Goal: Transaction & Acquisition: Book appointment/travel/reservation

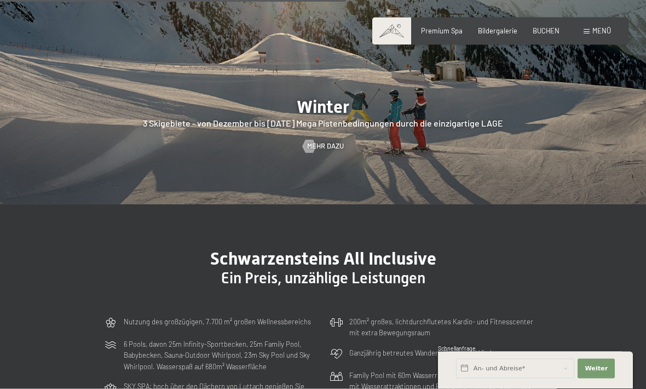
scroll to position [2070, 0]
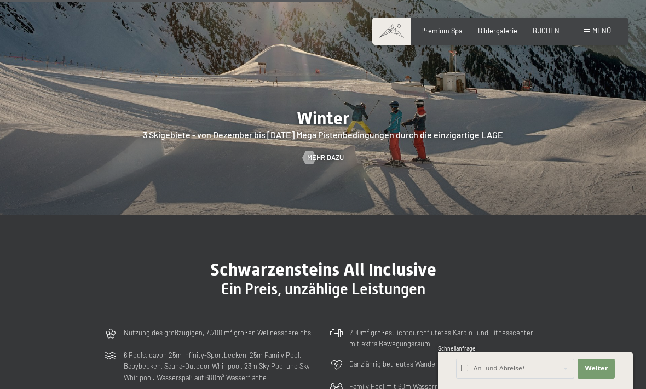
click at [506, 28] on span "Bildergalerie" at bounding box center [497, 30] width 39 height 9
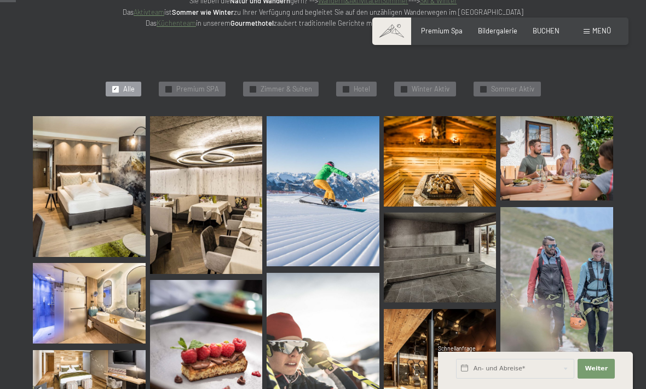
scroll to position [220, 0]
click at [95, 194] on img at bounding box center [89, 187] width 113 height 141
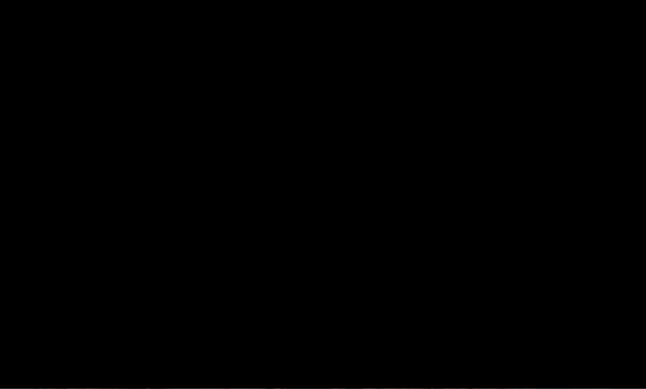
scroll to position [220, 0]
click at [627, 210] on button "Next slide" at bounding box center [623, 199] width 23 height 21
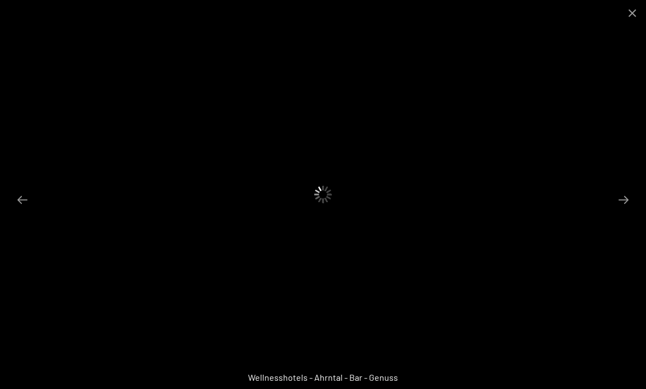
click at [25, 210] on button "Previous slide" at bounding box center [22, 199] width 23 height 21
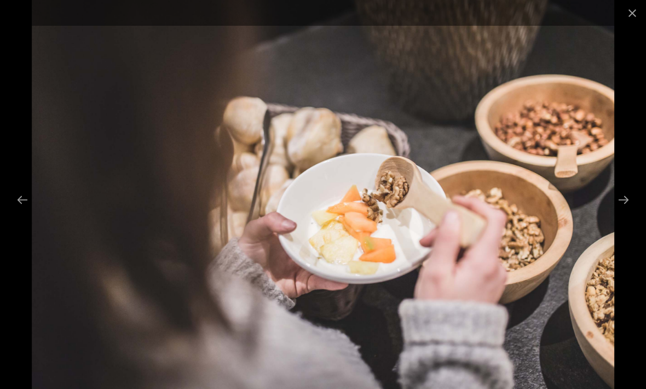
click at [623, 16] on button "Close gallery" at bounding box center [632, 13] width 27 height 26
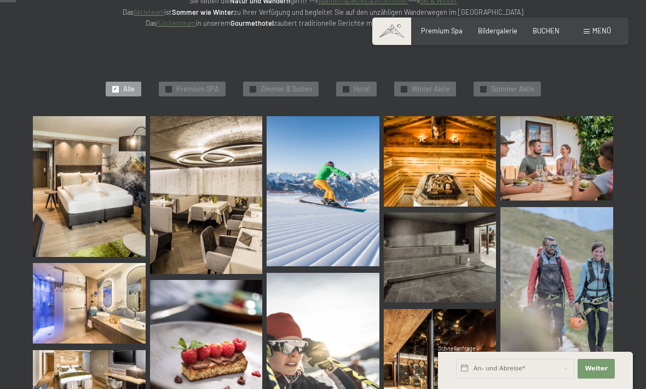
click at [470, 139] on img at bounding box center [440, 161] width 113 height 90
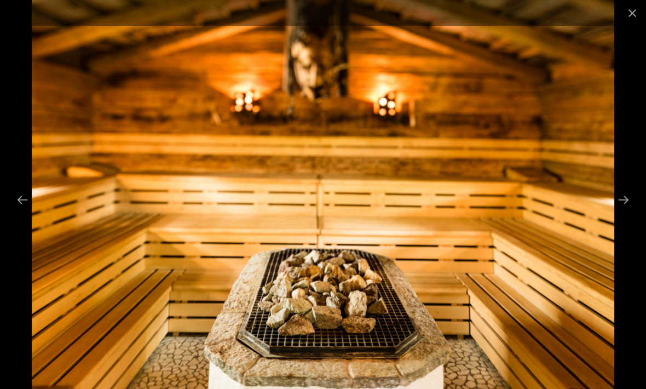
click at [623, 20] on button "Close gallery" at bounding box center [632, 13] width 27 height 26
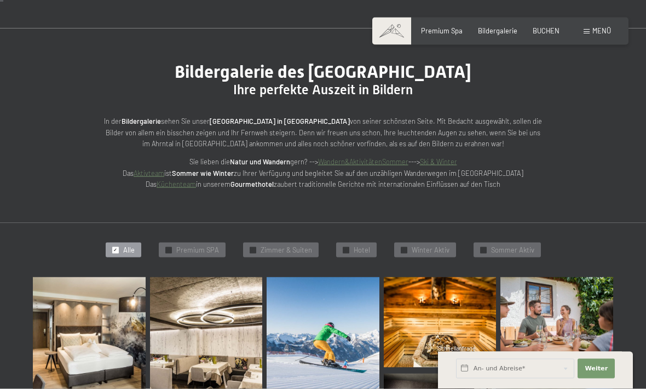
scroll to position [61, 0]
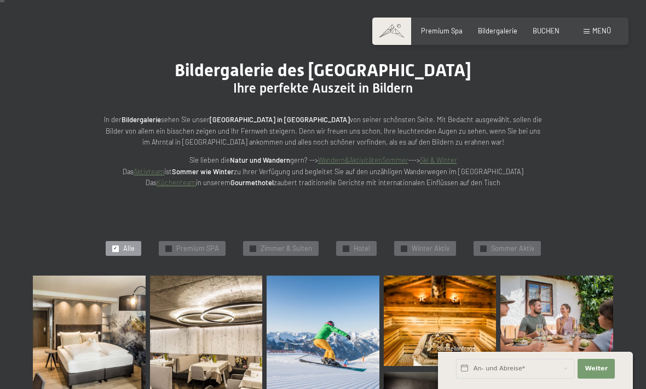
click at [192, 241] on div "✓ Premium SPA" at bounding box center [192, 248] width 67 height 15
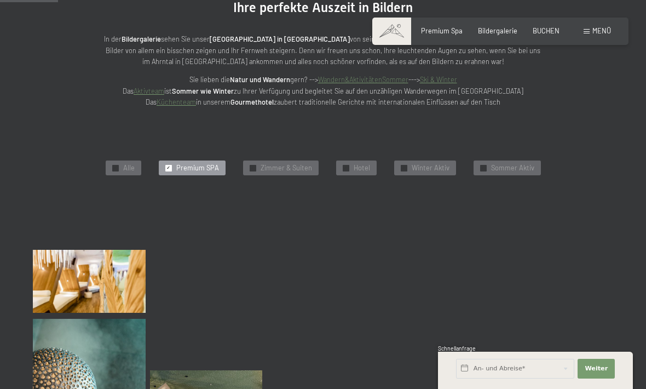
scroll to position [151, 0]
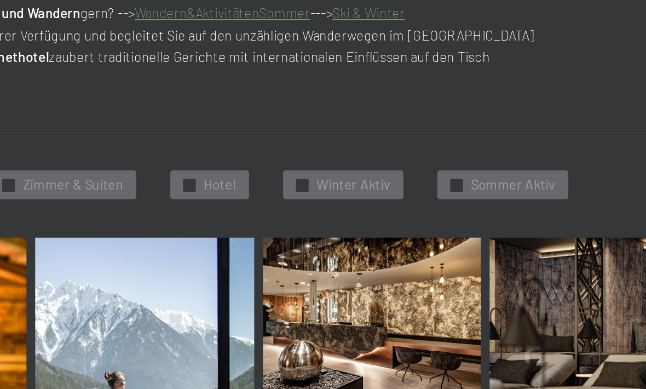
click at [344, 156] on span "✓" at bounding box center [346, 159] width 4 height 6
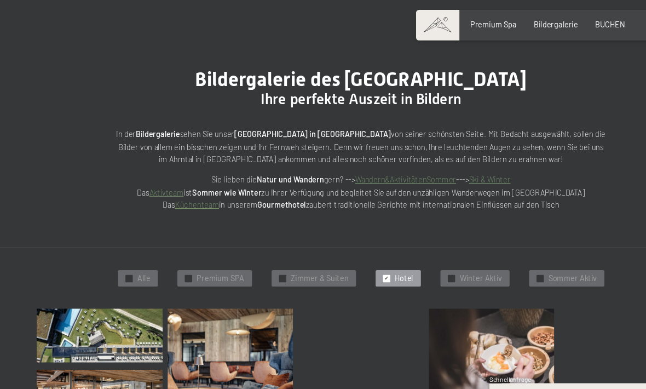
scroll to position [67, 0]
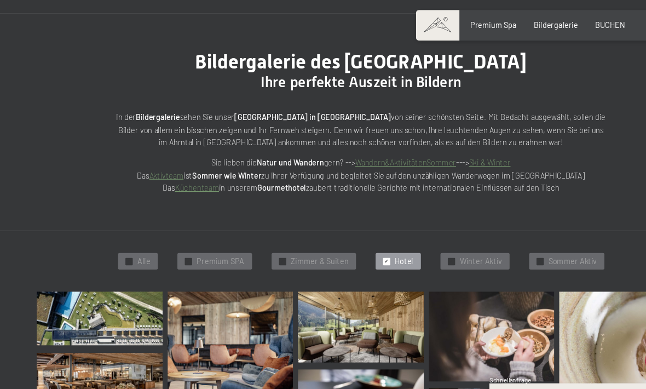
click at [351, 238] on div "✓ Hotel" at bounding box center [356, 242] width 41 height 15
click at [491, 238] on span "Sommer Aktiv" at bounding box center [512, 243] width 43 height 10
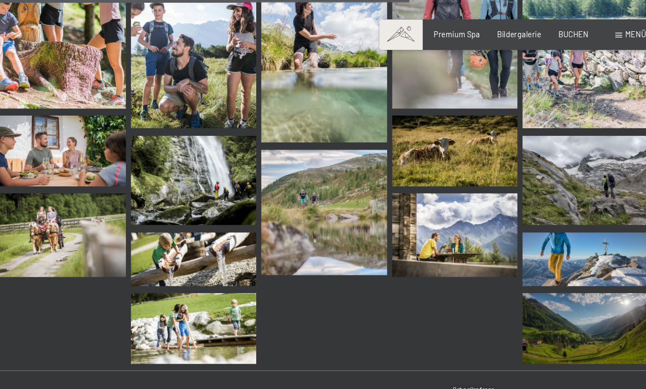
scroll to position [1098, 0]
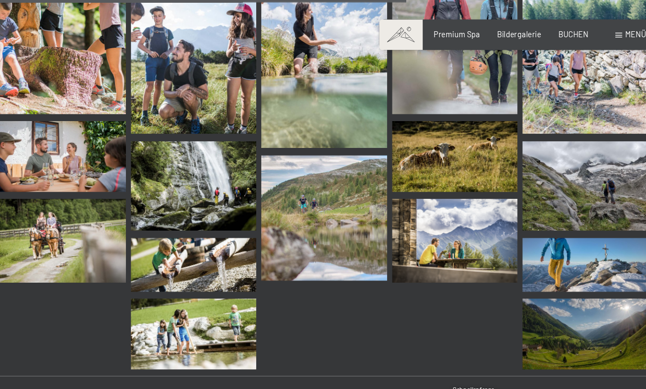
click at [373, 30] on span at bounding box center [392, 31] width 39 height 27
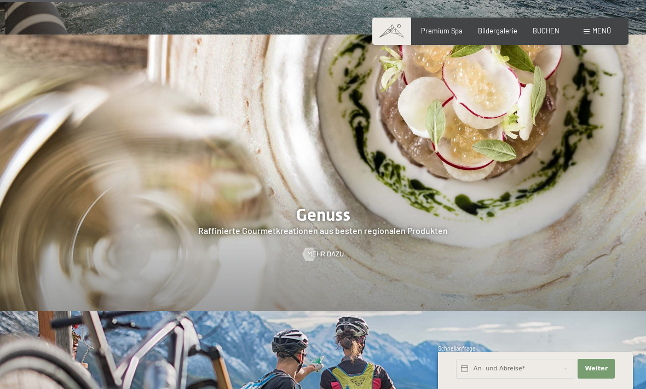
scroll to position [1400, 0]
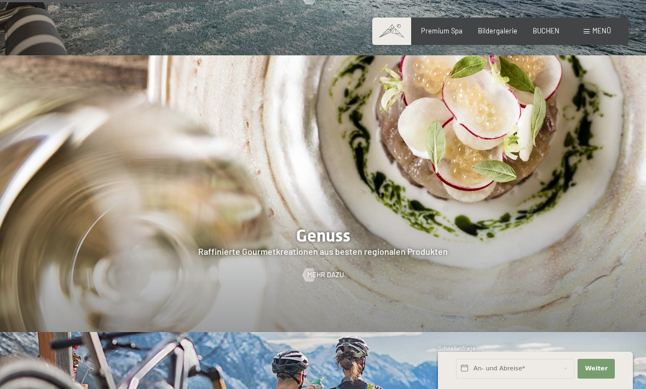
click at [592, 31] on div "Menü" at bounding box center [597, 31] width 27 height 10
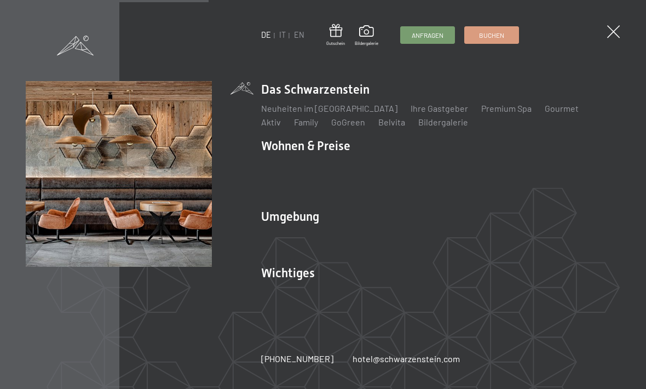
click at [294, 125] on link "Family" at bounding box center [306, 122] width 24 height 10
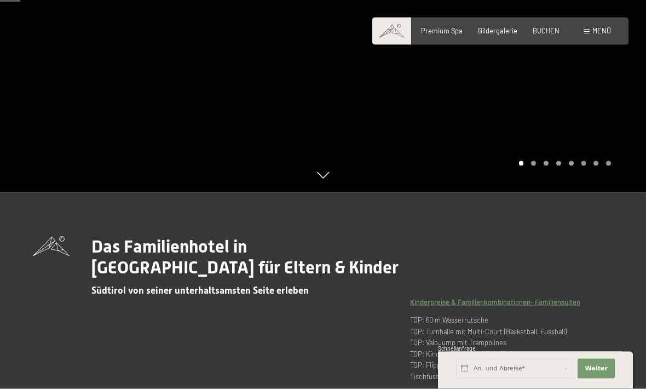
scroll to position [197, 0]
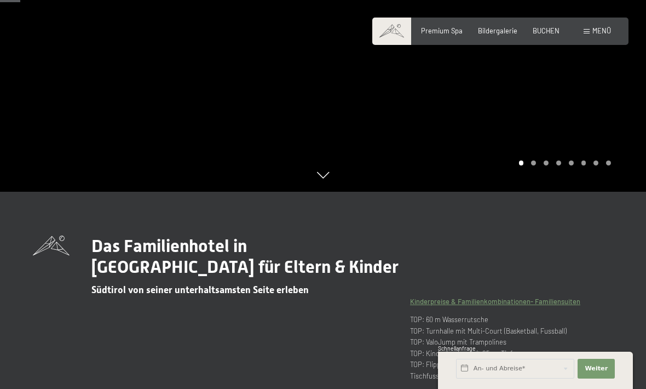
click at [542, 165] on div "Carousel Pagination" at bounding box center [564, 163] width 96 height 5
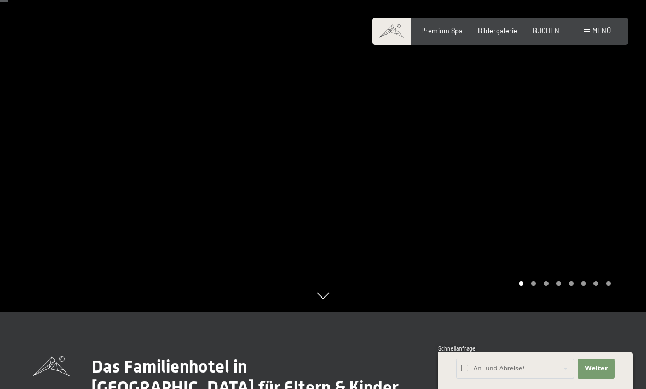
scroll to position [76, 0]
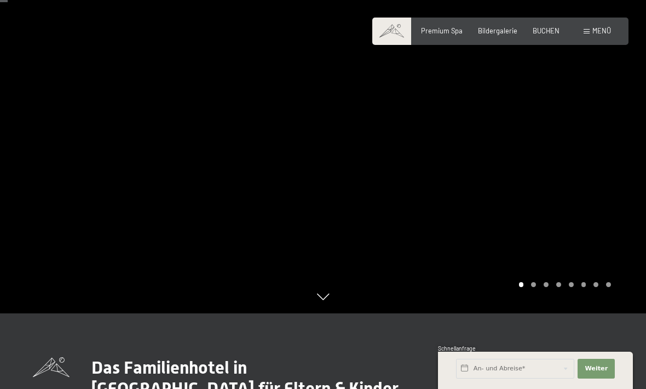
click at [562, 210] on div at bounding box center [484, 118] width 323 height 389
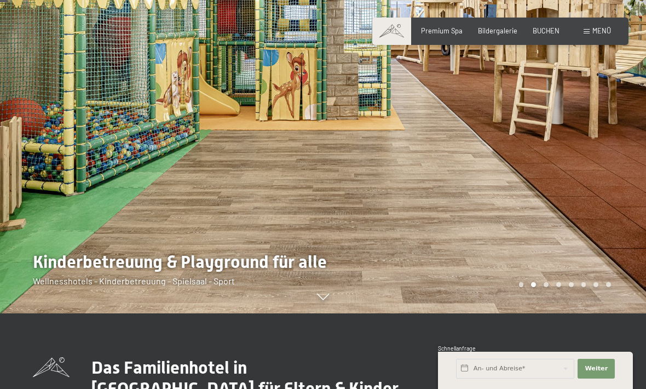
click at [574, 218] on div at bounding box center [484, 118] width 323 height 389
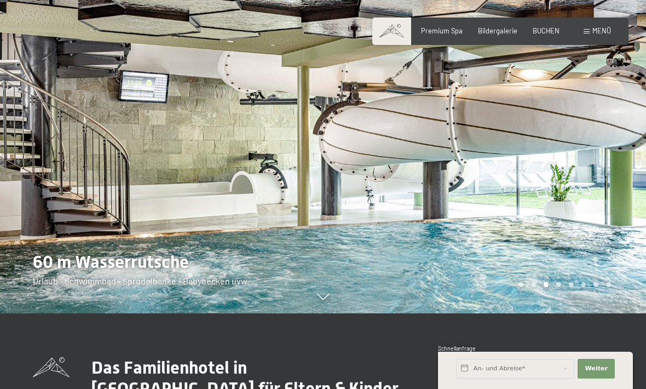
click at [584, 246] on div at bounding box center [484, 118] width 323 height 389
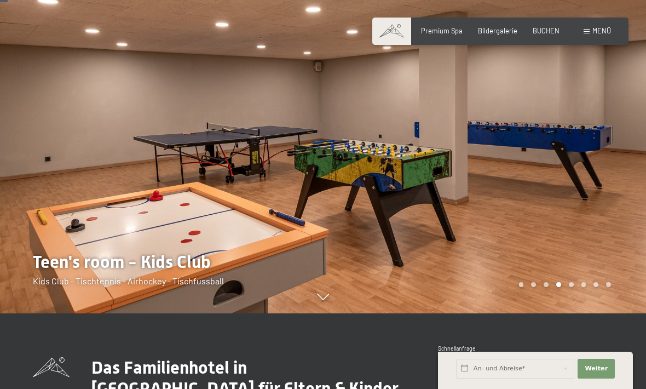
click at [584, 252] on div at bounding box center [484, 118] width 323 height 389
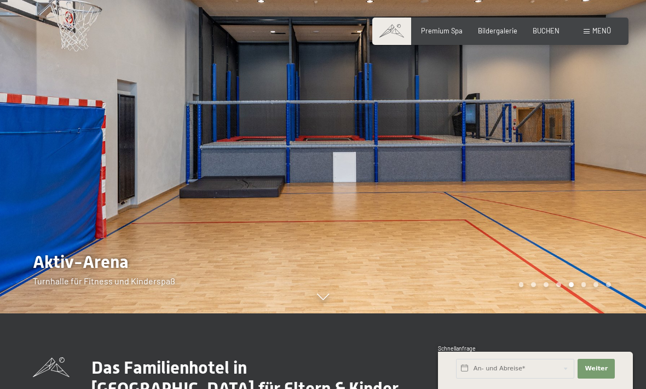
click at [585, 248] on div at bounding box center [484, 118] width 323 height 389
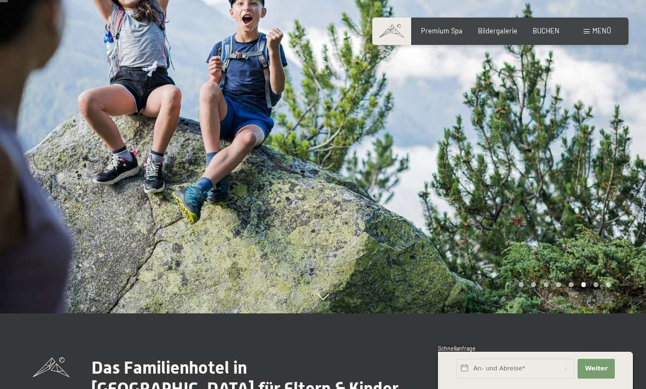
click at [584, 251] on div at bounding box center [484, 118] width 323 height 389
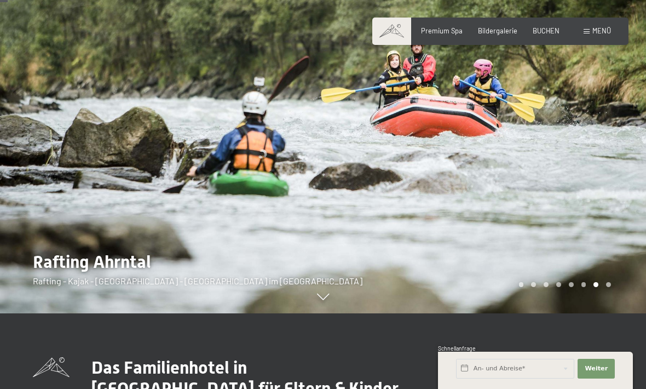
click at [583, 254] on div at bounding box center [484, 118] width 323 height 389
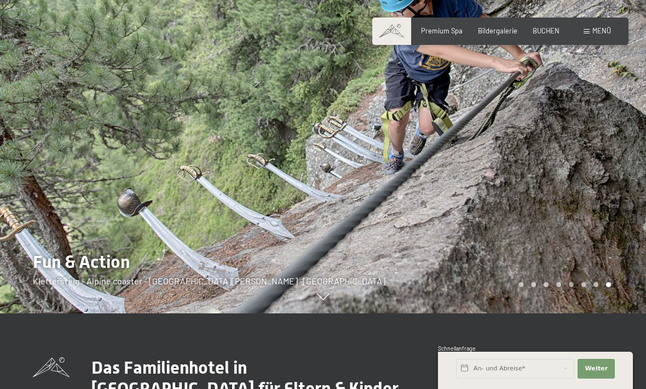
click at [582, 253] on div at bounding box center [484, 118] width 323 height 389
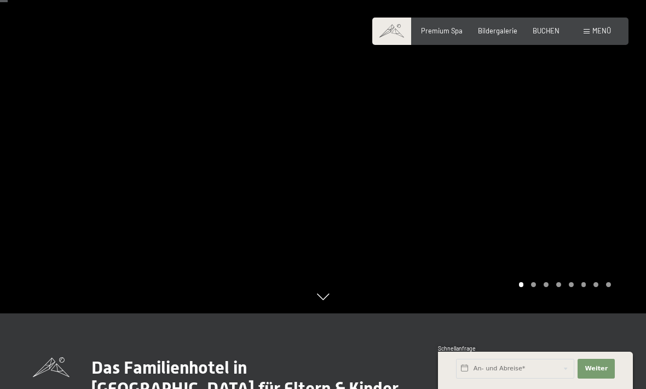
click at [620, 268] on div at bounding box center [484, 118] width 323 height 389
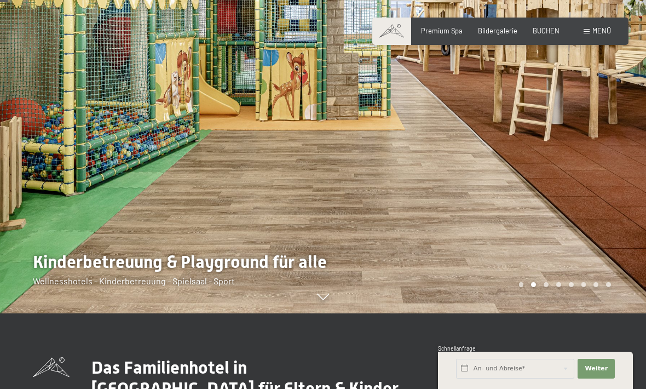
click at [157, 215] on div at bounding box center [161, 118] width 323 height 389
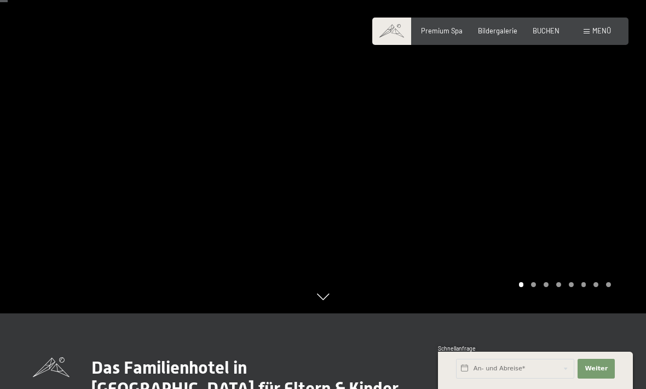
click at [528, 205] on div at bounding box center [484, 118] width 323 height 389
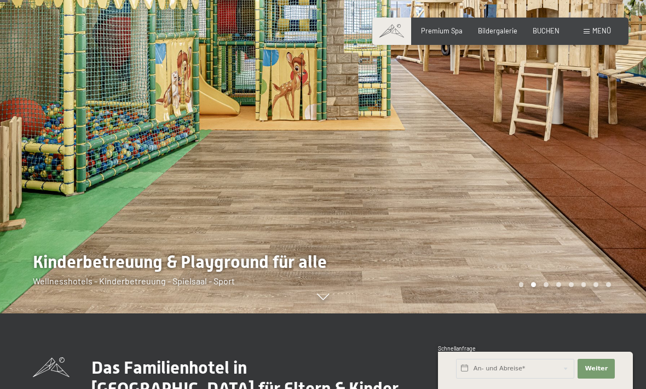
click at [562, 206] on div at bounding box center [484, 118] width 323 height 389
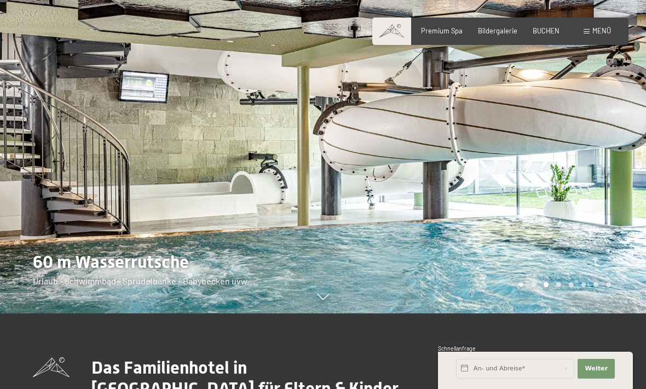
click at [558, 215] on div at bounding box center [484, 118] width 323 height 389
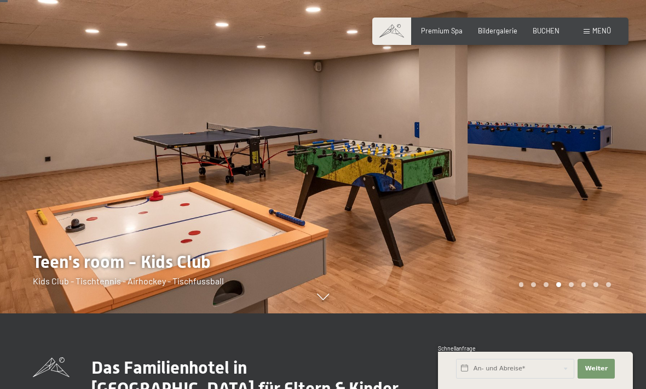
click at [604, 254] on div at bounding box center [484, 118] width 323 height 389
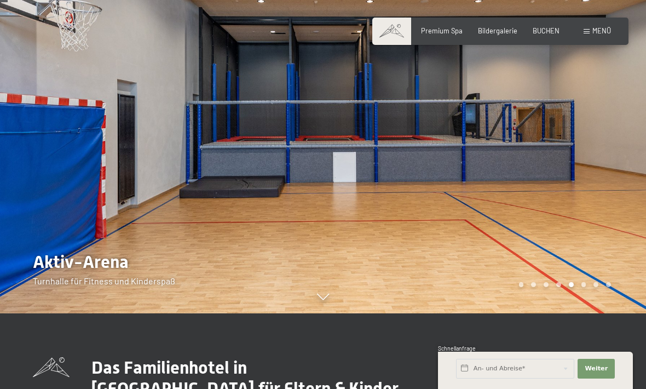
click at [599, 235] on div at bounding box center [484, 118] width 323 height 389
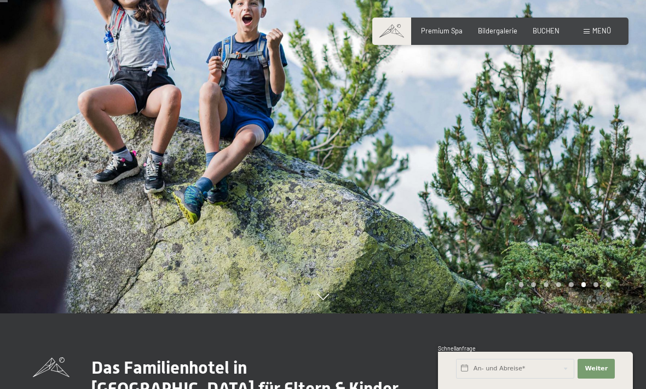
click at [595, 250] on div at bounding box center [484, 118] width 323 height 389
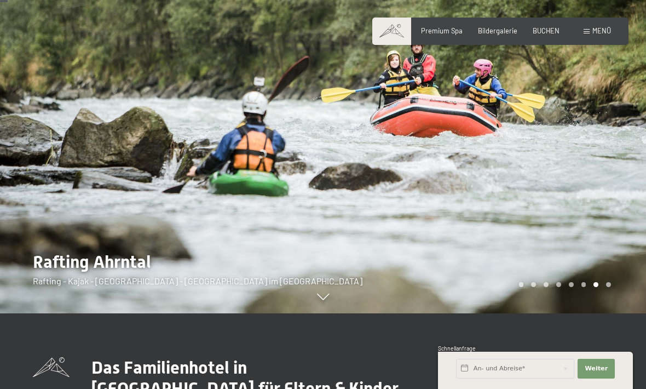
click at [590, 255] on div at bounding box center [484, 118] width 323 height 389
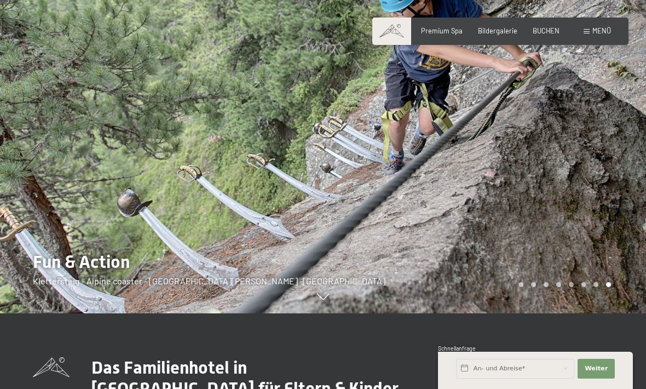
click at [591, 259] on div at bounding box center [484, 118] width 323 height 389
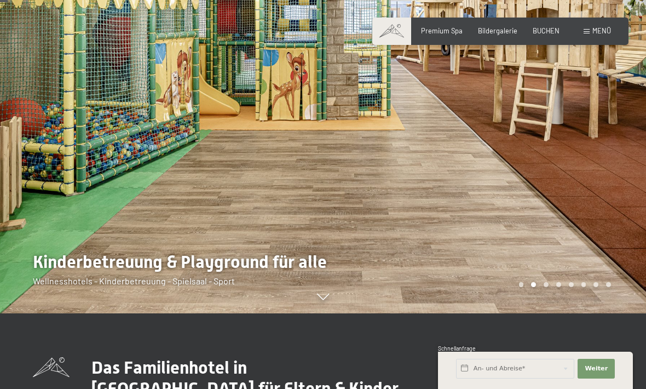
click at [604, 238] on div at bounding box center [484, 118] width 323 height 389
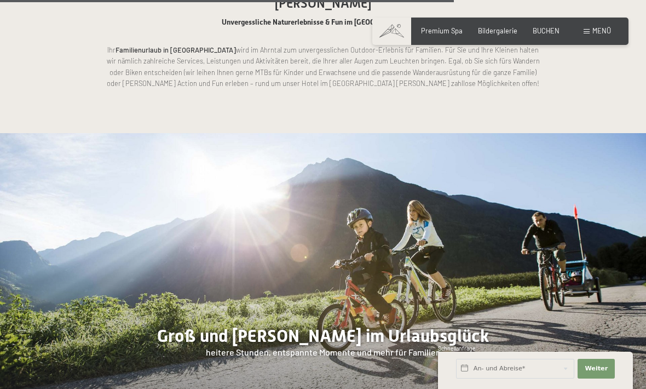
scroll to position [4399, 0]
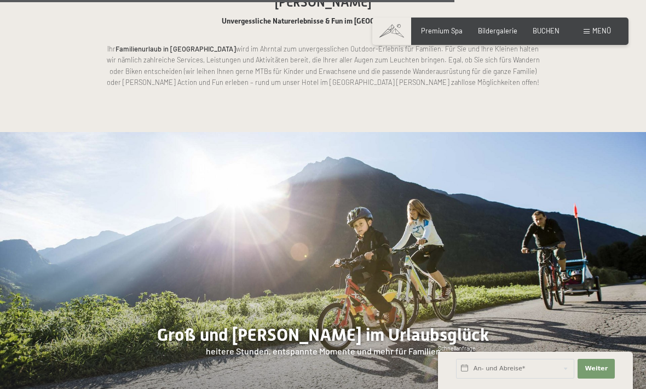
click at [550, 26] on span "BUCHEN" at bounding box center [546, 30] width 27 height 9
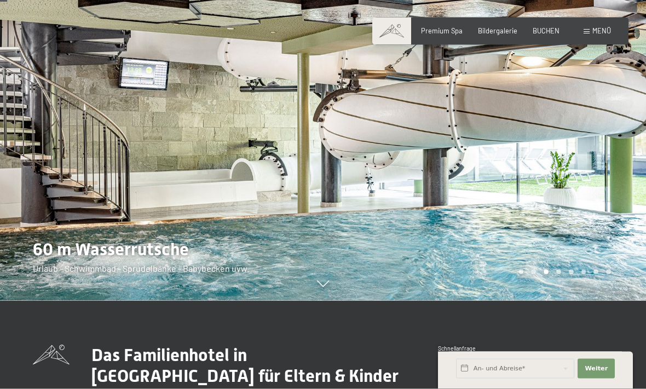
scroll to position [100, 0]
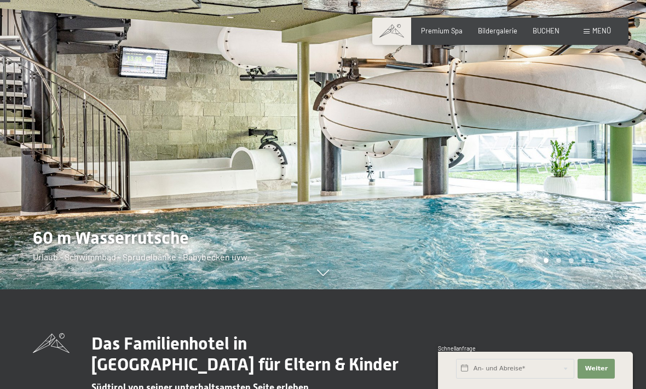
click at [600, 35] on span "Menü" at bounding box center [602, 30] width 19 height 9
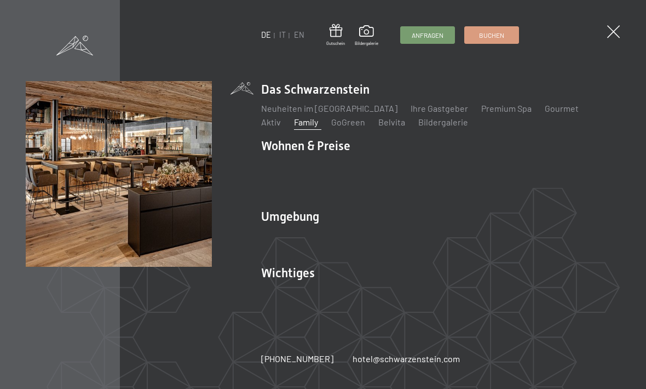
click at [602, 29] on div "DE IT EN Gutschein Bildergalerie Anfragen Buchen DE IT EN Das Schwarzenstein Ne…" at bounding box center [323, 194] width 646 height 389
click at [492, 33] on span "Buchen" at bounding box center [491, 35] width 25 height 9
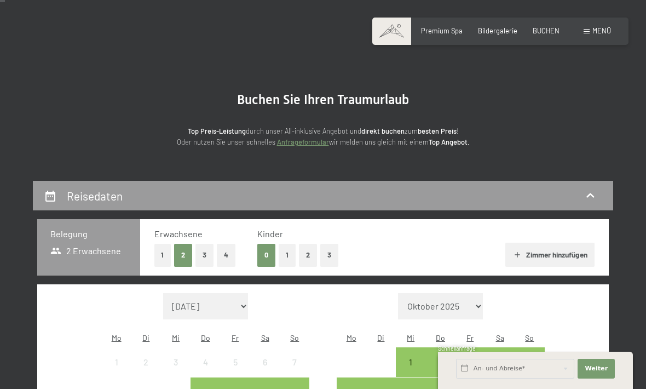
scroll to position [29, 0]
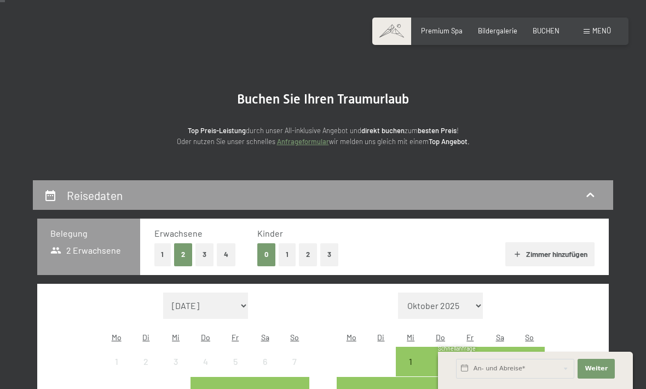
click at [305, 256] on button "2" at bounding box center [308, 254] width 18 height 22
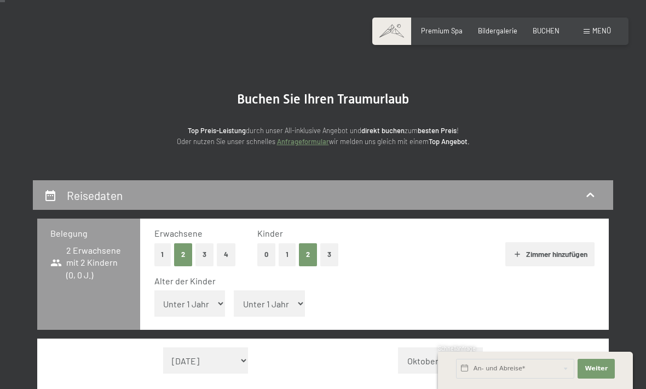
click at [268, 294] on select "Unter 1 Jahr 1 Jahr 2 Jahre 3 Jahre 4 Jahre 5 Jahre 6 Jahre 7 Jahre 8 Jahre 9 J…" at bounding box center [269, 303] width 71 height 26
select select "12"
click at [209, 298] on select "Unter 1 Jahr 1 Jahr 2 Jahre 3 Jahre 4 Jahre 5 Jahre 6 Jahre 7 Jahre 8 Jahre 9 J…" at bounding box center [189, 303] width 71 height 26
click at [206, 296] on select "Unter 1 Jahr 1 Jahr 2 Jahre 3 Jahre 4 Jahre 5 Jahre 6 Jahre 7 Jahre 8 Jahre 9 J…" at bounding box center [189, 303] width 71 height 26
select select "13"
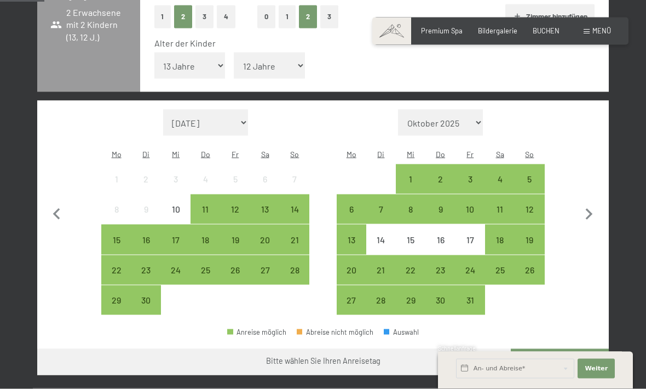
scroll to position [267, 0]
click at [484, 224] on div "17" at bounding box center [471, 239] width 30 height 30
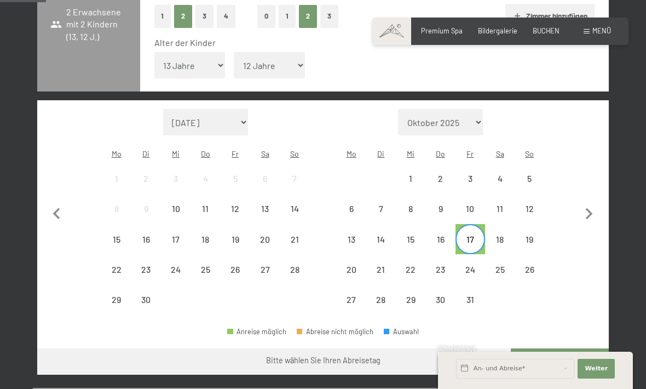
click at [345, 204] on div "6" at bounding box center [351, 217] width 27 height 27
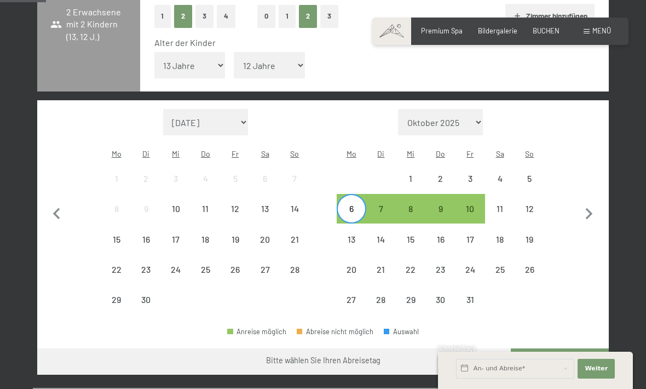
click at [507, 204] on div "11" at bounding box center [499, 217] width 27 height 27
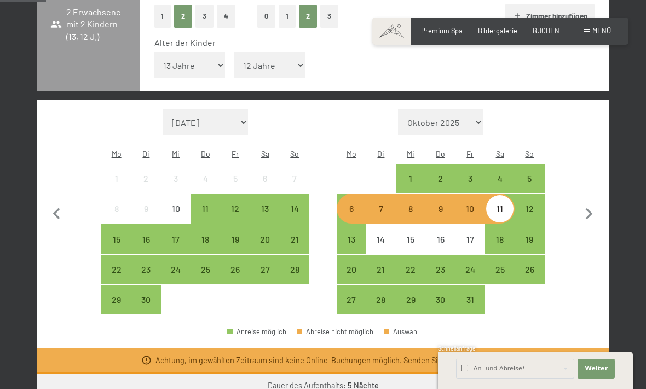
click at [534, 174] on div "5" at bounding box center [529, 187] width 27 height 27
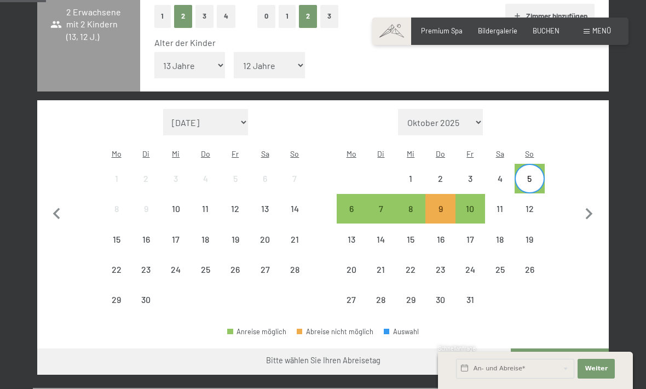
click at [444, 204] on div "9" at bounding box center [440, 217] width 27 height 27
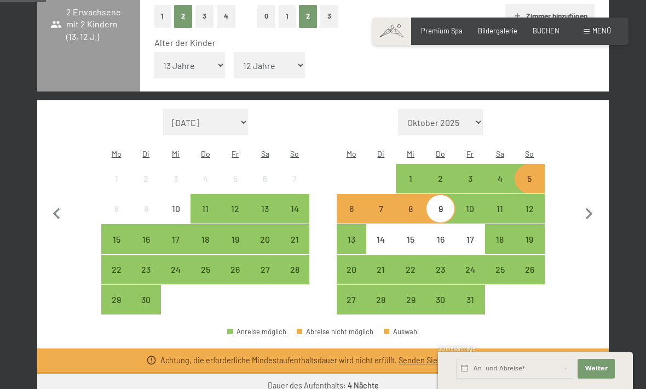
click at [473, 204] on div "10" at bounding box center [470, 217] width 27 height 27
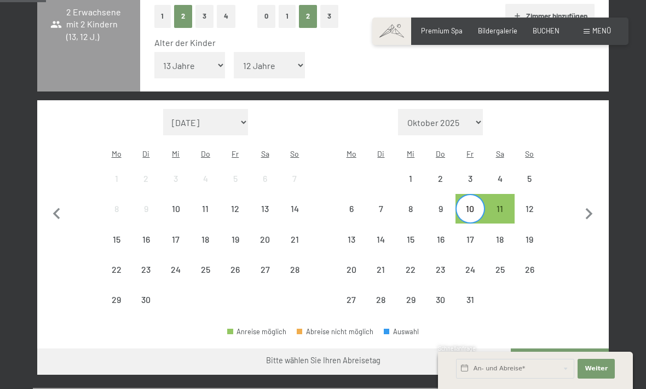
click at [530, 174] on div "5" at bounding box center [529, 187] width 27 height 27
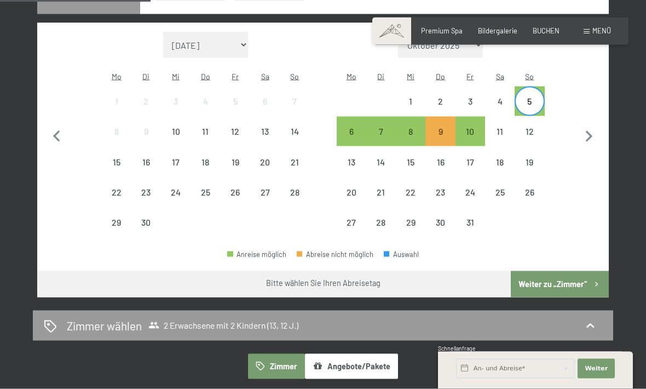
scroll to position [348, 0]
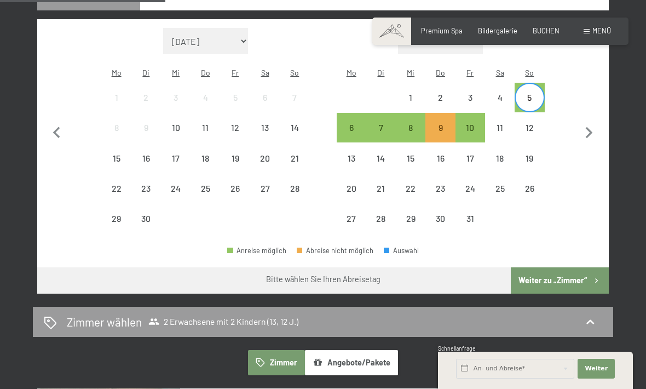
click at [576, 267] on button "Weiter zu „Zimmer“" at bounding box center [560, 280] width 98 height 26
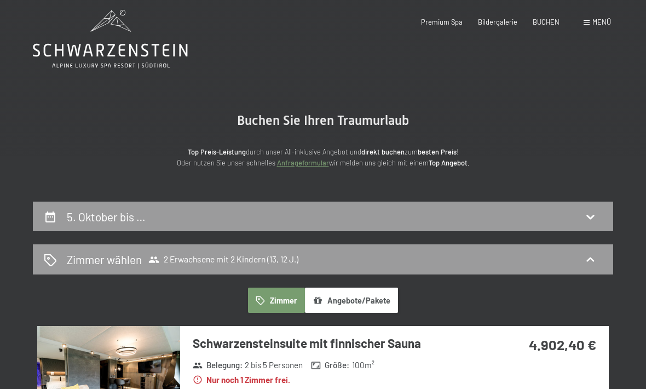
scroll to position [0, 0]
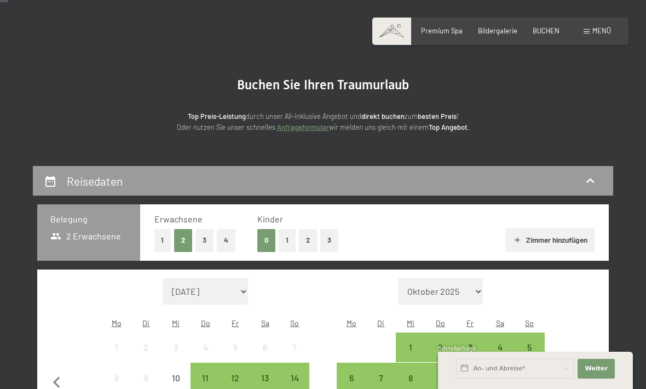
scroll to position [45, 0]
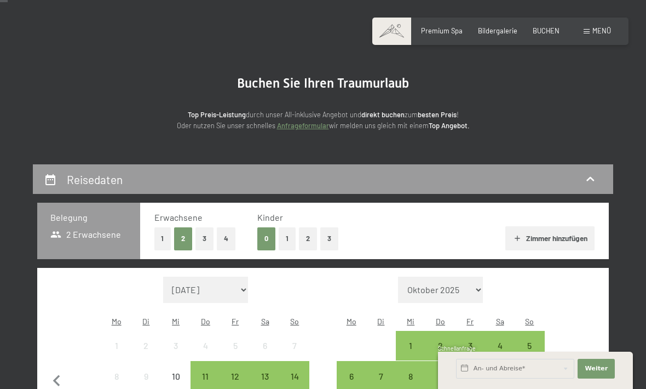
click at [312, 240] on button "2" at bounding box center [308, 238] width 18 height 22
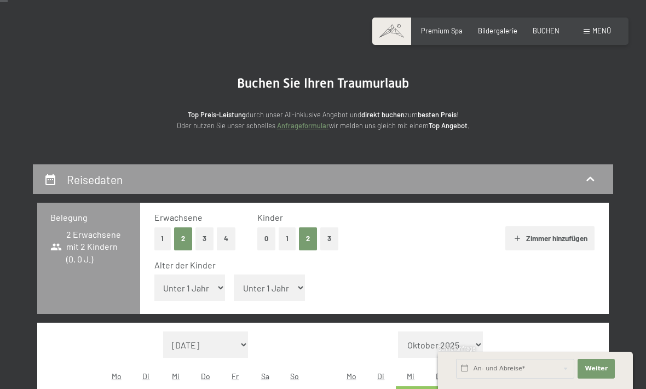
click at [279, 280] on select "Unter 1 Jahr 1 Jahr 2 Jahre 3 Jahre 4 Jahre 5 Jahre 6 Jahre 7 Jahre 8 Jahre 9 J…" at bounding box center [269, 287] width 71 height 26
select select "12"
click at [203, 283] on select "Unter 1 Jahr 1 Jahr 2 Jahre 3 Jahre 4 Jahre 5 Jahre 6 Jahre 7 Jahre 8 Jahre 9 J…" at bounding box center [189, 287] width 71 height 26
select select "13"
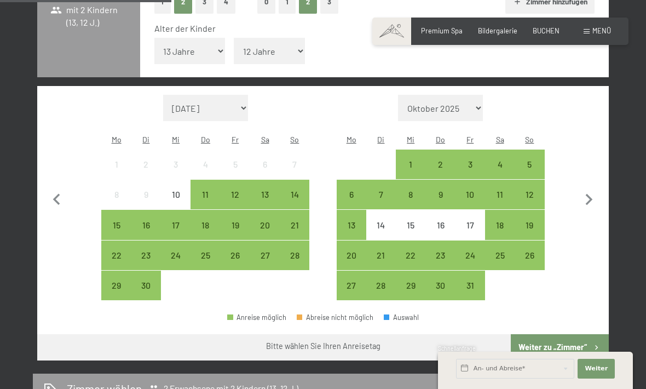
scroll to position [291, 0]
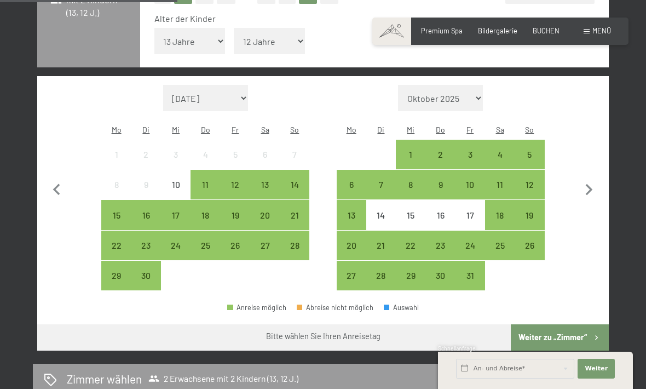
click at [508, 141] on div "4" at bounding box center [499, 154] width 27 height 27
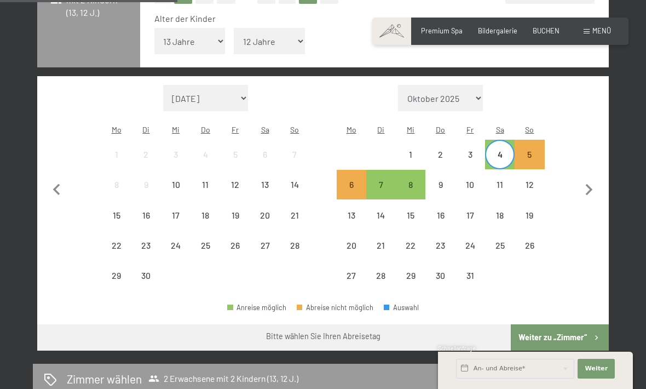
click at [574, 324] on button "Weiter zu „Zimmer“" at bounding box center [560, 337] width 98 height 26
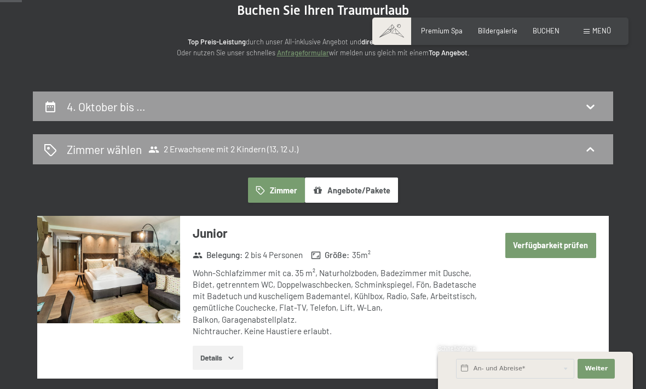
scroll to position [118, 0]
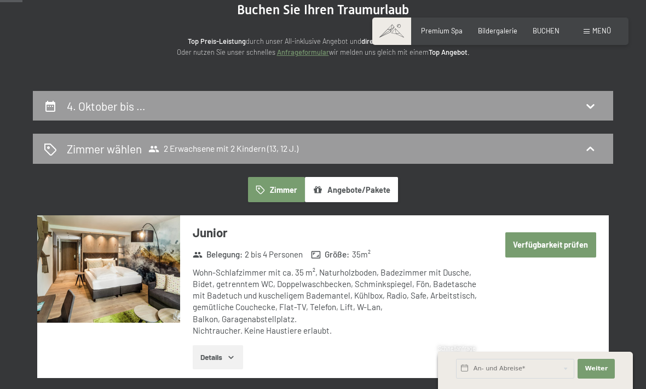
click at [594, 104] on icon at bounding box center [591, 106] width 8 height 4
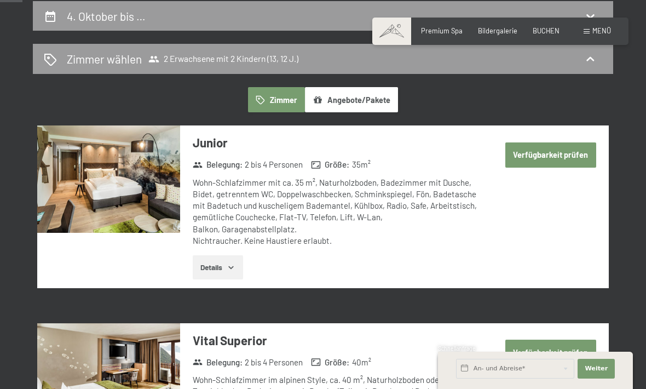
select select "13"
select select "12"
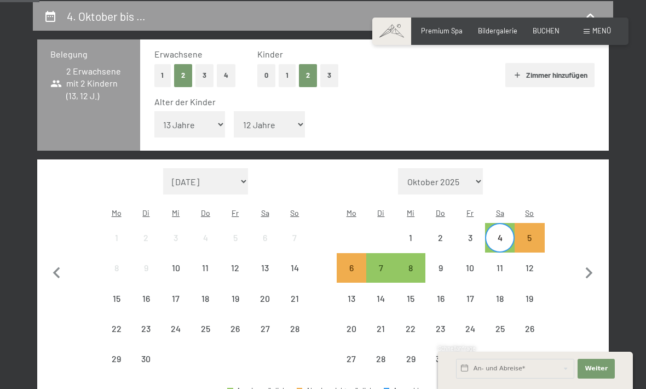
click at [440, 264] on div "9" at bounding box center [440, 277] width 27 height 27
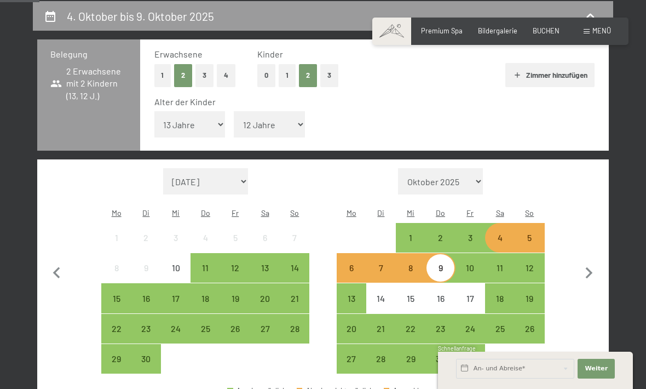
click at [465, 264] on div "10" at bounding box center [470, 277] width 27 height 27
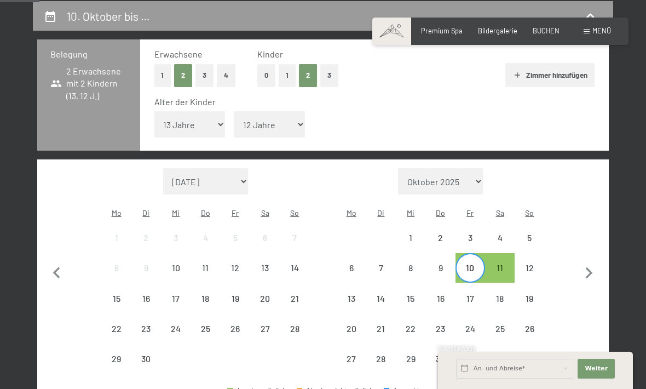
click at [545, 223] on div "5" at bounding box center [530, 238] width 30 height 30
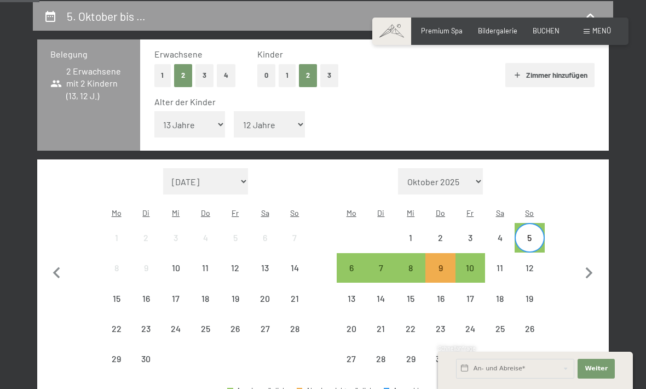
click at [479, 233] on div "3" at bounding box center [470, 246] width 27 height 27
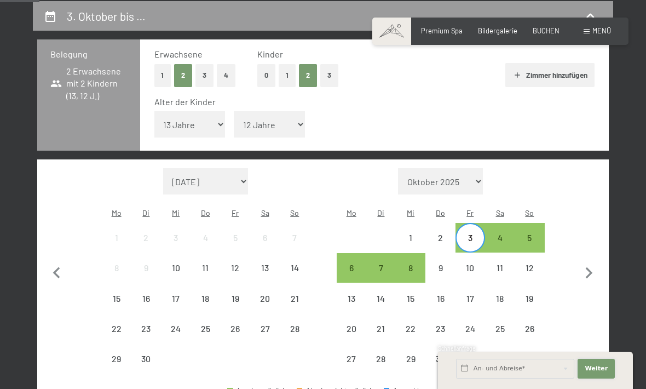
click at [602, 366] on span "Weiter" at bounding box center [596, 368] width 23 height 9
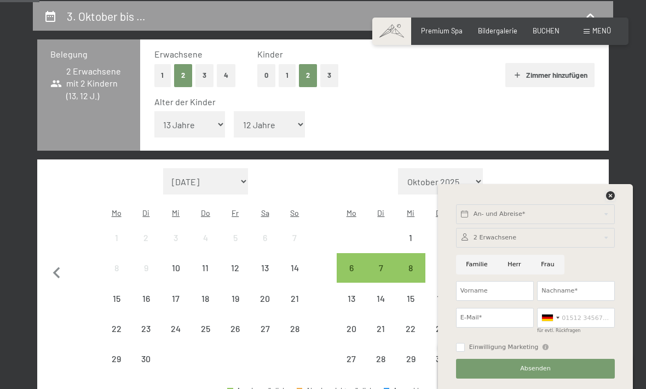
click at [614, 194] on icon at bounding box center [610, 195] width 9 height 9
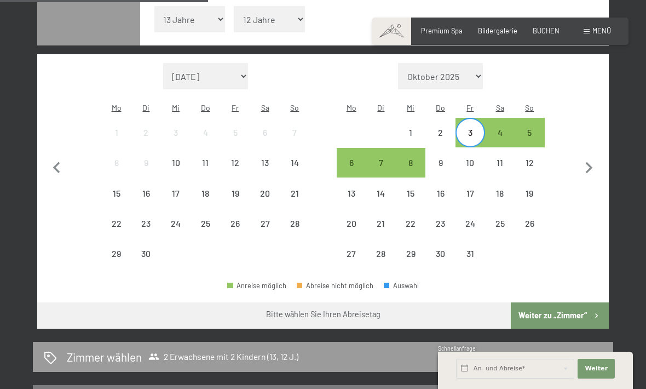
click at [563, 302] on button "Weiter zu „Zimmer“" at bounding box center [560, 315] width 98 height 26
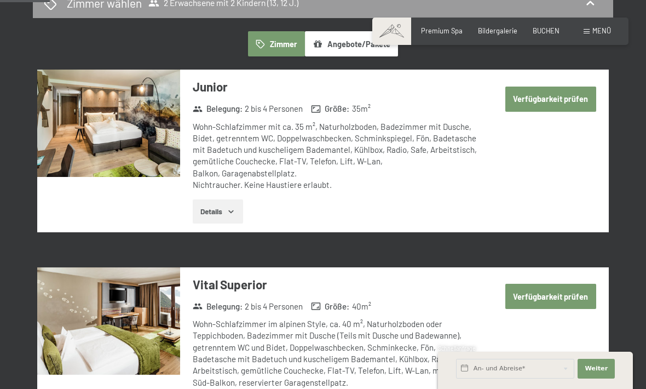
scroll to position [264, 0]
click at [552, 102] on button "Verfügbarkeit prüfen" at bounding box center [551, 99] width 91 height 25
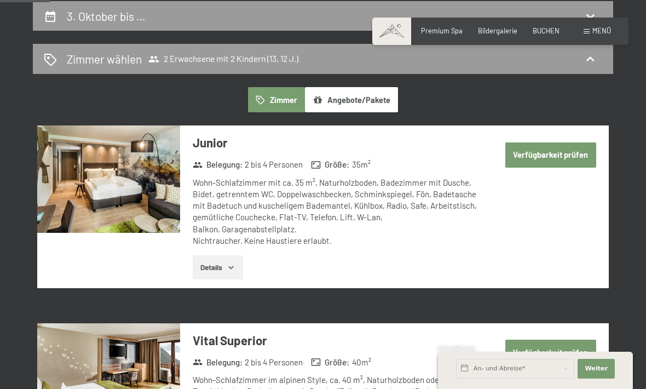
select select "13"
select select "12"
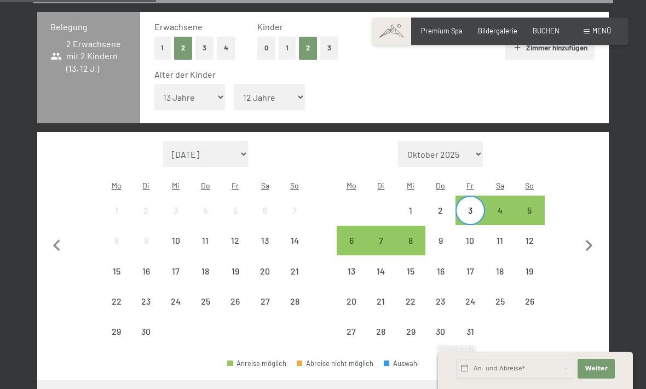
scroll to position [238, 0]
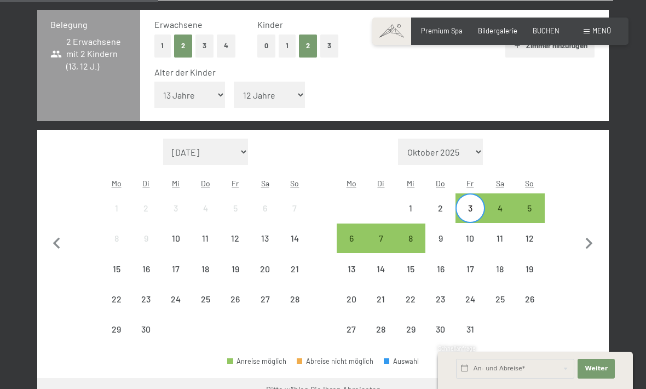
click at [407, 234] on div "8" at bounding box center [410, 247] width 27 height 27
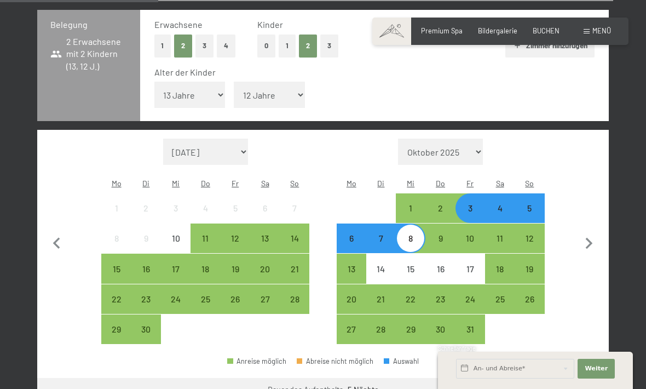
click at [569, 378] on button "Weiter zu „Zimmer“" at bounding box center [560, 391] width 98 height 26
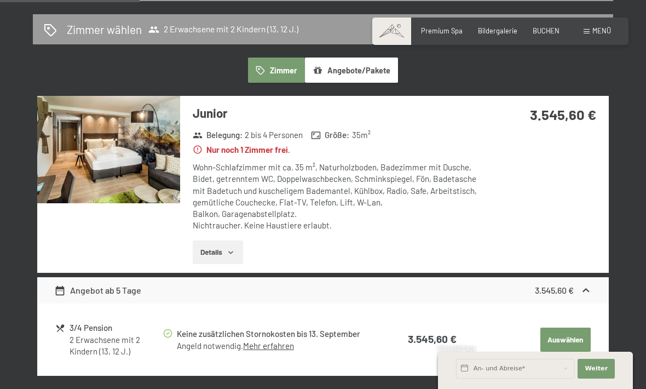
scroll to position [208, 0]
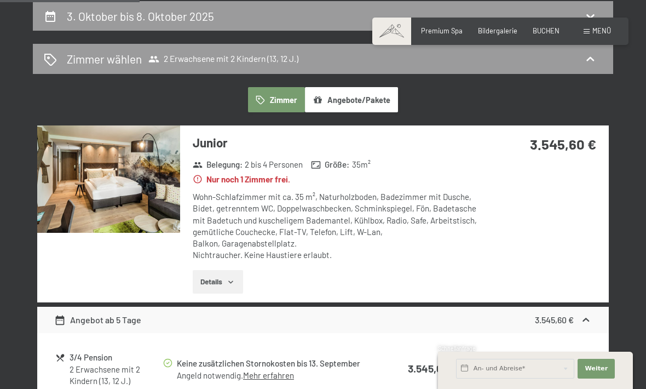
click at [222, 194] on div "Wohn-Schlafzimmer mit ca. 35 m², Naturholzboden, Badezimmer mit Dusche, Bidet, …" at bounding box center [337, 226] width 288 height 70
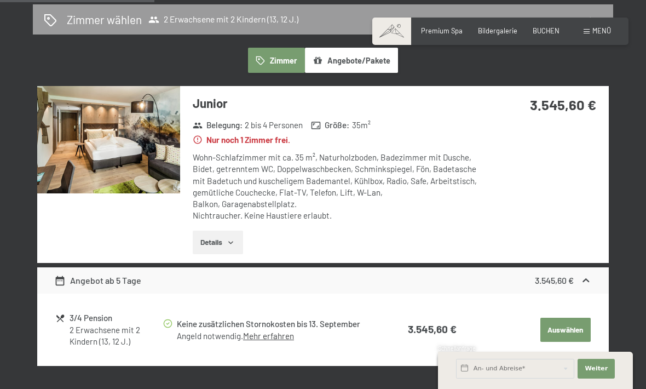
scroll to position [249, 0]
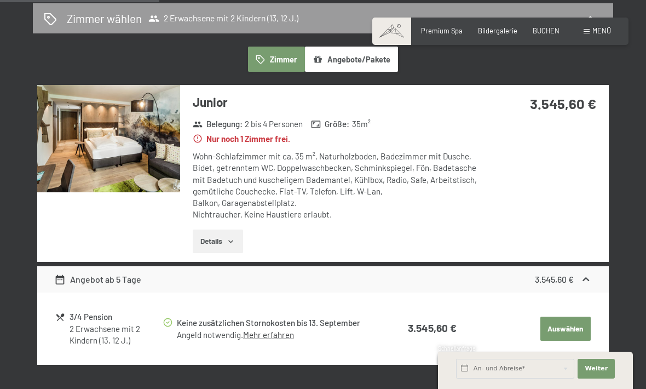
click at [229, 231] on span "Einwilligung Marketing*" at bounding box center [262, 225] width 90 height 11
click at [211, 231] on input "Einwilligung Marketing*" at bounding box center [206, 225] width 11 height 11
checkbox input "false"
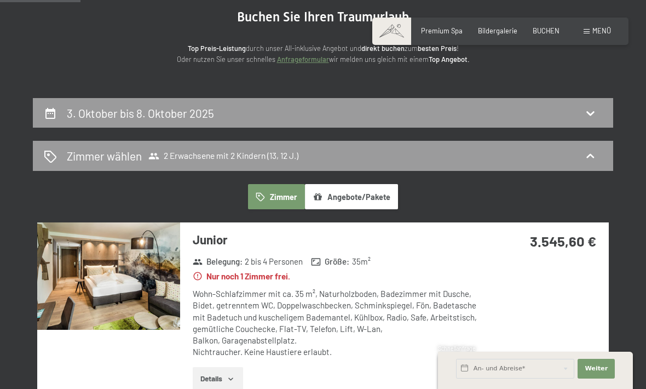
scroll to position [110, 0]
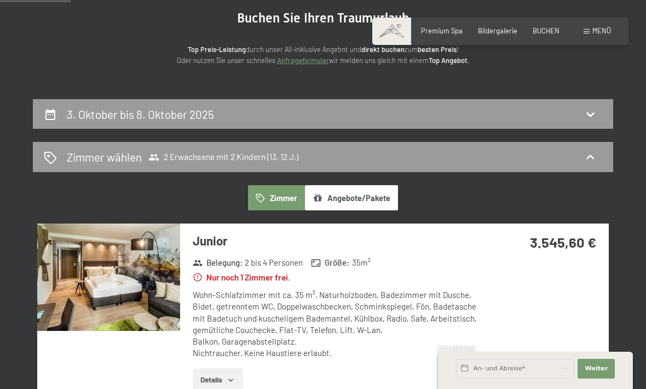
click at [594, 116] on icon at bounding box center [590, 113] width 13 height 13
select select "13"
select select "12"
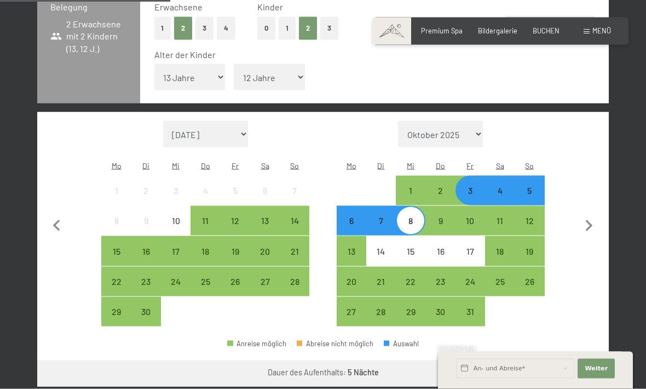
scroll to position [256, 0]
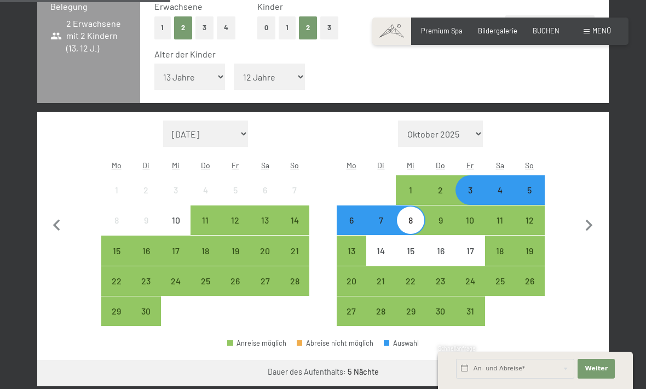
click at [409, 216] on div "8" at bounding box center [410, 229] width 27 height 27
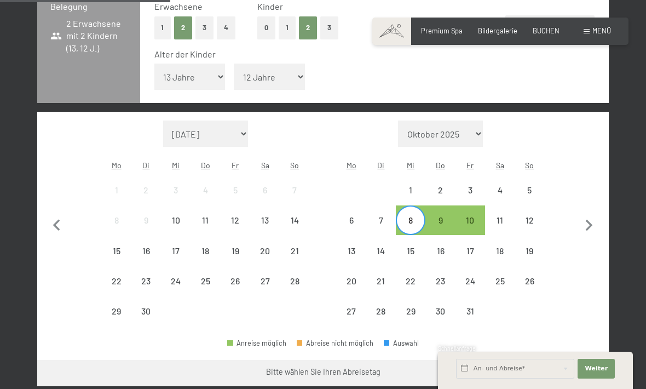
scroll to position [257, 0]
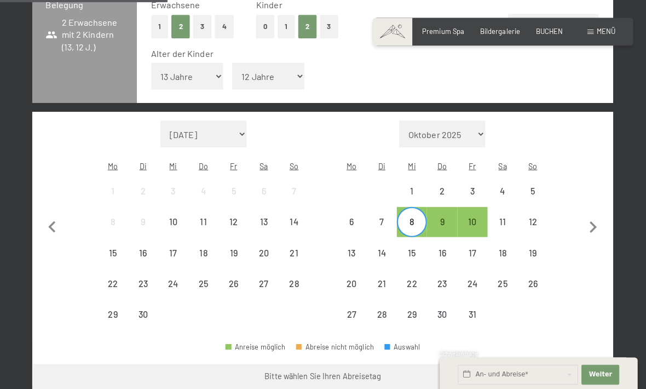
click at [465, 184] on div "3" at bounding box center [470, 197] width 27 height 27
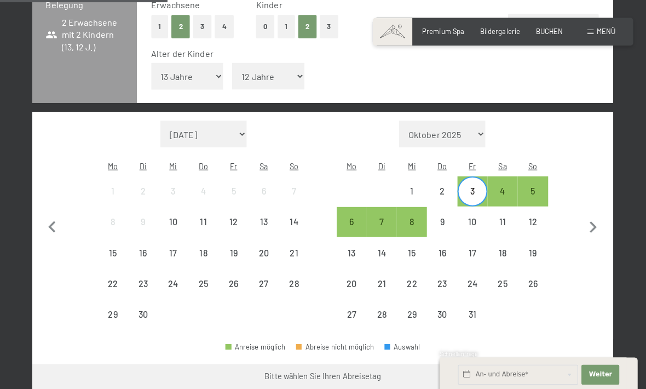
click at [410, 214] on div "8" at bounding box center [410, 227] width 27 height 27
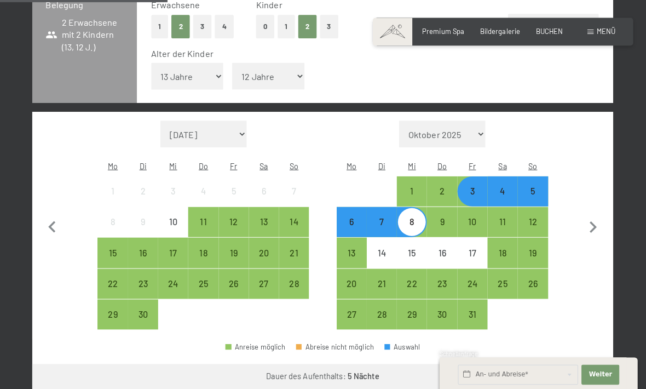
click at [577, 358] on button "Weiter zu „Zimmer“" at bounding box center [560, 371] width 98 height 26
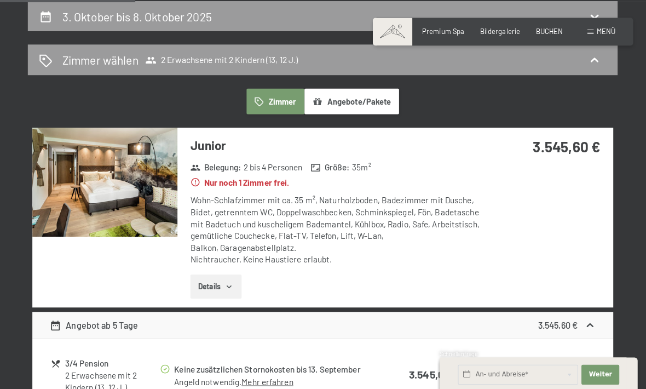
scroll to position [208, 0]
click at [221, 275] on button "Details" at bounding box center [218, 283] width 50 height 24
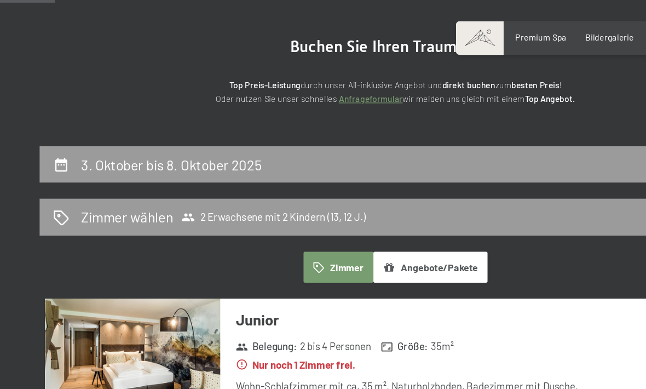
scroll to position [88, 0]
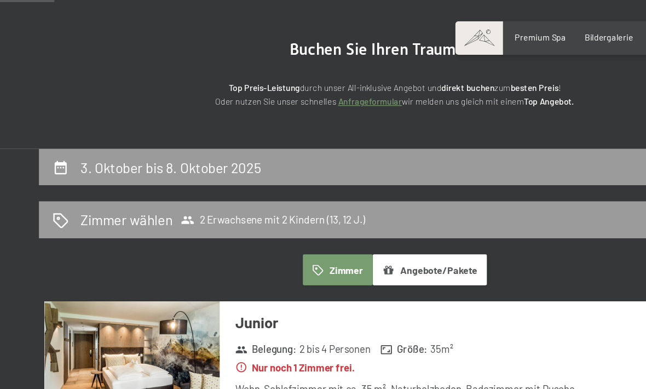
click at [466, 135] on div "3. Oktober bis 8. Oktober 2025" at bounding box center [323, 137] width 559 height 16
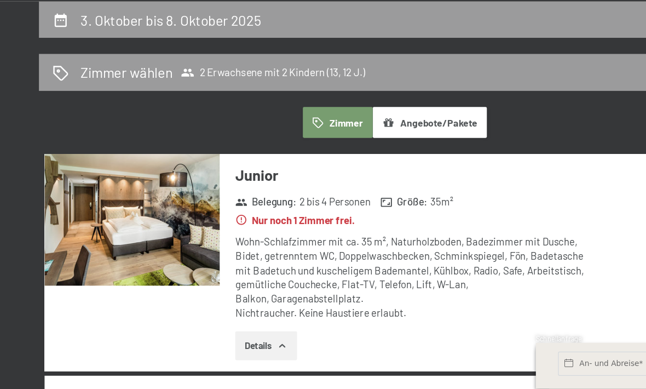
select select "13"
select select "12"
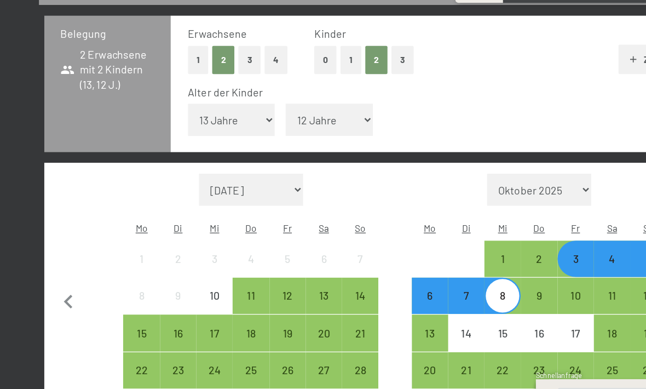
scroll to position [194, 0]
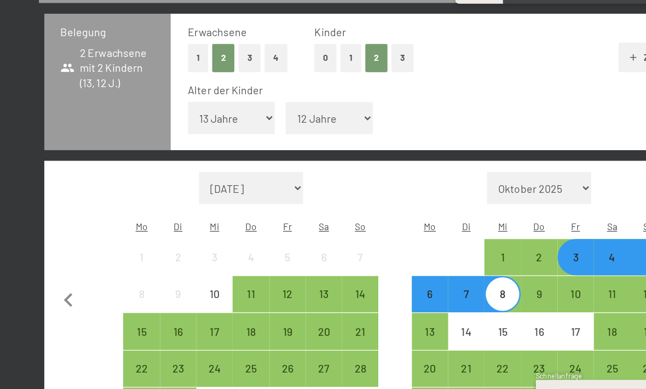
click at [440, 277] on div "9" at bounding box center [440, 290] width 27 height 27
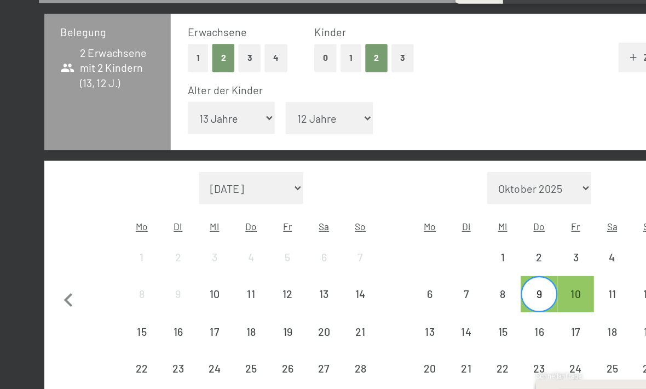
click at [442, 247] on div "2" at bounding box center [440, 260] width 27 height 27
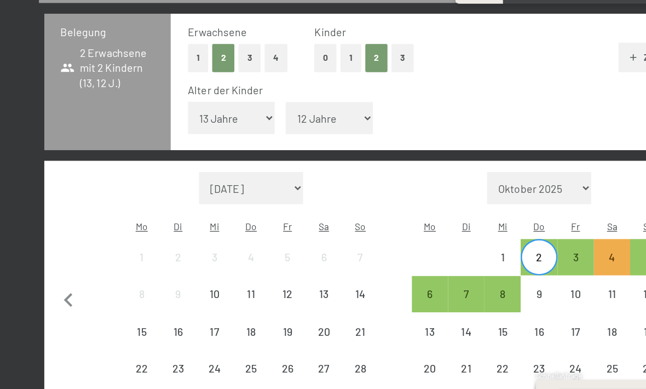
click at [473, 247] on div "3" at bounding box center [470, 260] width 27 height 27
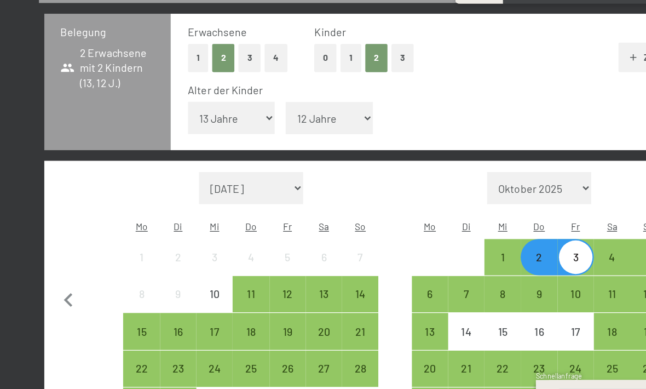
click at [413, 277] on div "8" at bounding box center [410, 290] width 27 height 27
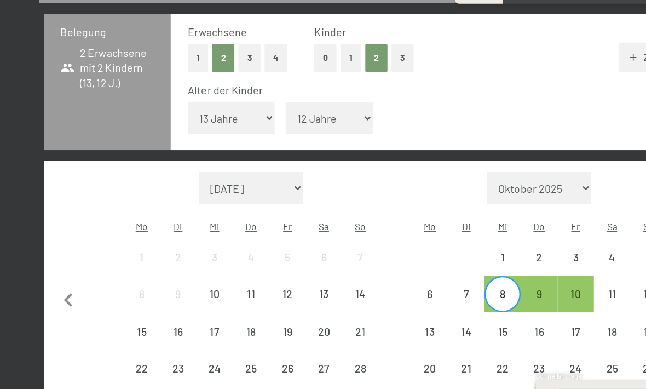
click at [473, 247] on div "3" at bounding box center [470, 260] width 27 height 27
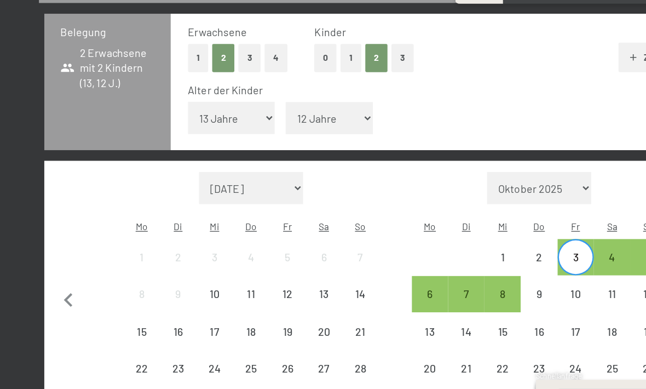
click at [408, 277] on div "8" at bounding box center [410, 290] width 27 height 27
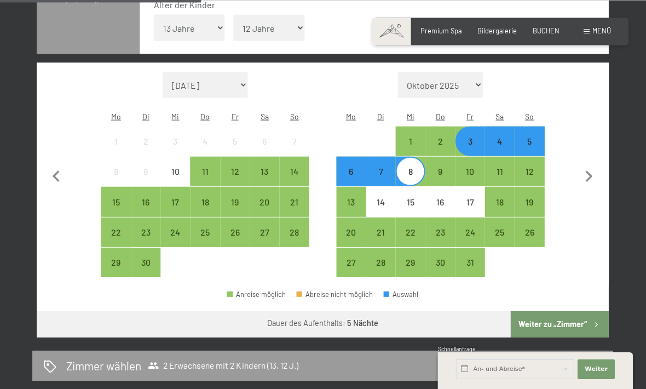
scroll to position [302, 0]
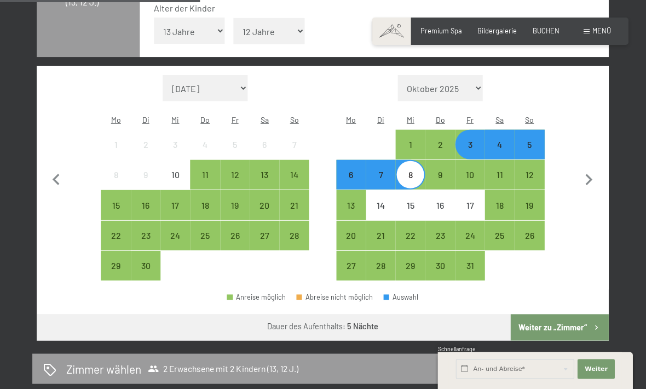
click at [339, 170] on div "6" at bounding box center [351, 183] width 27 height 27
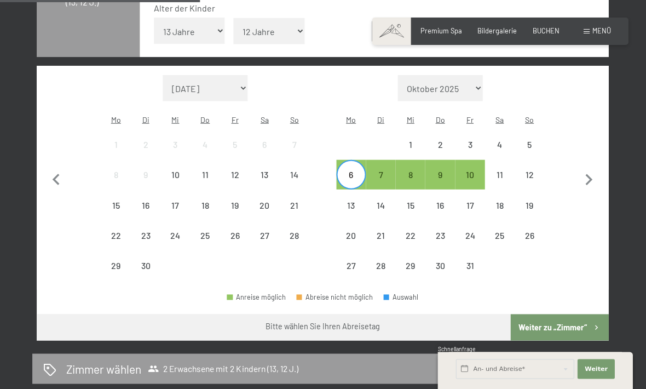
click at [493, 170] on div "11" at bounding box center [499, 183] width 27 height 27
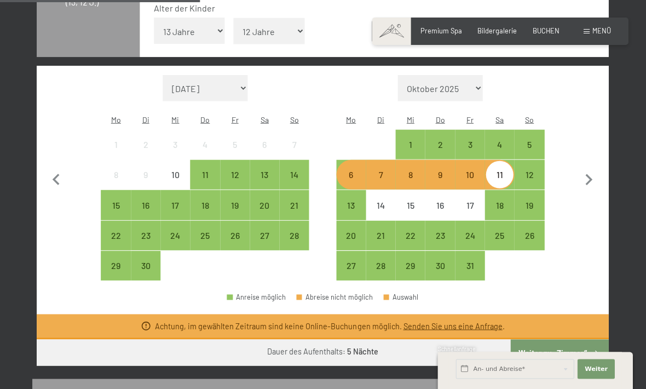
click at [527, 170] on div "12" at bounding box center [529, 183] width 27 height 27
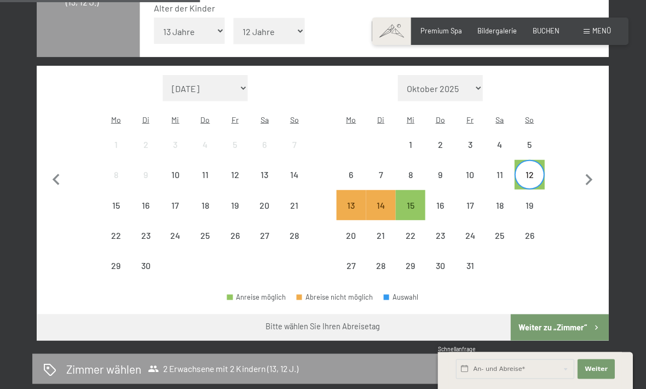
click at [345, 170] on div "6" at bounding box center [351, 183] width 27 height 27
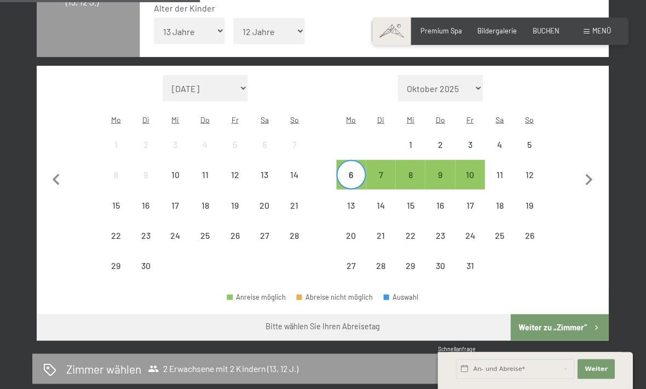
click at [466, 161] on div "10" at bounding box center [470, 174] width 27 height 27
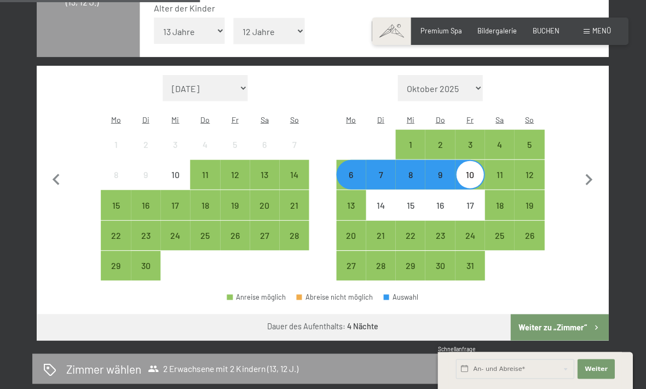
click at [443, 140] on div "2" at bounding box center [440, 153] width 27 height 27
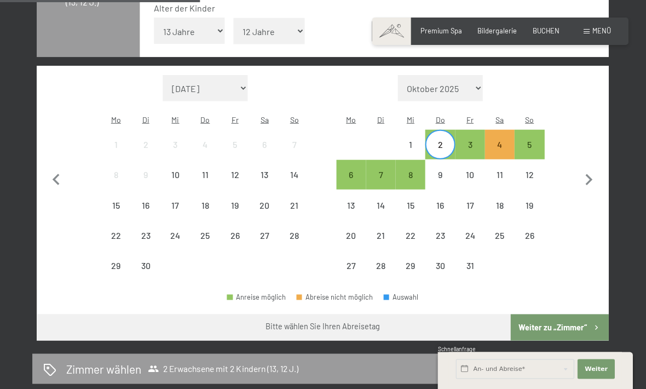
click at [406, 170] on div "8" at bounding box center [410, 183] width 27 height 27
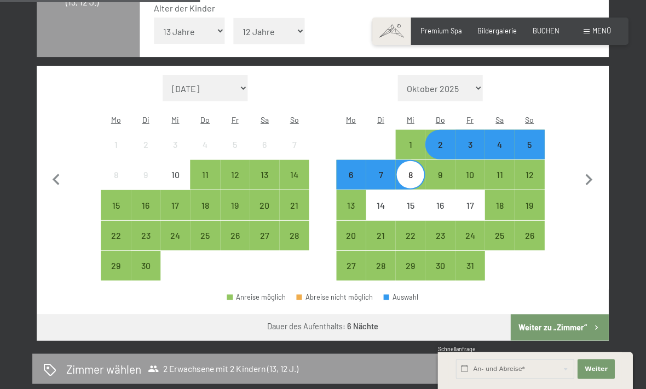
click at [374, 170] on div "7" at bounding box center [381, 183] width 27 height 27
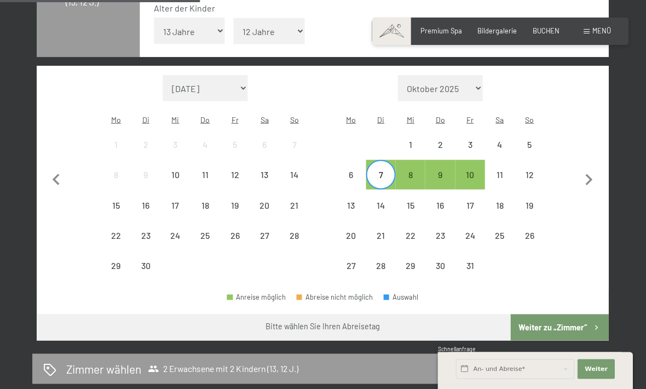
click at [434, 140] on div "2" at bounding box center [440, 153] width 27 height 27
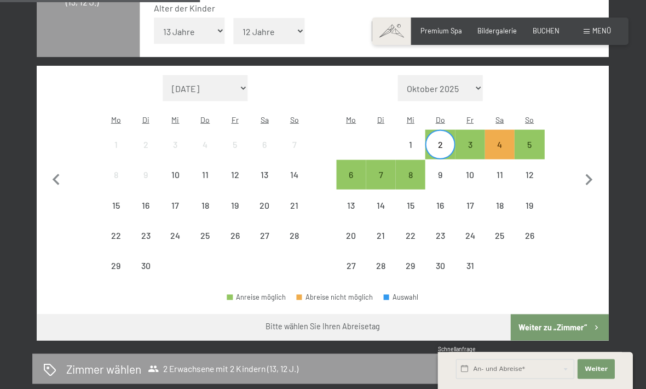
click at [378, 161] on div "7" at bounding box center [381, 174] width 27 height 27
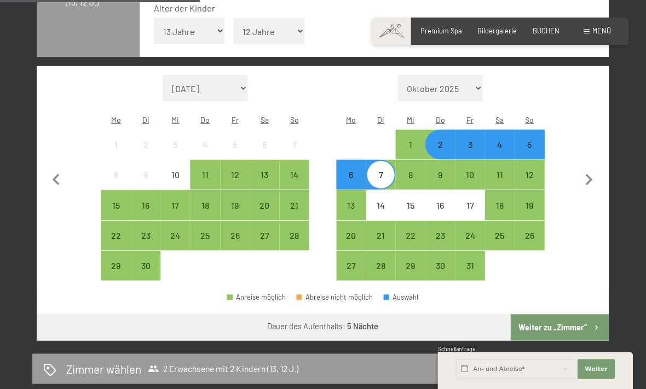
click at [572, 314] on button "Weiter zu „Zimmer“" at bounding box center [560, 327] width 98 height 26
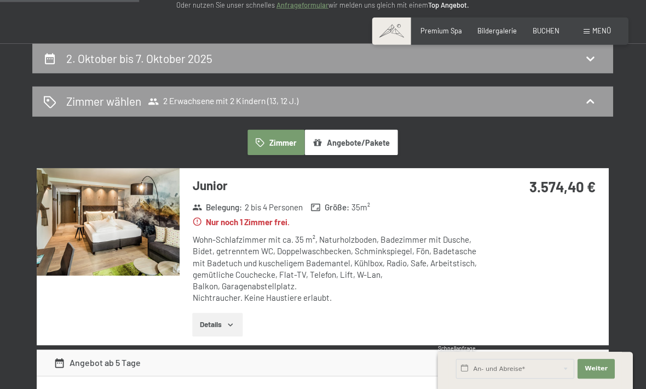
scroll to position [0, 0]
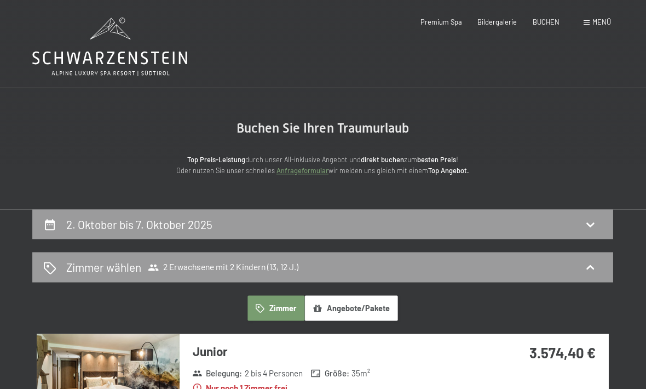
click at [591, 224] on icon at bounding box center [591, 224] width 8 height 4
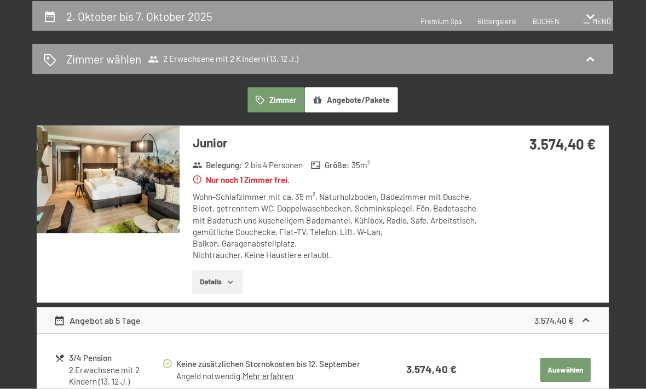
select select "13"
select select "12"
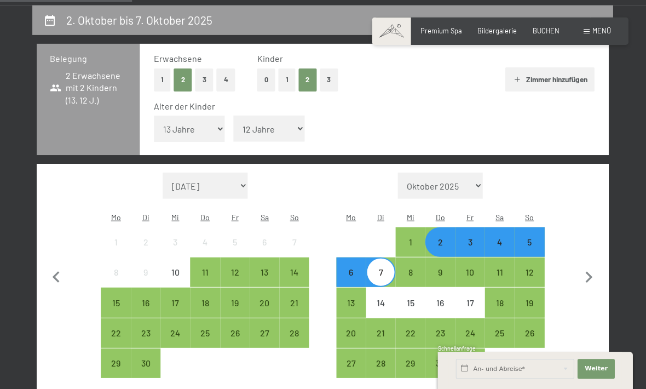
scroll to position [199, 0]
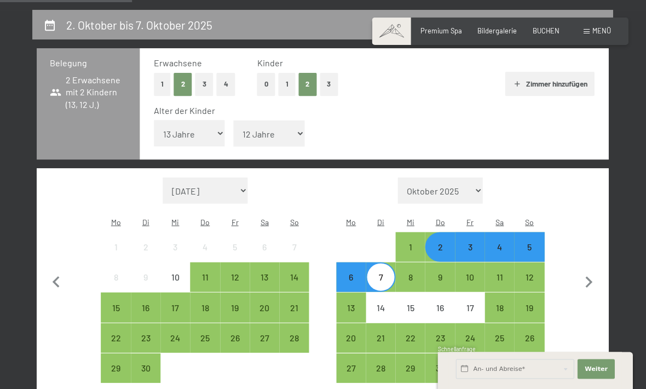
click at [504, 242] on div "4" at bounding box center [499, 255] width 27 height 27
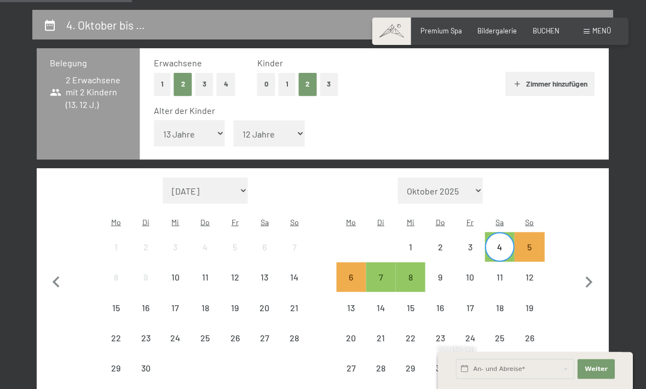
click at [443, 272] on div "9" at bounding box center [440, 285] width 27 height 27
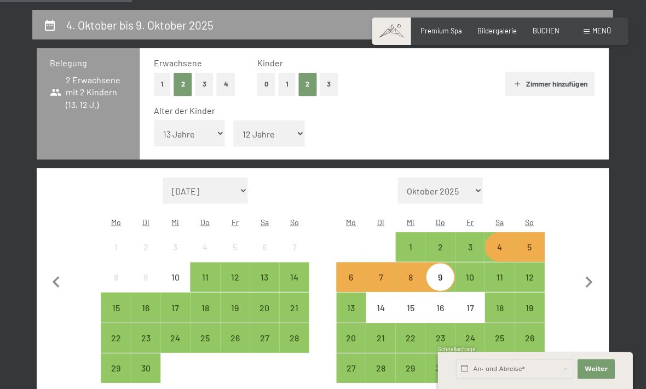
click at [462, 272] on div "10" at bounding box center [470, 285] width 27 height 27
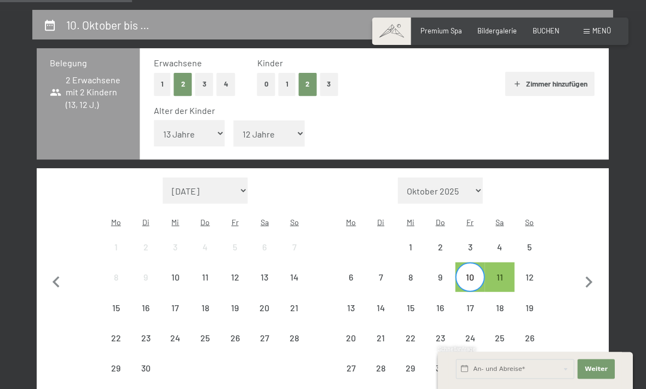
click at [492, 242] on div "4" at bounding box center [499, 255] width 27 height 27
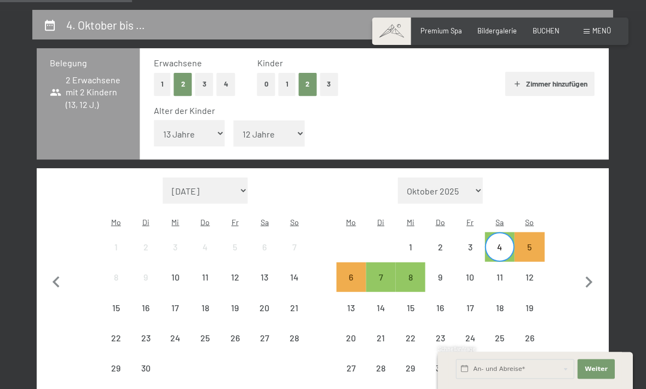
click at [438, 272] on div "9" at bounding box center [440, 285] width 27 height 27
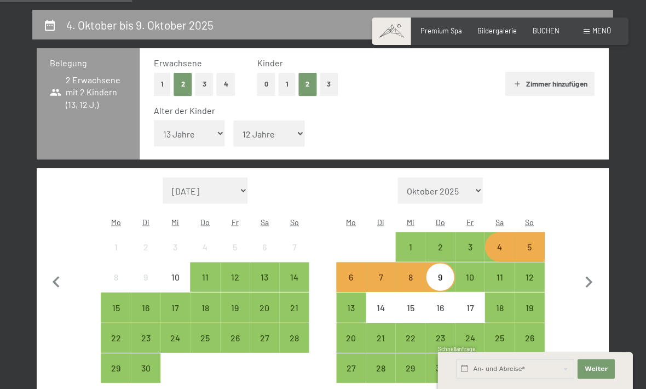
click at [156, 363] on div "30" at bounding box center [146, 376] width 27 height 27
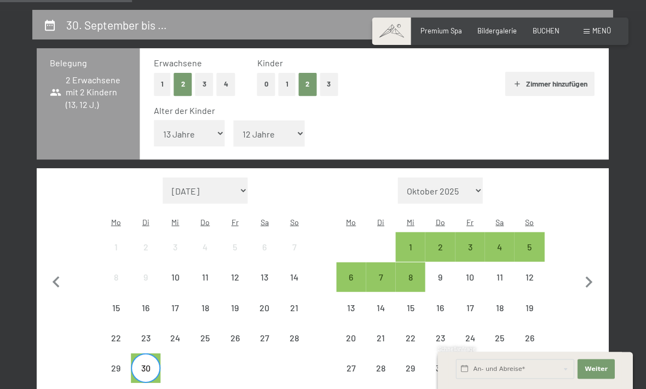
click at [374, 263] on div "7" at bounding box center [381, 276] width 27 height 27
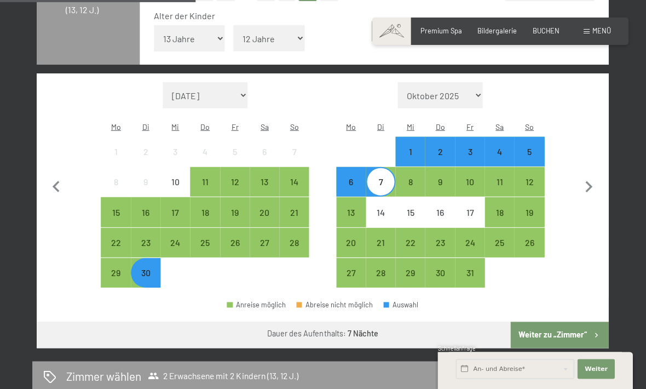
scroll to position [295, 0]
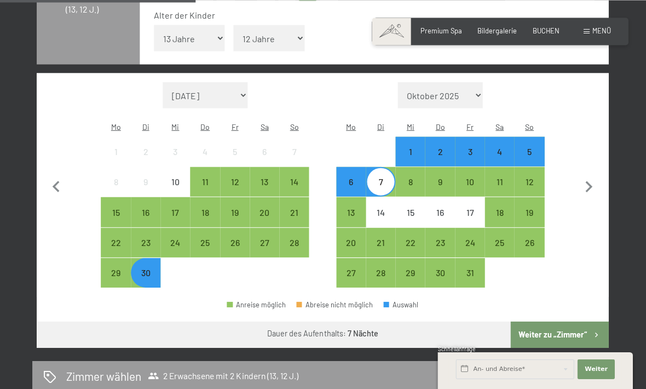
click at [557, 321] on button "Weiter zu „Zimmer“" at bounding box center [560, 334] width 98 height 26
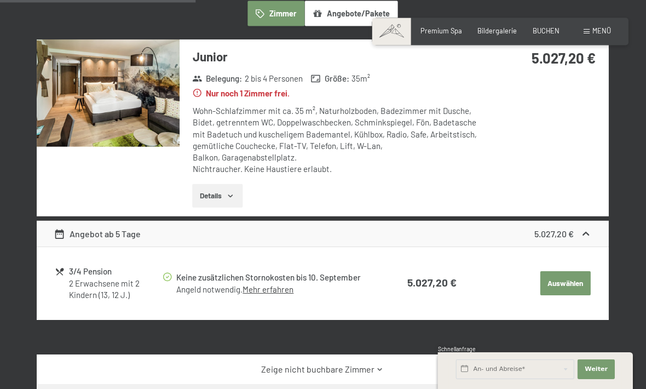
scroll to position [208, 0]
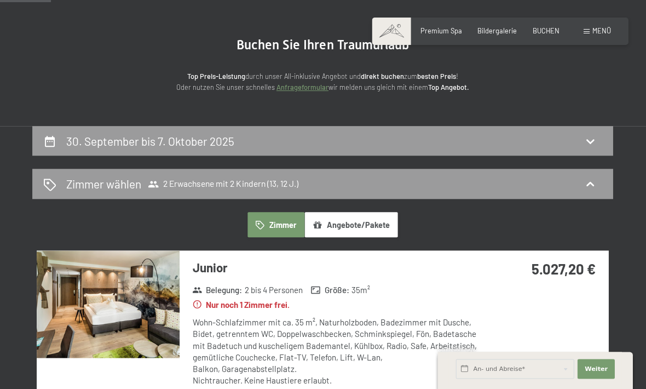
click at [588, 142] on icon at bounding box center [590, 140] width 13 height 13
select select "13"
select select "12"
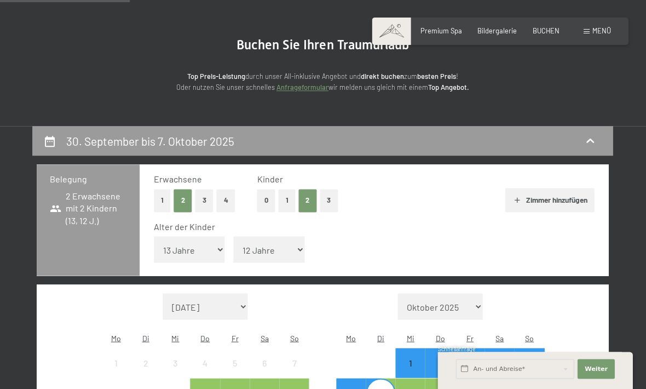
scroll to position [208, 0]
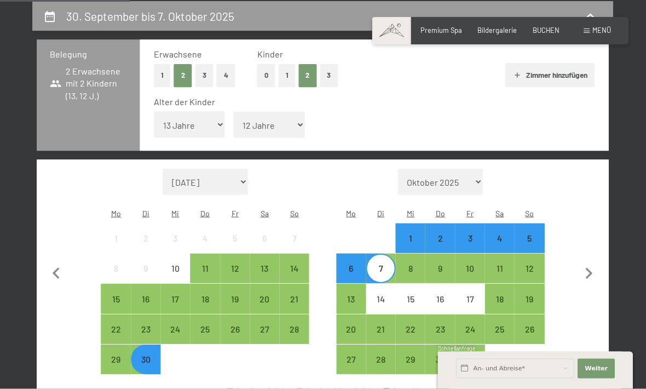
click at [474, 234] on div "3" at bounding box center [470, 247] width 27 height 27
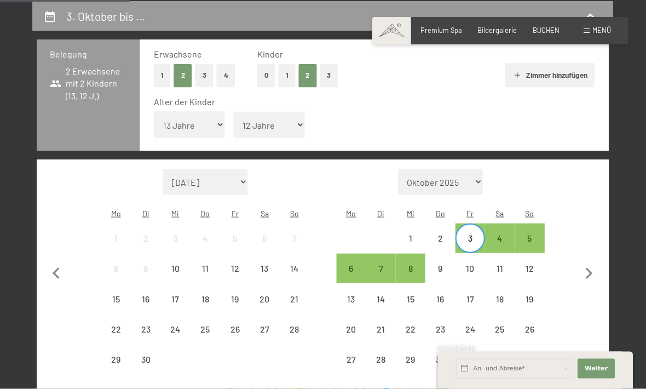
click at [410, 264] on div "8" at bounding box center [410, 277] width 27 height 27
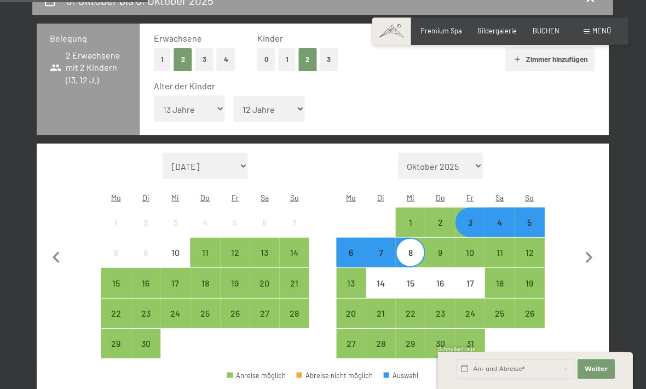
scroll to position [224, 0]
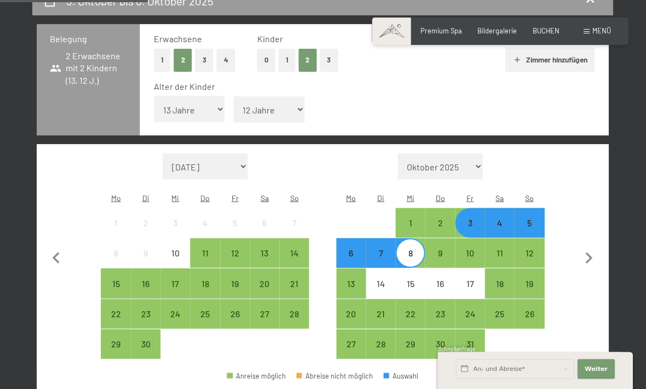
click at [591, 373] on span "Weiter" at bounding box center [596, 368] width 23 height 9
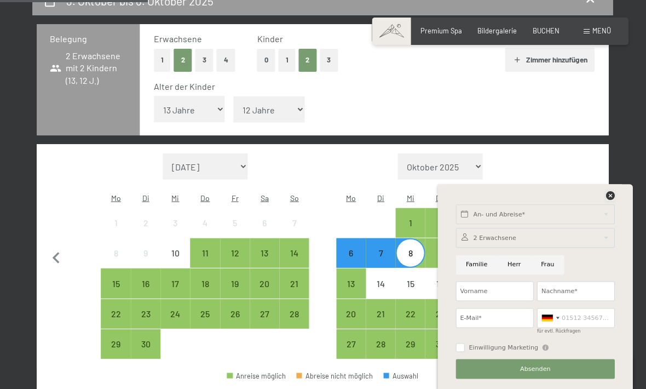
click at [609, 201] on div at bounding box center [610, 196] width 9 height 10
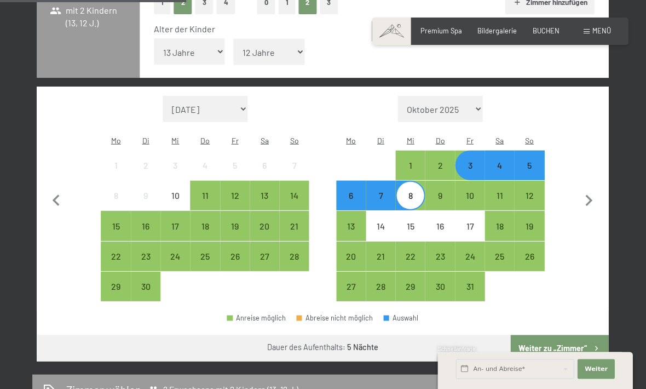
click at [559, 335] on button "Weiter zu „Zimmer“" at bounding box center [560, 348] width 98 height 26
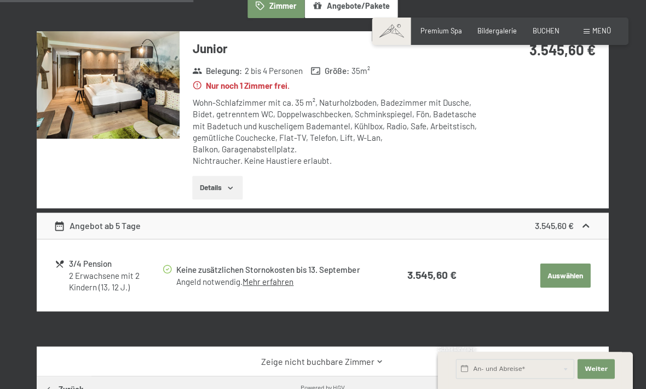
scroll to position [304, 0]
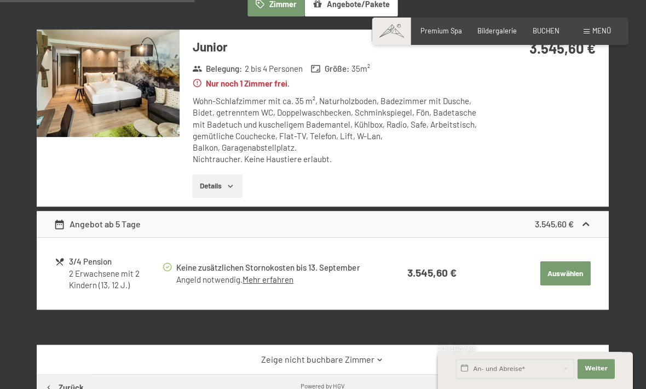
click at [568, 271] on button "Auswählen" at bounding box center [566, 273] width 50 height 24
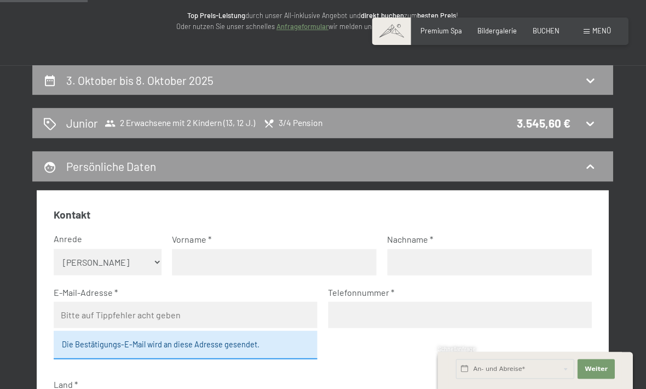
scroll to position [110, 0]
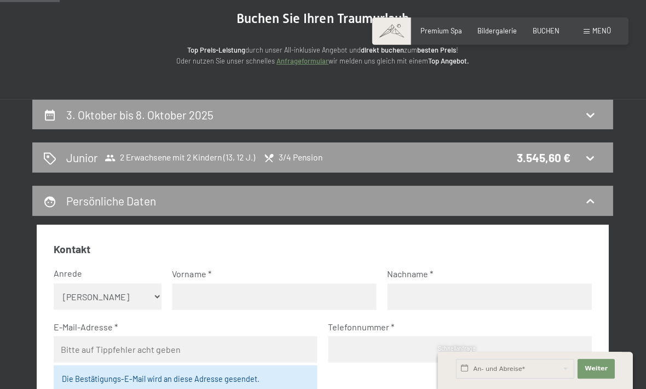
click at [588, 160] on icon at bounding box center [590, 157] width 13 height 13
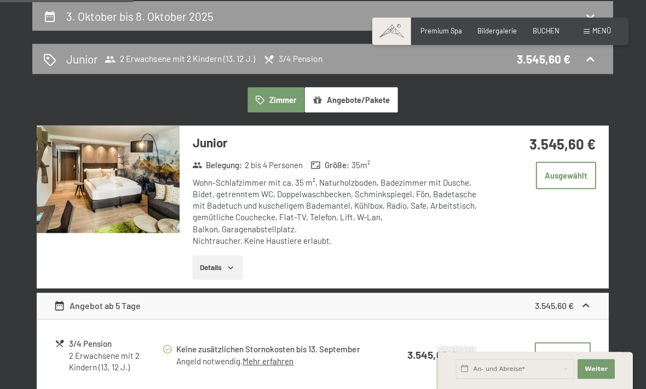
scroll to position [205, 0]
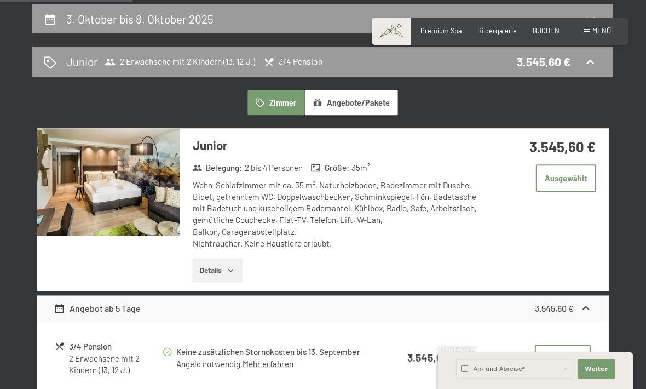
click at [366, 95] on button "Angebote/Pakete" at bounding box center [351, 102] width 93 height 25
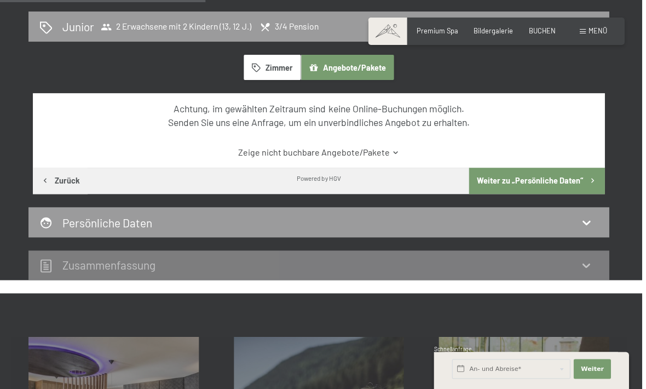
scroll to position [243, 1]
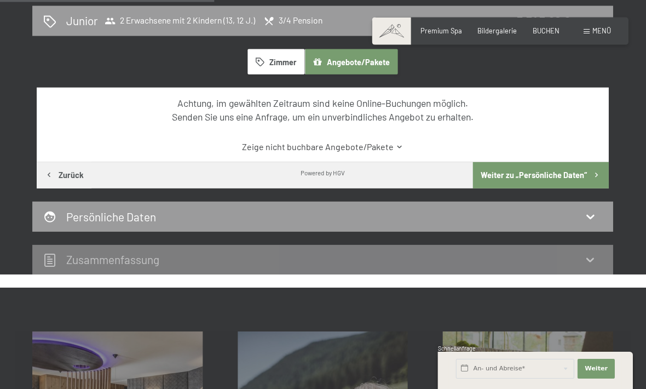
click at [267, 51] on button "Zimmer" at bounding box center [276, 61] width 57 height 25
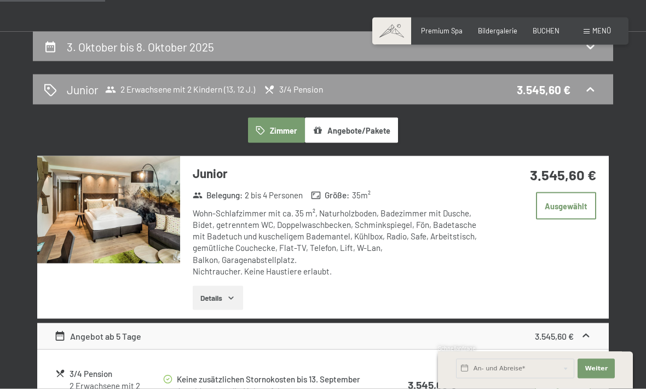
scroll to position [179, 0]
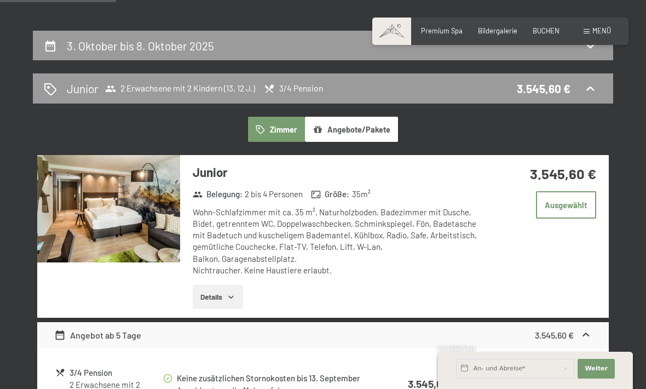
click at [219, 291] on button "Details" at bounding box center [218, 297] width 50 height 24
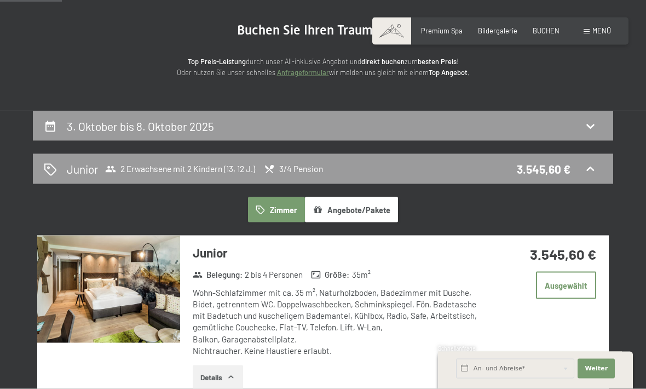
scroll to position [108, 0]
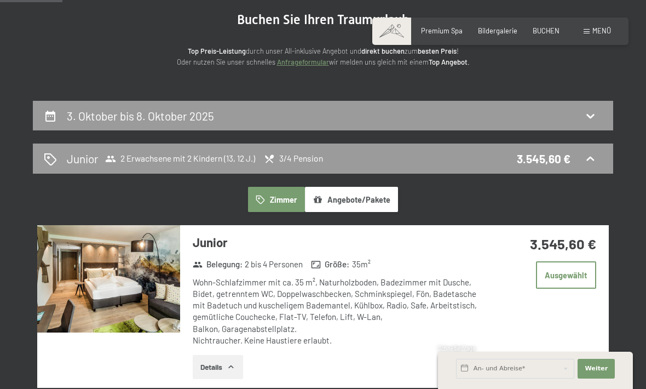
click at [246, 270] on div "Belegung : 2 bis 4 Personen Größe : 35 m²" at bounding box center [332, 265] width 288 height 14
click at [175, 312] on img at bounding box center [108, 278] width 143 height 107
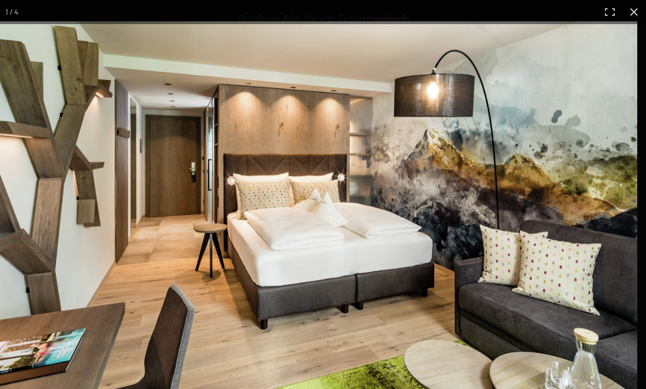
click at [428, 281] on img at bounding box center [314, 212] width 646 height 382
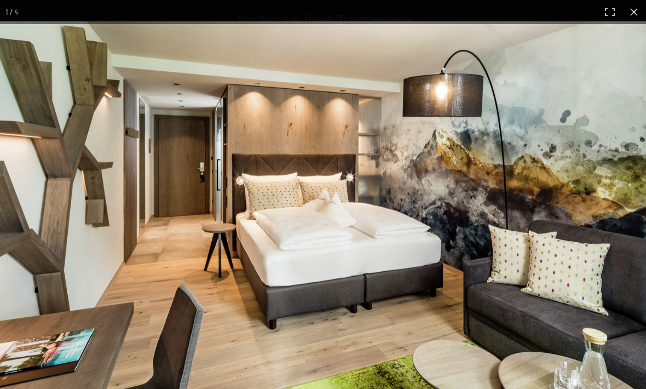
click at [437, 268] on img at bounding box center [323, 212] width 646 height 382
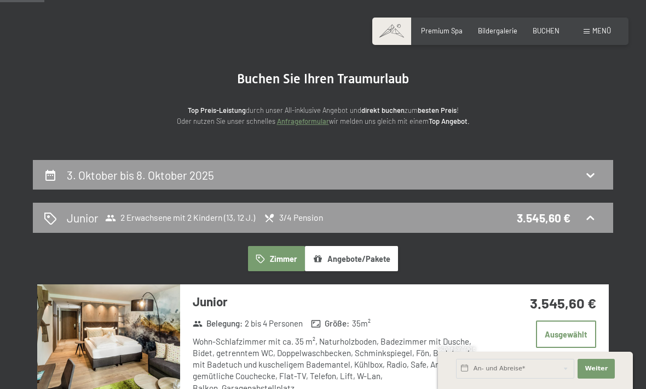
scroll to position [0, 0]
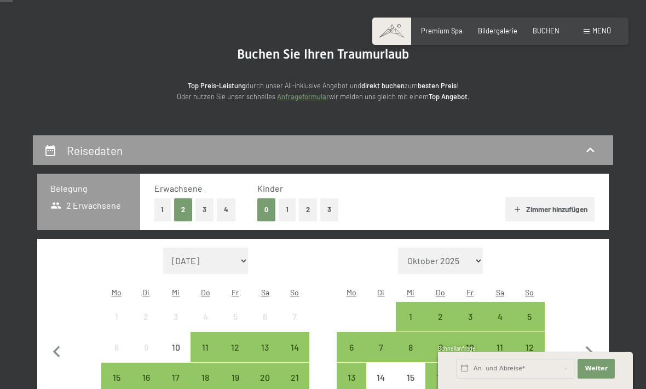
scroll to position [73, 0]
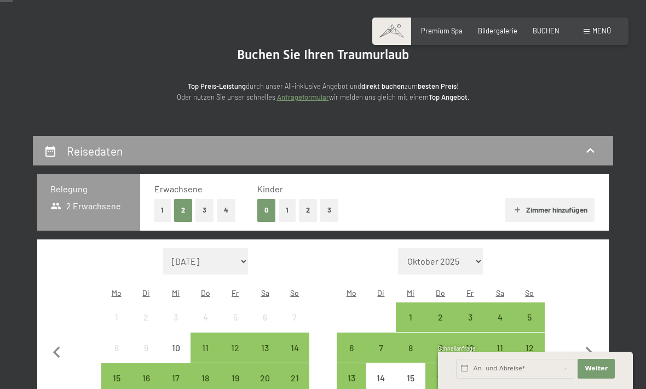
click at [305, 209] on button "2" at bounding box center [308, 210] width 18 height 22
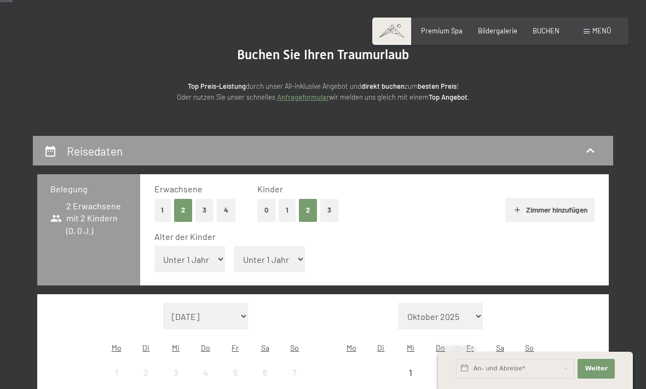
click at [264, 253] on select "Unter 1 Jahr 1 Jahr 2 Jahre 3 Jahre 4 Jahre 5 Jahre 6 Jahre 7 Jahre 8 Jahre 9 J…" at bounding box center [269, 259] width 71 height 26
select select "12"
click at [203, 257] on select "Unter 1 Jahr 1 Jahr 2 Jahre 3 Jahre 4 Jahre 5 Jahre 6 Jahre 7 Jahre 8 Jahre 9 J…" at bounding box center [189, 259] width 71 height 26
click at [205, 247] on select "Unter 1 Jahr 1 Jahr 2 Jahre 3 Jahre 4 Jahre 5 Jahre 6 Jahre 7 Jahre 8 Jahre 9 J…" at bounding box center [189, 259] width 71 height 26
select select "13"
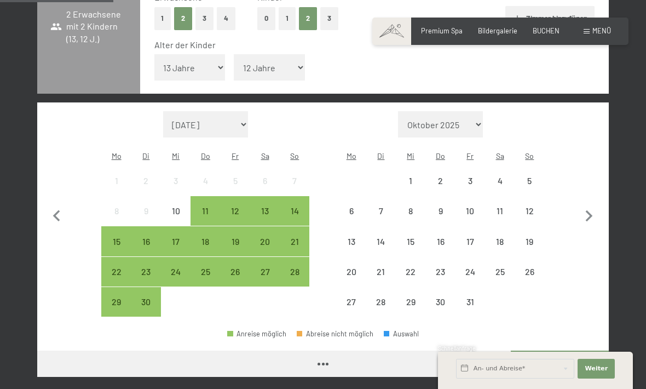
scroll to position [267, 0]
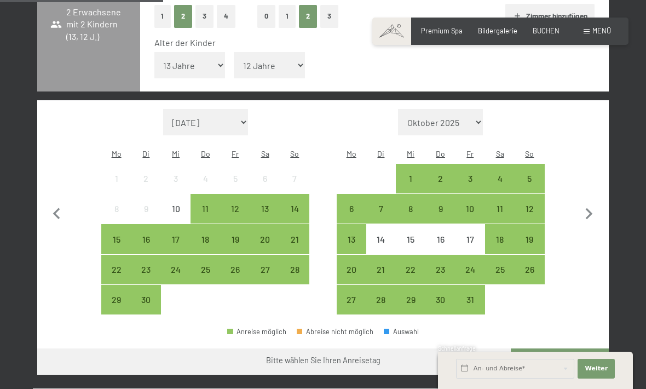
click at [119, 295] on div "29" at bounding box center [115, 308] width 27 height 27
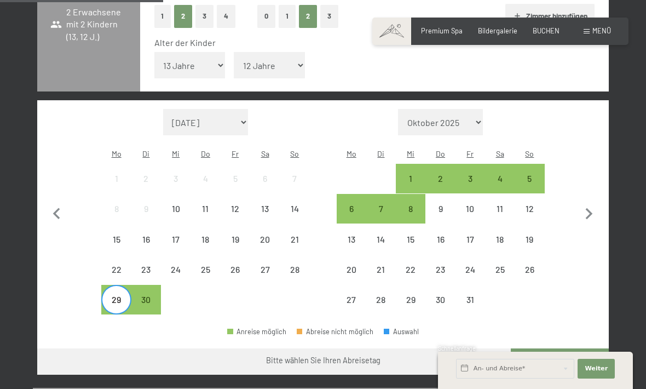
click at [529, 174] on div "5" at bounding box center [529, 187] width 27 height 27
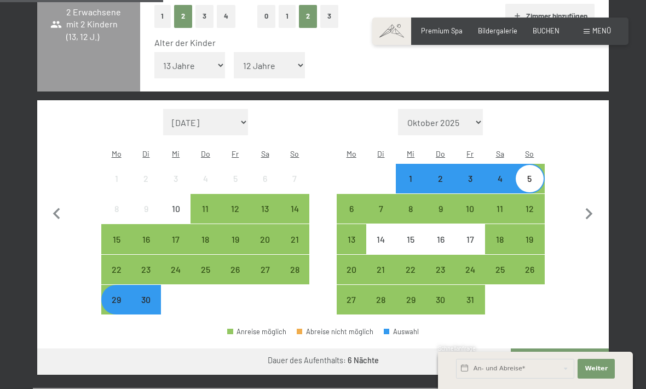
click at [572, 348] on button "Weiter zu „Zimmer“" at bounding box center [560, 361] width 98 height 26
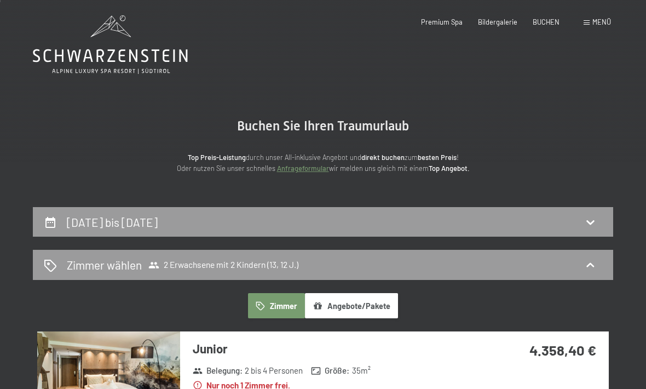
scroll to position [0, 0]
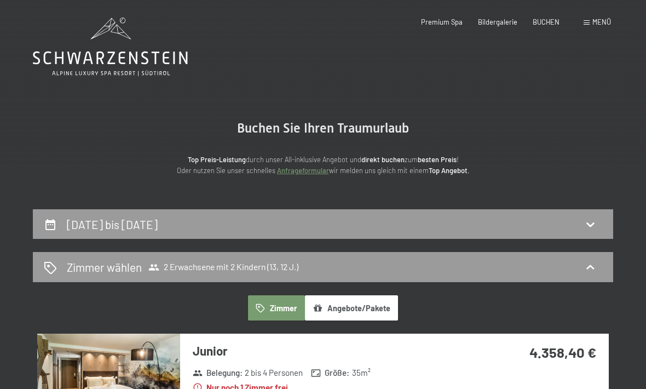
click at [399, 217] on div "29. September bis 5. Oktober 2025" at bounding box center [323, 224] width 559 height 16
select select "13"
select select "12"
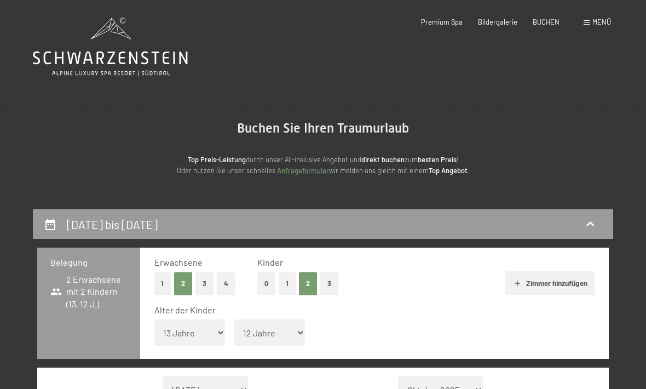
scroll to position [208, 0]
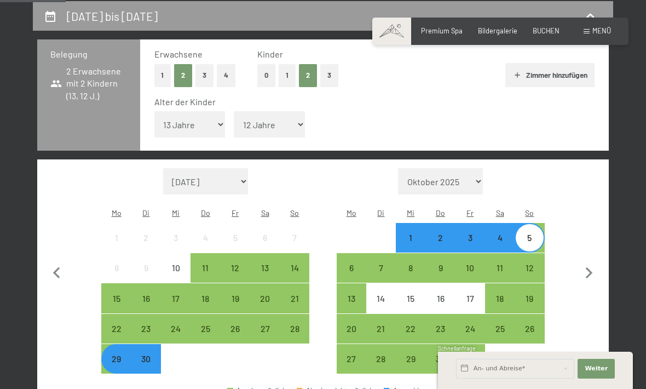
click at [216, 315] on div "25" at bounding box center [205, 328] width 27 height 27
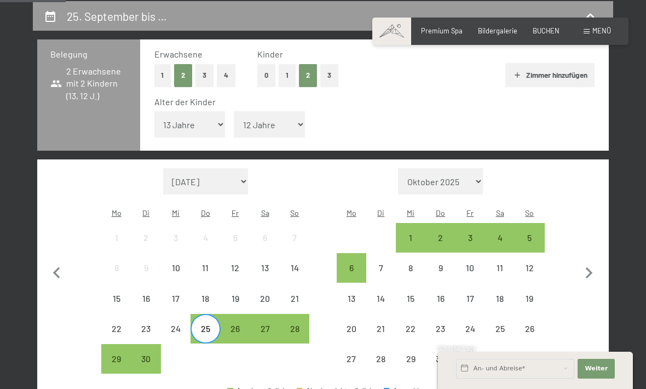
click at [129, 354] on div "29" at bounding box center [115, 367] width 27 height 27
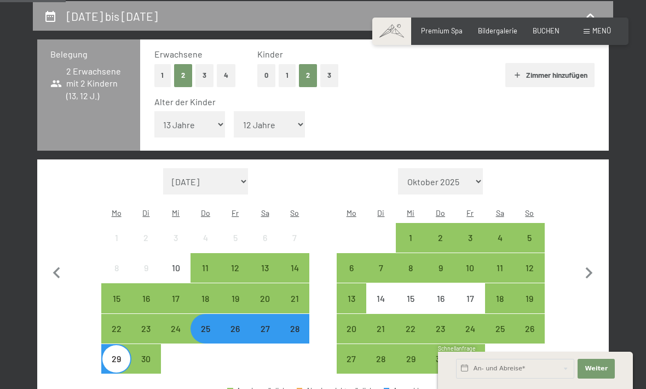
click at [151, 354] on div "30" at bounding box center [146, 367] width 27 height 27
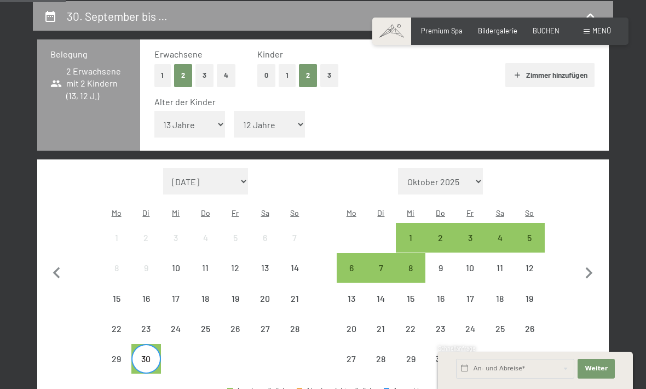
click at [122, 354] on div "29" at bounding box center [115, 367] width 27 height 27
click at [414, 254] on div "8" at bounding box center [410, 267] width 27 height 27
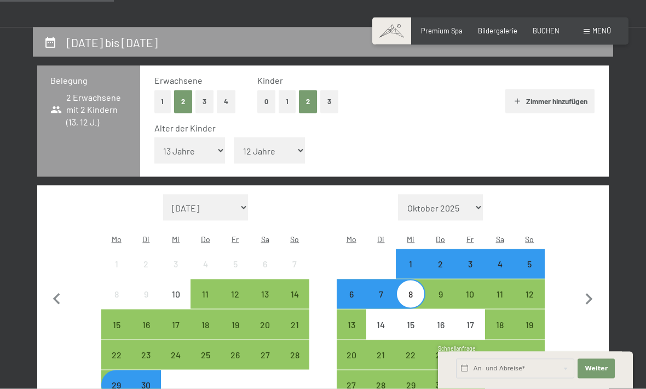
scroll to position [183, 0]
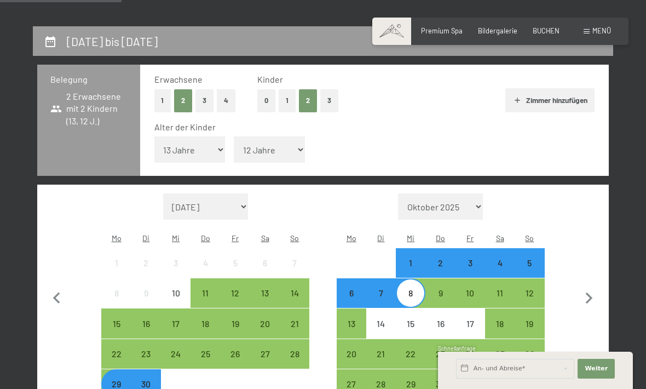
click at [496, 259] on div "4" at bounding box center [499, 272] width 27 height 27
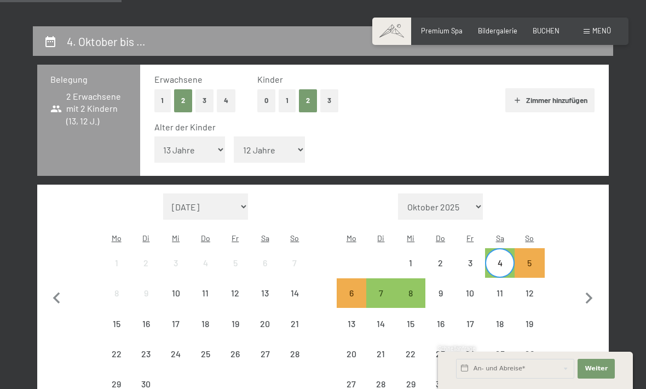
click at [123, 380] on div "29" at bounding box center [115, 393] width 27 height 27
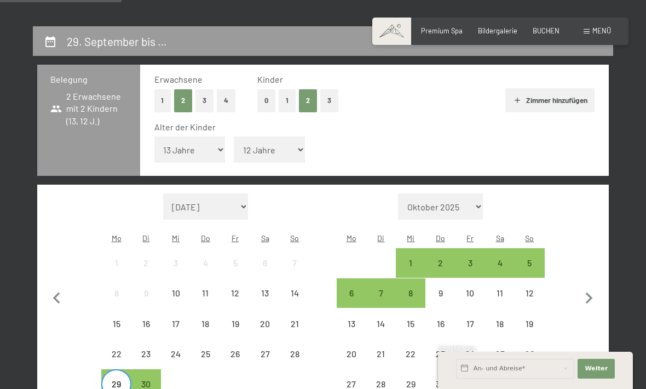
click at [499, 259] on div "4" at bounding box center [499, 272] width 27 height 27
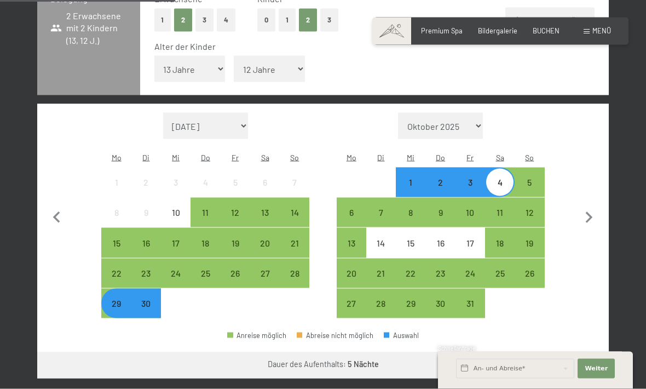
scroll to position [264, 0]
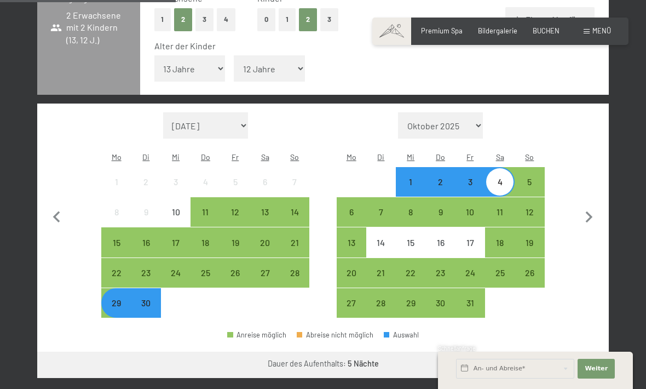
click at [564, 352] on button "Weiter zu „Zimmer“" at bounding box center [560, 365] width 98 height 26
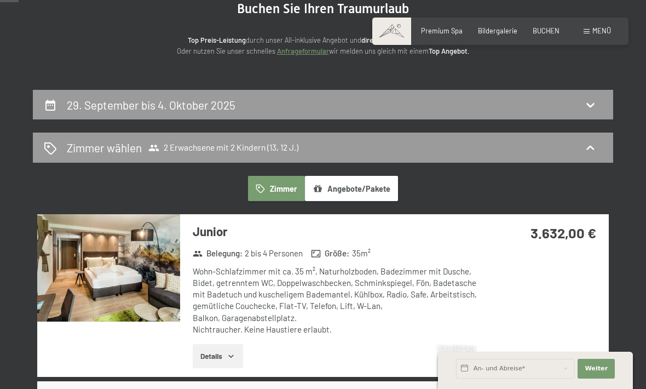
scroll to position [0, 0]
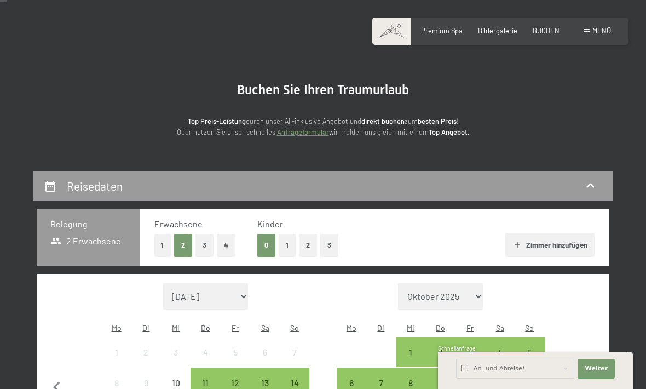
click at [307, 239] on button "2" at bounding box center [308, 245] width 18 height 22
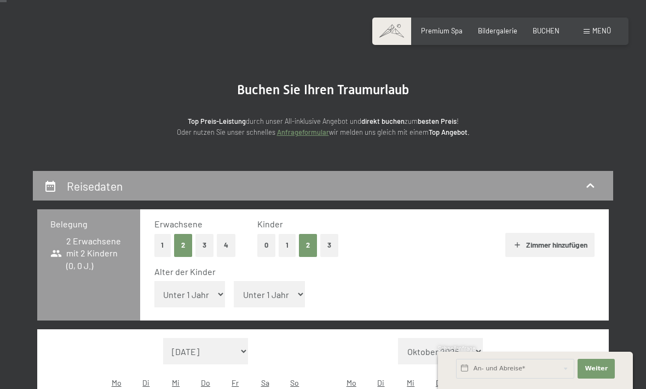
click at [270, 290] on select "Unter 1 Jahr 1 Jahr 2 Jahre 3 Jahre 4 Jahre 5 Jahre 6 Jahre 7 Jahre 8 Jahre 9 J…" at bounding box center [269, 294] width 71 height 26
select select "12"
click at [198, 288] on select "Unter 1 Jahr 1 Jahr 2 Jahre 3 Jahre 4 Jahre 5 Jahre 6 Jahre 7 Jahre 8 Jahre 9 J…" at bounding box center [189, 294] width 71 height 26
click at [202, 282] on select "Unter 1 Jahr 1 Jahr 2 Jahre 3 Jahre 4 Jahre 5 Jahre 6 Jahre 7 Jahre 8 Jahre 9 J…" at bounding box center [189, 294] width 71 height 26
select select "13"
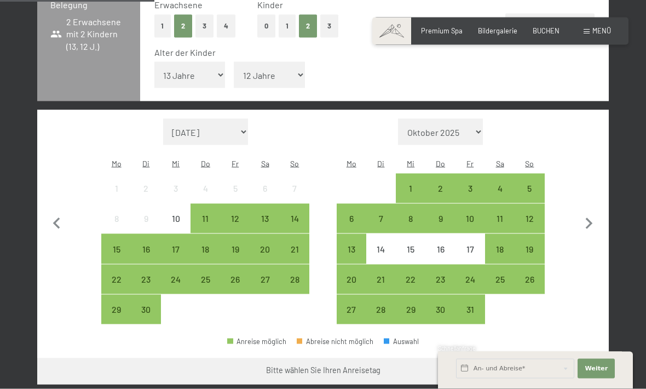
scroll to position [264, 0]
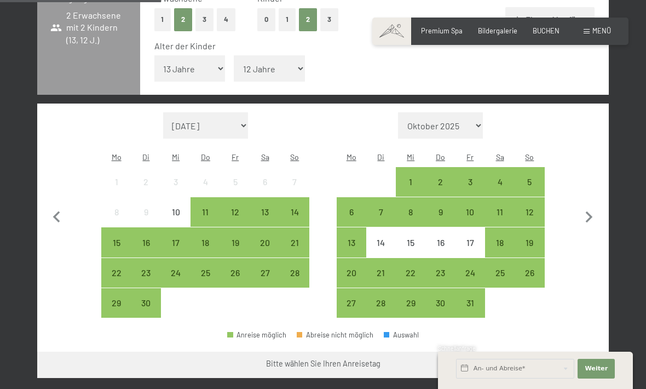
click at [341, 228] on div "13" at bounding box center [351, 241] width 27 height 27
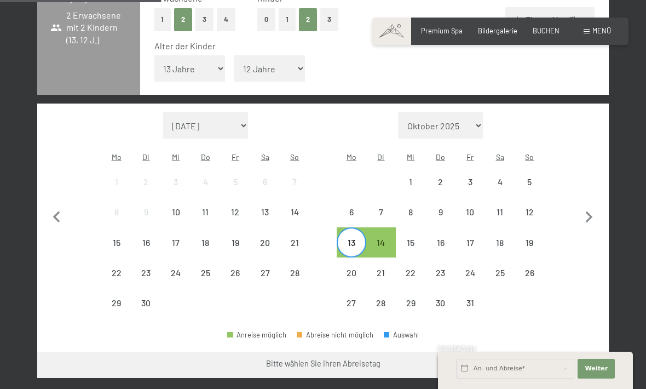
click at [534, 238] on div "19" at bounding box center [529, 251] width 27 height 27
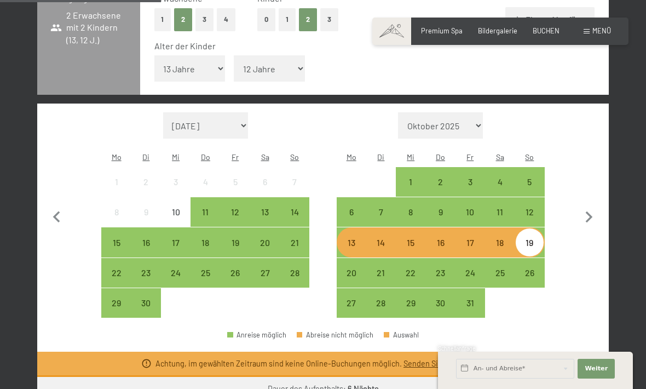
click at [500, 238] on div "18" at bounding box center [499, 251] width 27 height 27
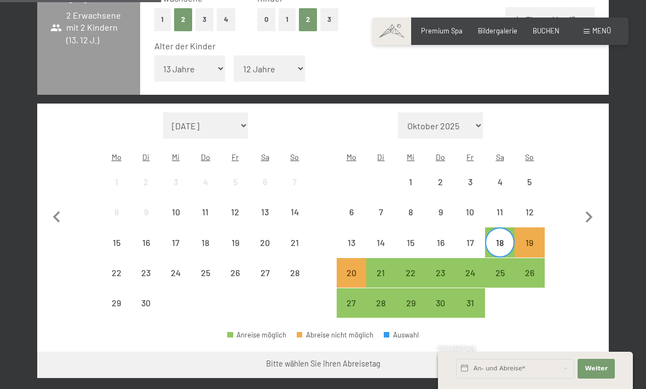
click at [360, 238] on div "13" at bounding box center [351, 251] width 27 height 27
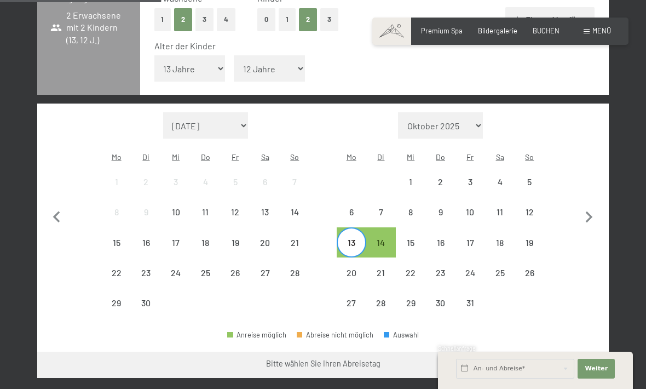
click at [500, 238] on div "18" at bounding box center [499, 251] width 27 height 27
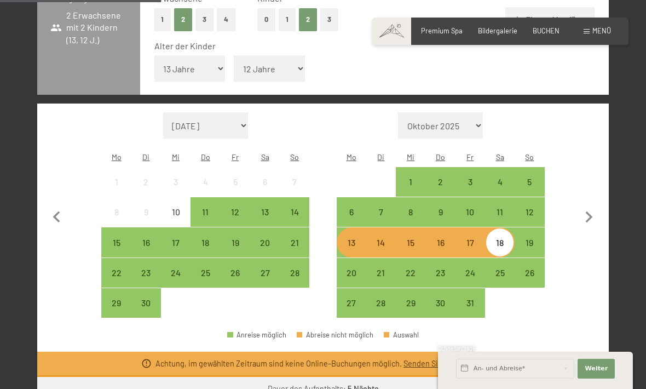
click at [471, 238] on div "17" at bounding box center [470, 251] width 27 height 27
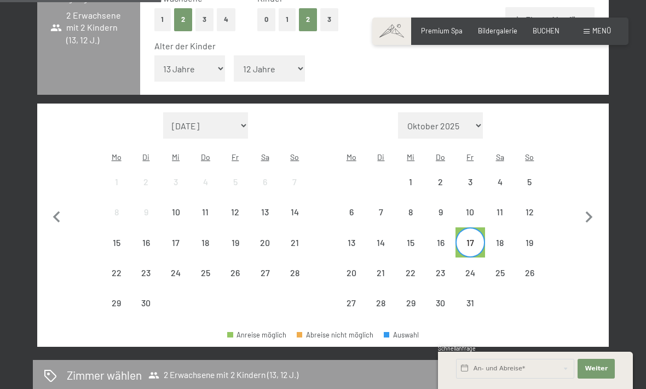
click at [444, 238] on div "16" at bounding box center [440, 251] width 27 height 27
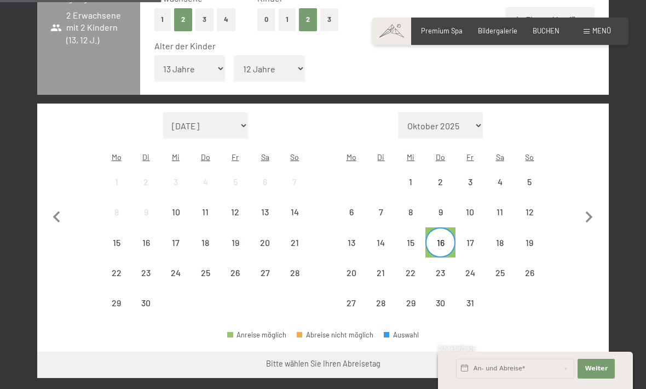
click at [420, 238] on div "15" at bounding box center [410, 251] width 27 height 27
click at [390, 238] on div "14" at bounding box center [381, 251] width 27 height 27
click at [359, 238] on div "13" at bounding box center [351, 251] width 27 height 27
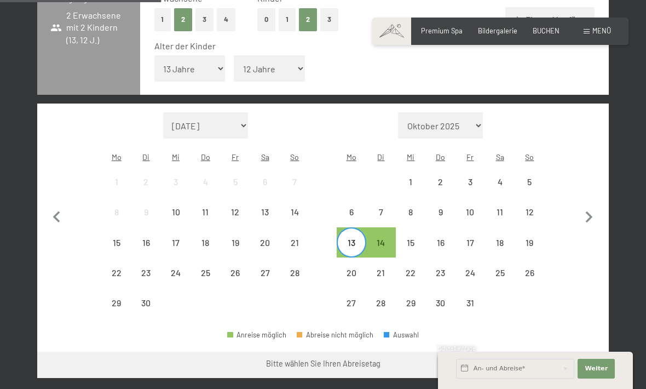
click at [358, 208] on div "6" at bounding box center [351, 221] width 27 height 27
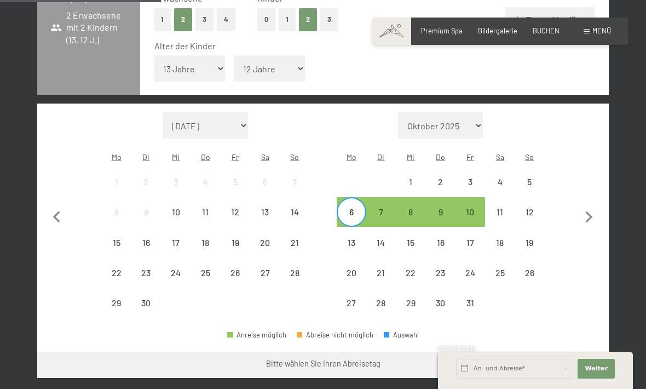
click at [528, 208] on div "12" at bounding box center [529, 221] width 27 height 27
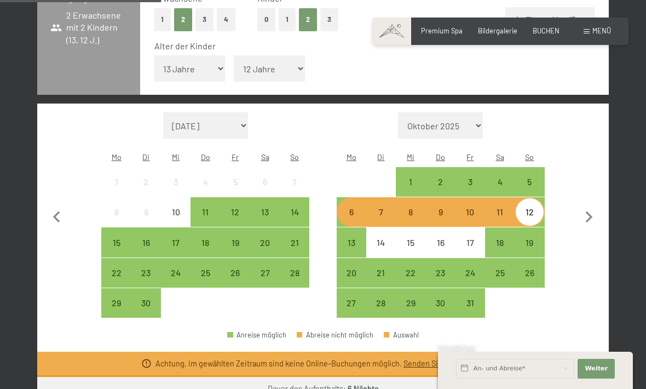
click at [410, 177] on div "1" at bounding box center [410, 190] width 27 height 27
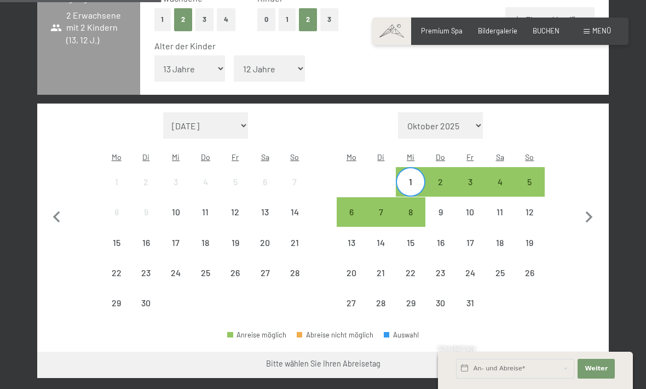
click at [535, 177] on div "5" at bounding box center [529, 190] width 27 height 27
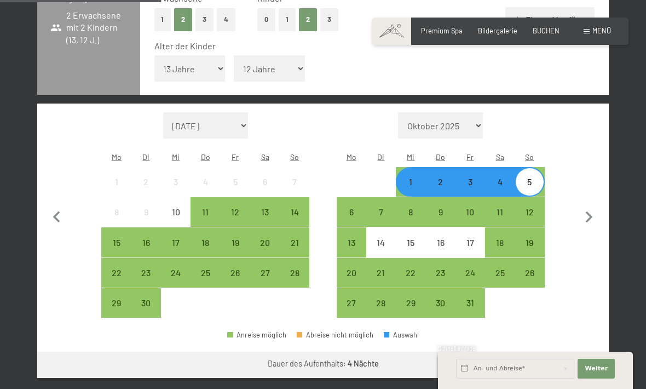
click at [381, 208] on div "7" at bounding box center [381, 221] width 27 height 27
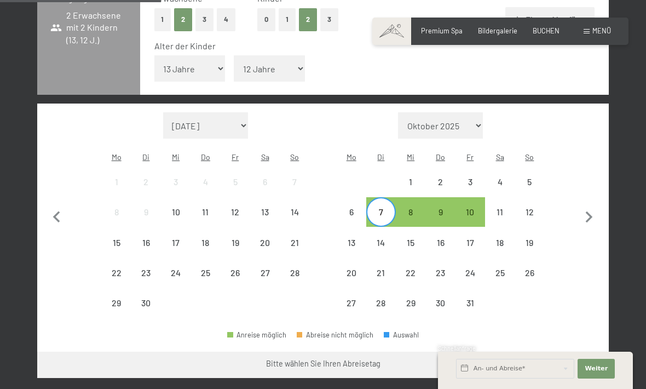
click at [411, 208] on div "8" at bounding box center [410, 221] width 27 height 27
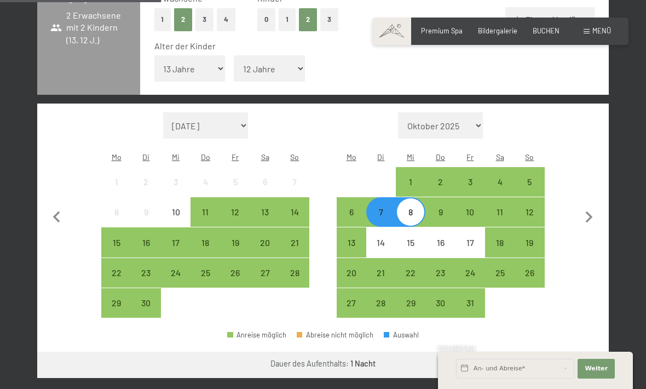
click at [402, 177] on div "1" at bounding box center [410, 190] width 27 height 27
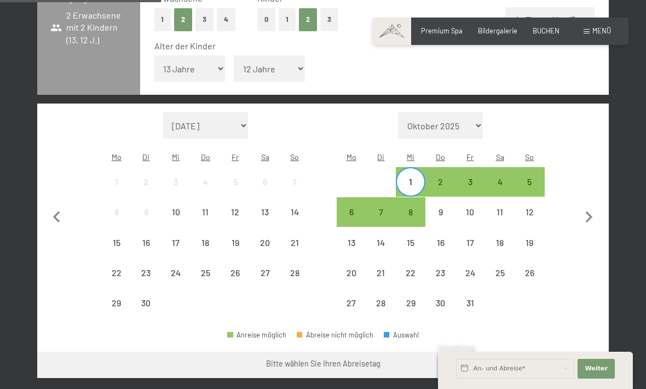
click at [383, 208] on div "7" at bounding box center [381, 221] width 27 height 27
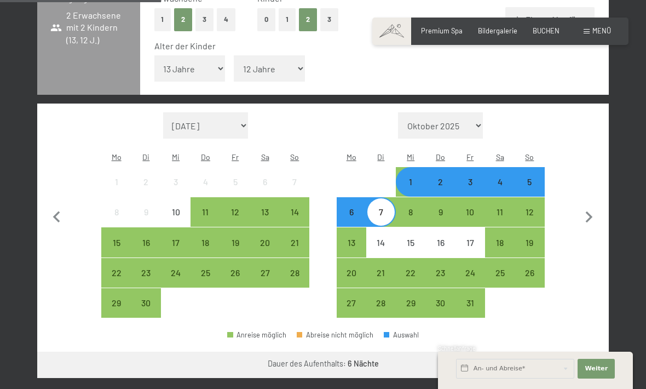
click at [558, 352] on button "Weiter zu „Zimmer“" at bounding box center [560, 365] width 98 height 26
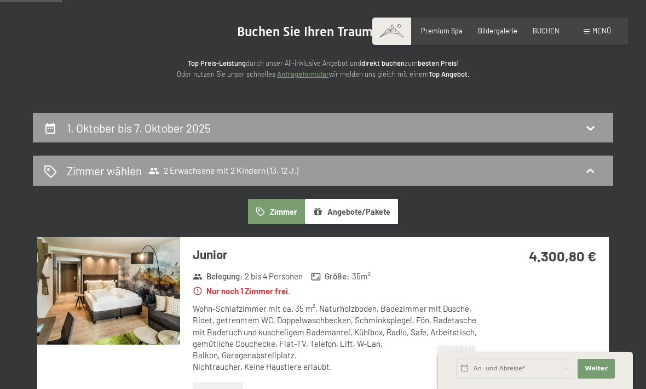
click at [253, 125] on div "1. Oktober bis 7. Oktober 2025" at bounding box center [323, 128] width 559 height 16
select select "13"
select select "12"
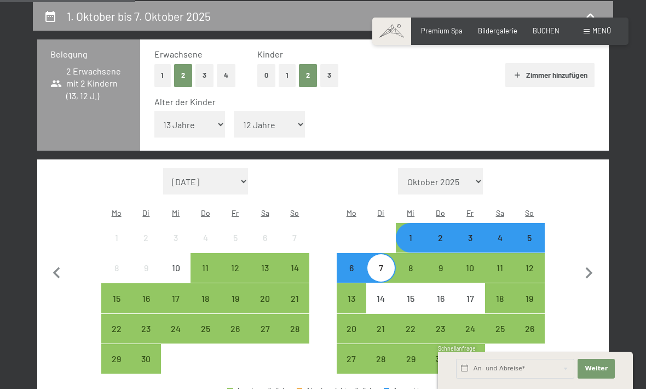
click at [443, 233] on div "2" at bounding box center [440, 246] width 27 height 27
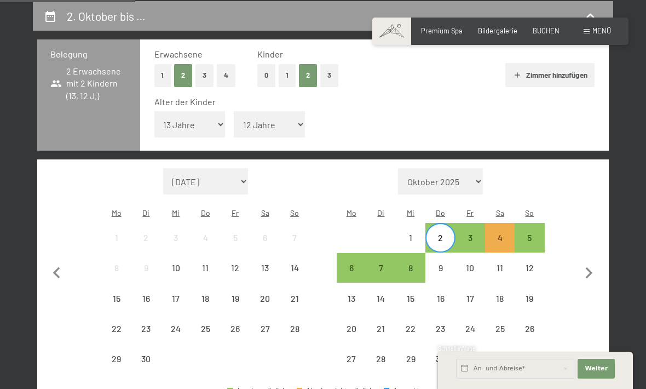
click at [410, 264] on div "8" at bounding box center [410, 277] width 27 height 27
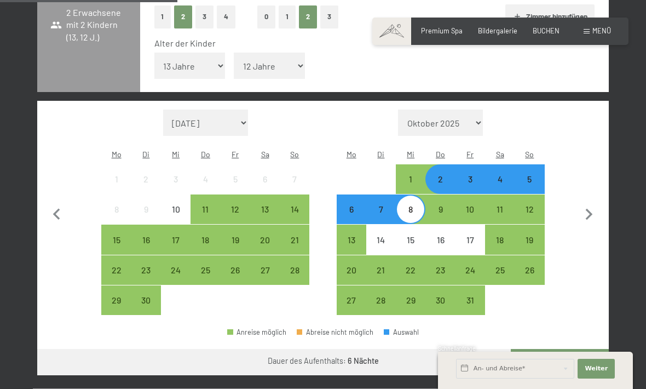
click at [565, 349] on button "Weiter zu „Zimmer“" at bounding box center [560, 362] width 98 height 26
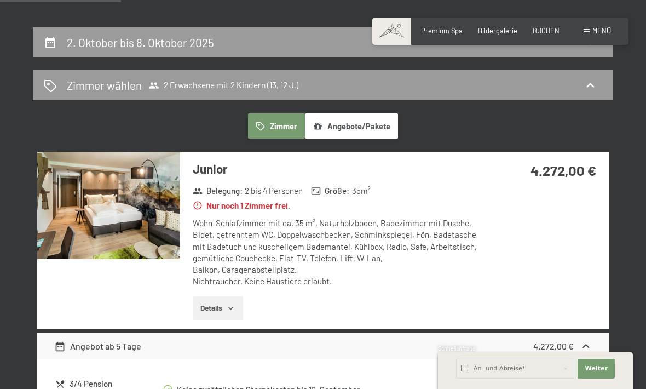
scroll to position [176, 0]
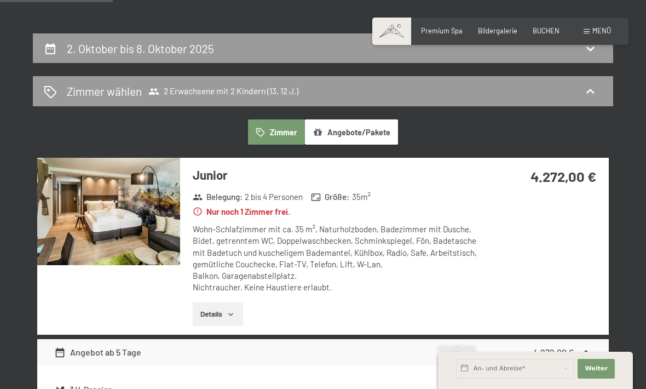
click at [198, 50] on h2 "2. Oktober bis 8. Oktober 2025" at bounding box center [140, 49] width 147 height 14
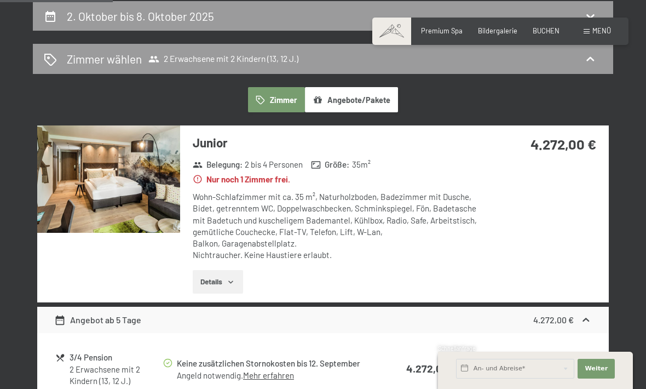
select select "13"
select select "12"
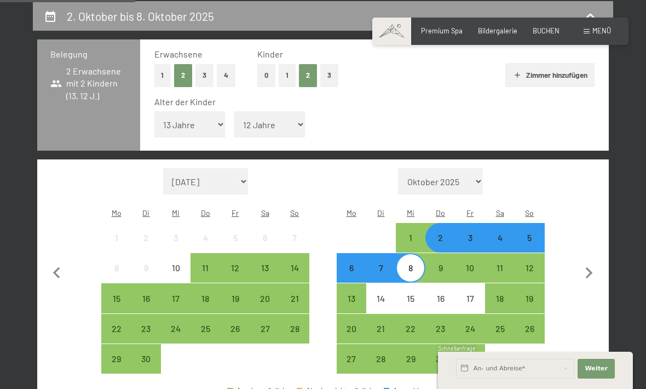
click at [468, 233] on div "3" at bounding box center [470, 246] width 27 height 27
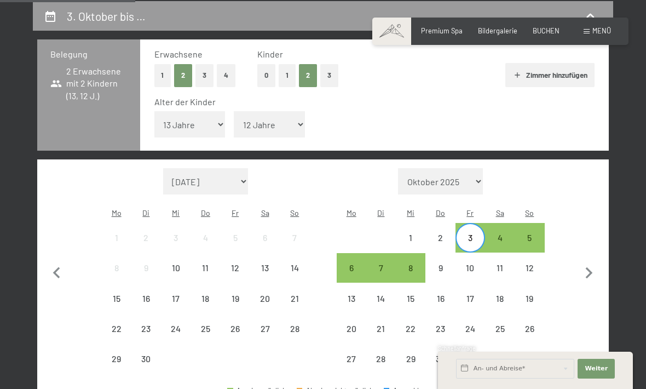
click at [439, 264] on div "9" at bounding box center [440, 277] width 27 height 27
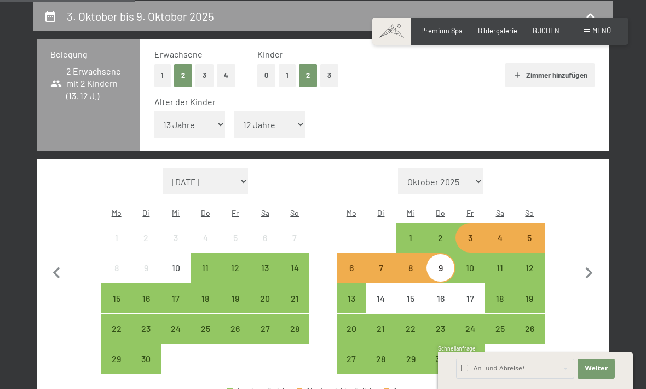
click at [412, 264] on div "8" at bounding box center [410, 277] width 27 height 27
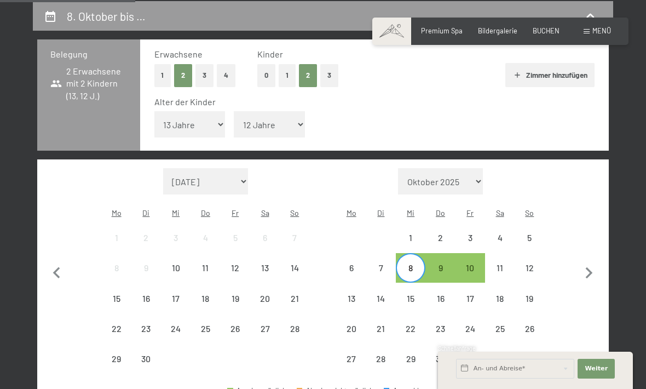
click at [474, 233] on div "3" at bounding box center [470, 246] width 27 height 27
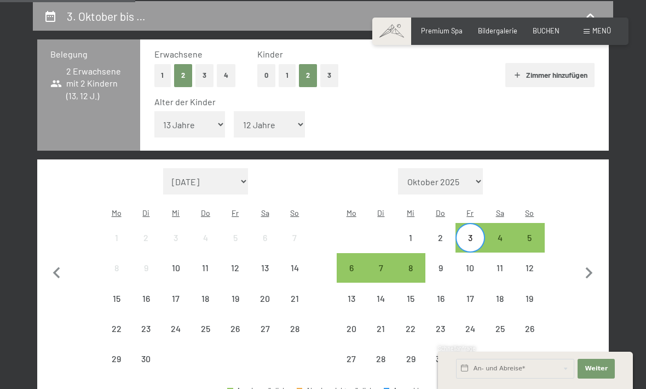
click at [417, 264] on div "8" at bounding box center [410, 277] width 27 height 27
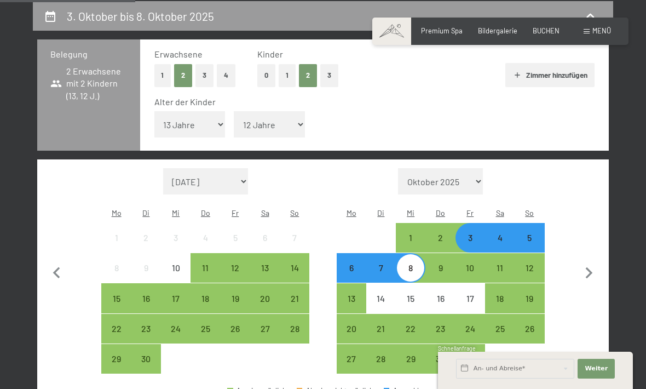
click at [540, 264] on div "12" at bounding box center [529, 277] width 27 height 27
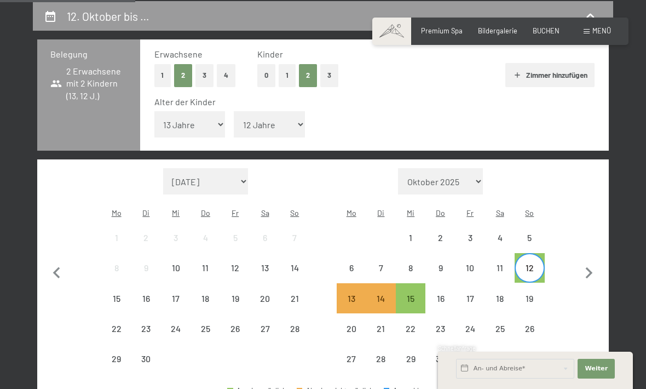
click at [401, 264] on div "8" at bounding box center [410, 277] width 27 height 27
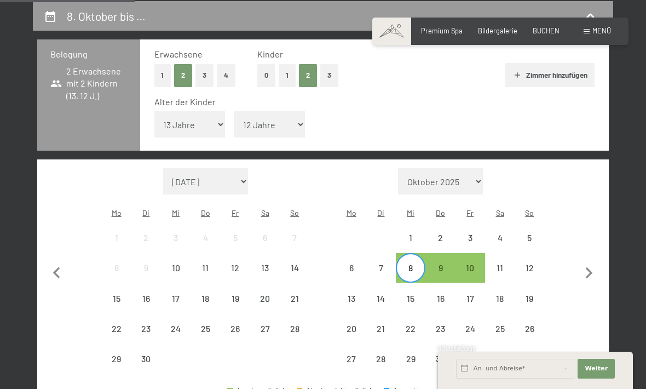
click at [535, 264] on div "12" at bounding box center [529, 277] width 27 height 27
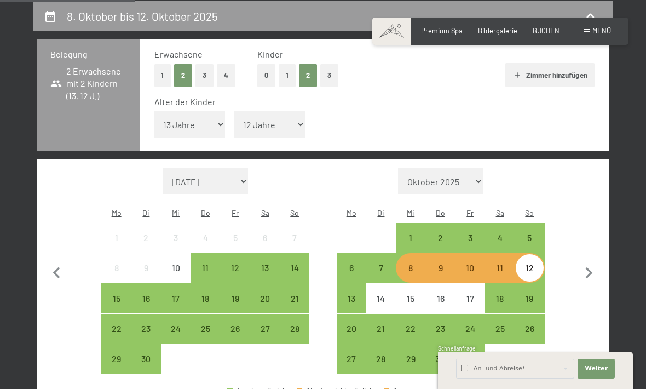
click at [467, 354] on div "31" at bounding box center [470, 367] width 27 height 27
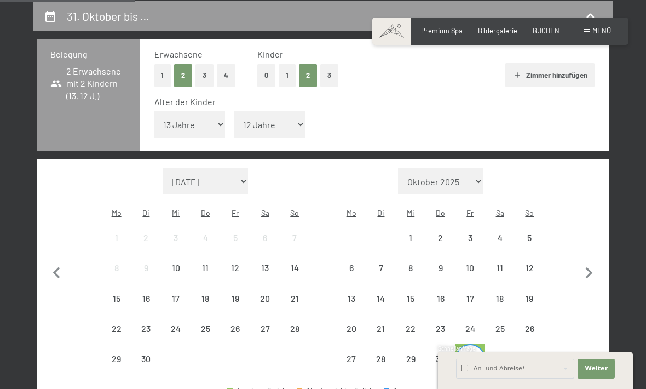
click at [411, 233] on div "1" at bounding box center [410, 246] width 27 height 27
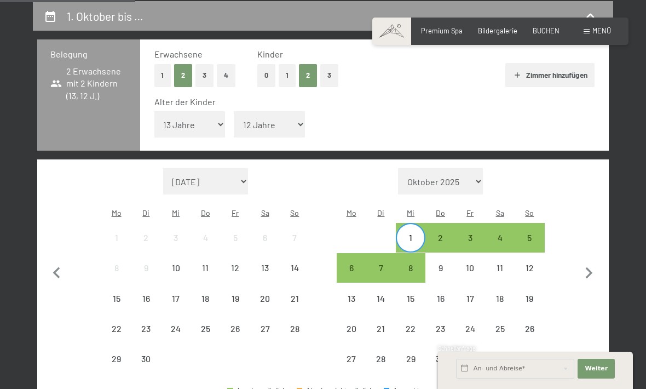
click at [476, 354] on div "31" at bounding box center [470, 367] width 27 height 27
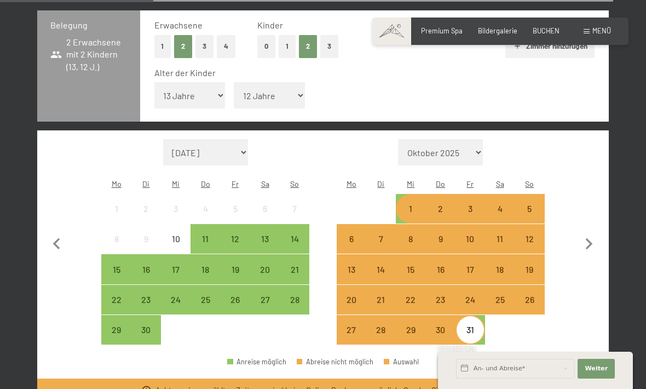
scroll to position [238, 0]
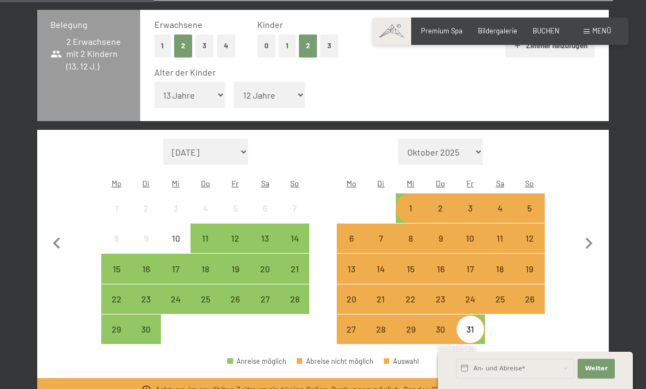
click at [197, 234] on div "11" at bounding box center [205, 247] width 27 height 27
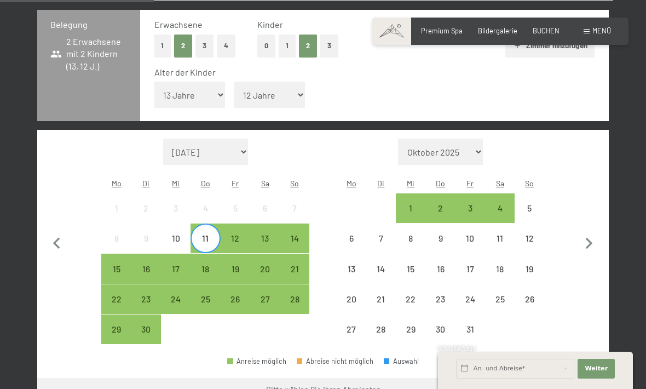
click at [144, 325] on div "30" at bounding box center [146, 338] width 27 height 27
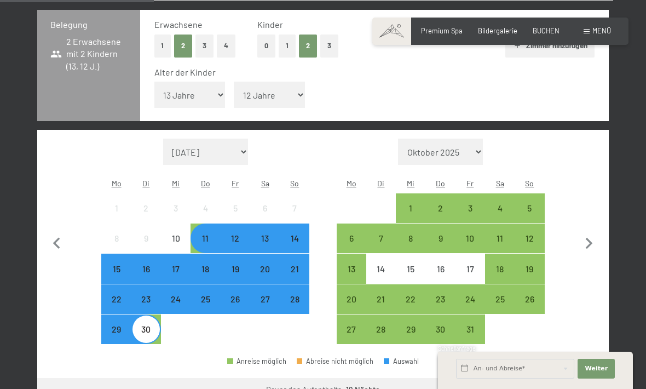
click at [541, 204] on div "5" at bounding box center [529, 217] width 27 height 27
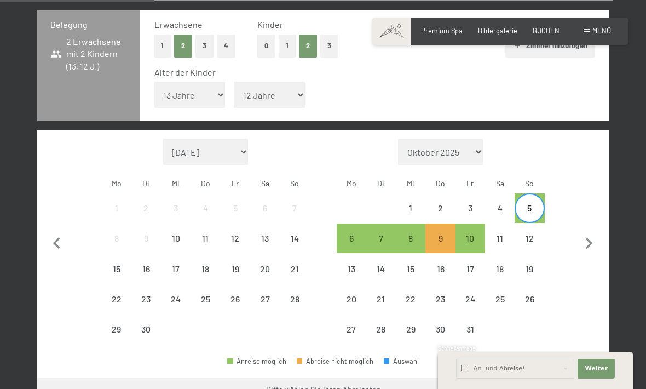
click at [176, 234] on div "10" at bounding box center [175, 247] width 27 height 27
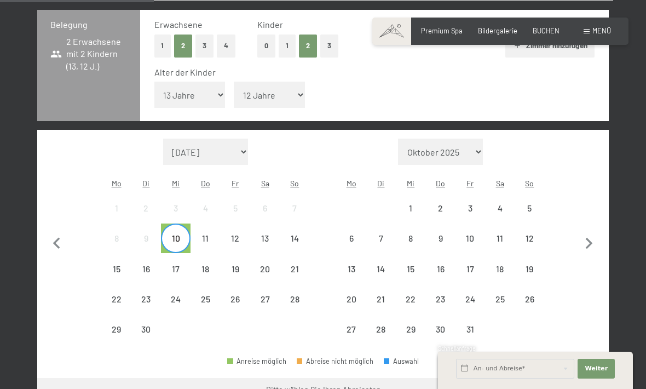
click at [536, 204] on div "5" at bounding box center [529, 217] width 27 height 27
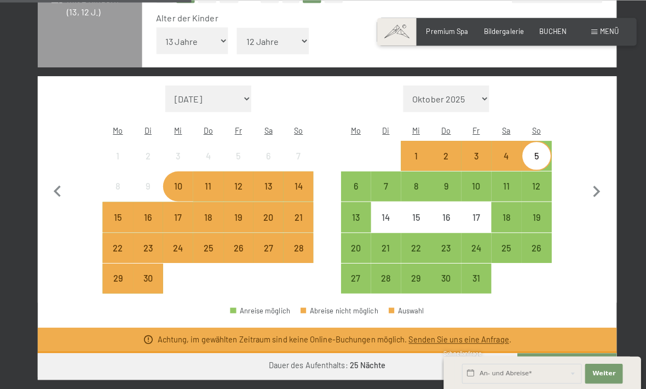
scroll to position [294, 0]
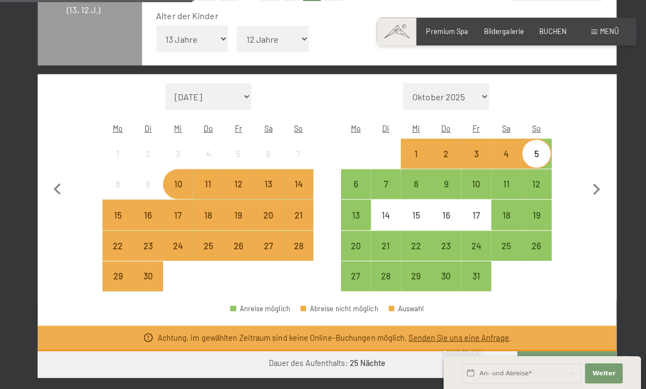
click at [299, 258] on div at bounding box center [295, 273] width 30 height 30
click at [121, 268] on div "29" at bounding box center [115, 281] width 27 height 27
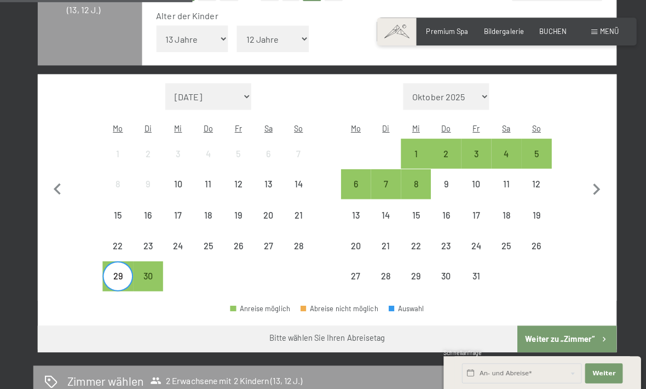
click at [352, 177] on div "6" at bounding box center [351, 190] width 27 height 27
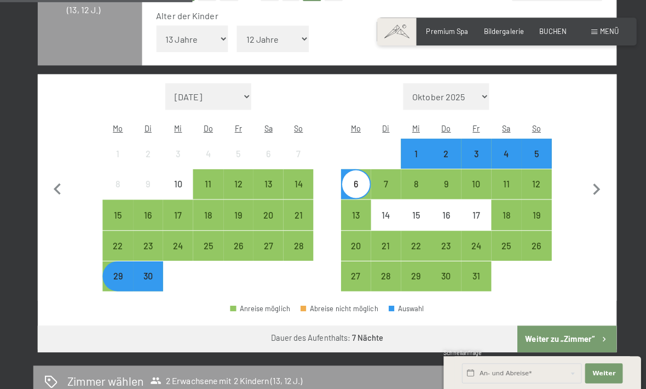
click at [409, 147] on div "1" at bounding box center [410, 160] width 27 height 27
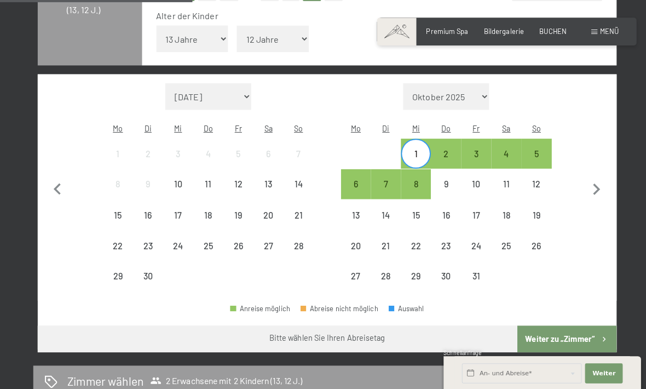
click at [410, 177] on div "8" at bounding box center [410, 190] width 27 height 27
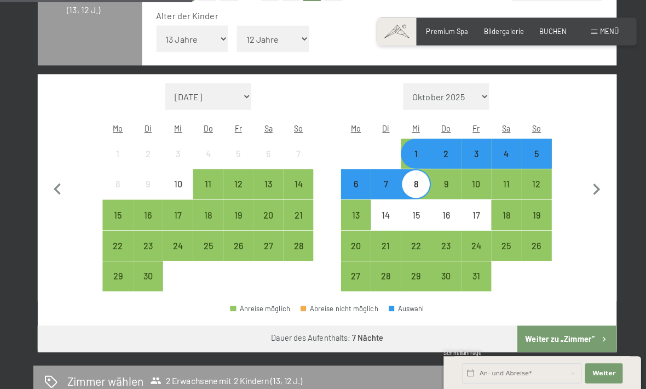
click at [563, 322] on button "Weiter zu „Zimmer“" at bounding box center [560, 335] width 98 height 26
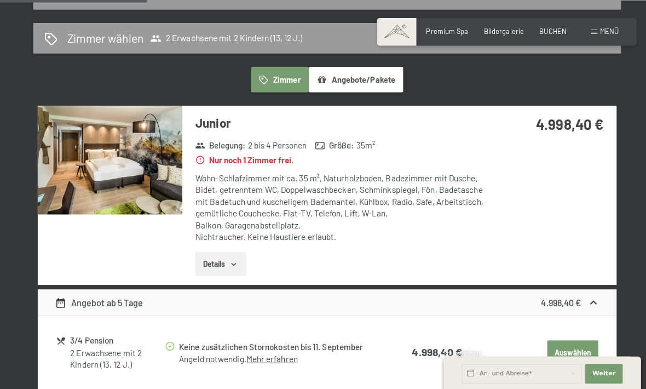
scroll to position [220, 0]
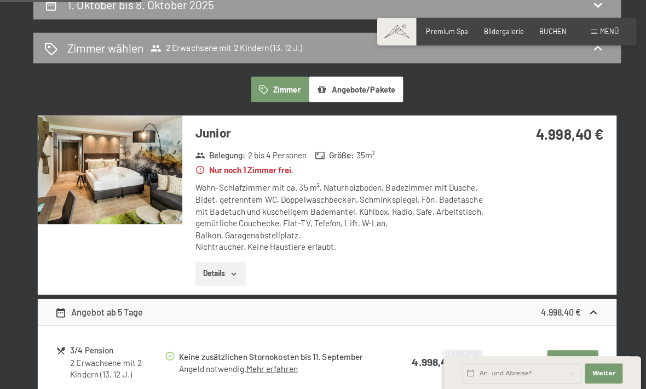
click at [577, 356] on button "Auswählen" at bounding box center [566, 358] width 50 height 24
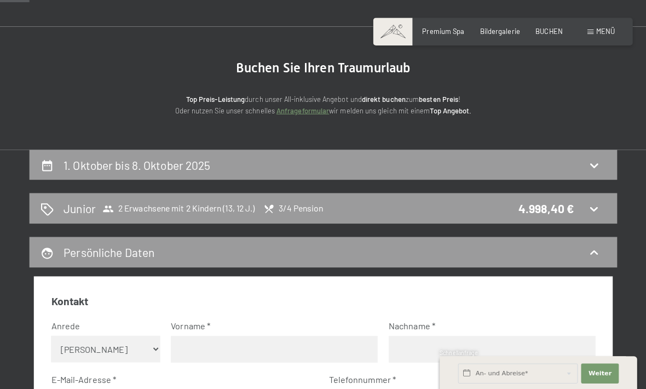
scroll to position [61, 0]
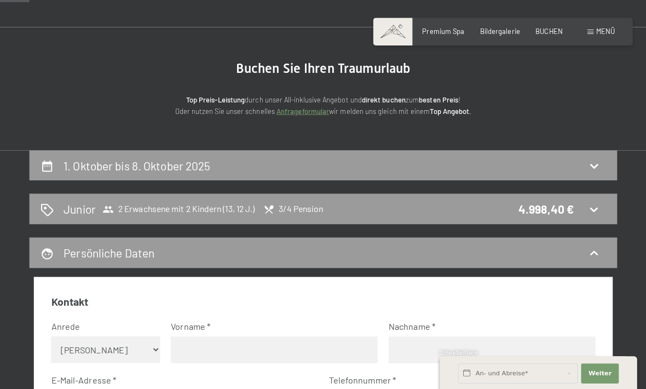
click at [580, 170] on div "1. Oktober bis 8. Oktober 2025" at bounding box center [323, 163] width 581 height 30
select select "13"
select select "12"
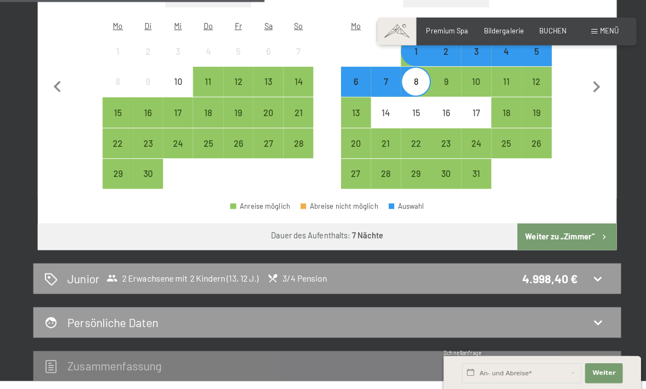
scroll to position [396, 0]
click at [574, 353] on div "Zusammen­fassung" at bounding box center [323, 361] width 559 height 16
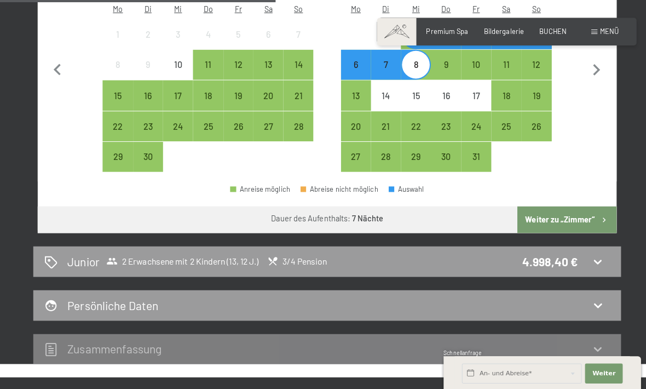
click at [574, 294] on div "Persönliche Daten" at bounding box center [323, 302] width 559 height 16
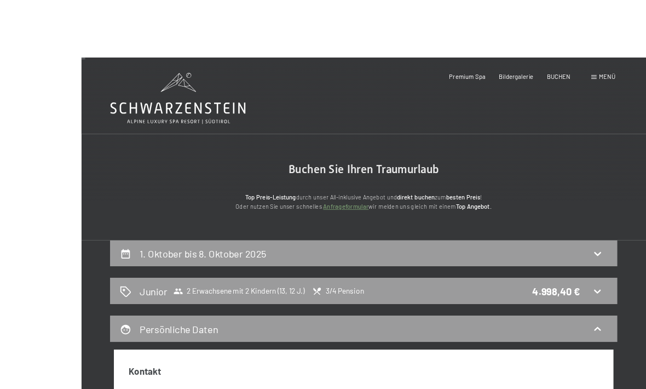
scroll to position [1, 0]
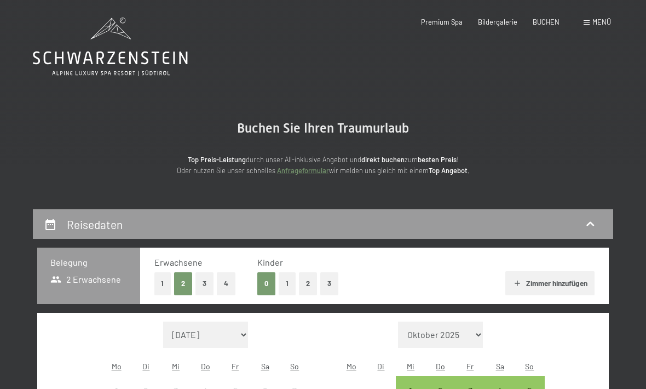
click at [311, 278] on button "2" at bounding box center [308, 283] width 18 height 22
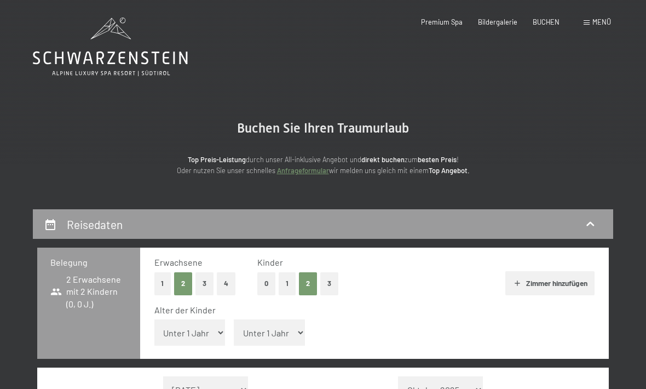
click at [261, 319] on select "Unter 1 Jahr 1 Jahr 2 Jahre 3 Jahre 4 Jahre 5 Jahre 6 Jahre 7 Jahre 8 Jahre 9 J…" at bounding box center [269, 332] width 71 height 26
select select "13"
click at [217, 322] on select "Unter 1 Jahr 1 Jahr 2 Jahre 3 Jahre 4 Jahre 5 Jahre 6 Jahre 7 Jahre 8 Jahre 9 J…" at bounding box center [189, 332] width 71 height 26
click at [202, 325] on select "Unter 1 Jahr 1 Jahr 2 Jahre 3 Jahre 4 Jahre 5 Jahre 6 Jahre 7 Jahre 8 Jahre 9 J…" at bounding box center [189, 332] width 71 height 26
select select "12"
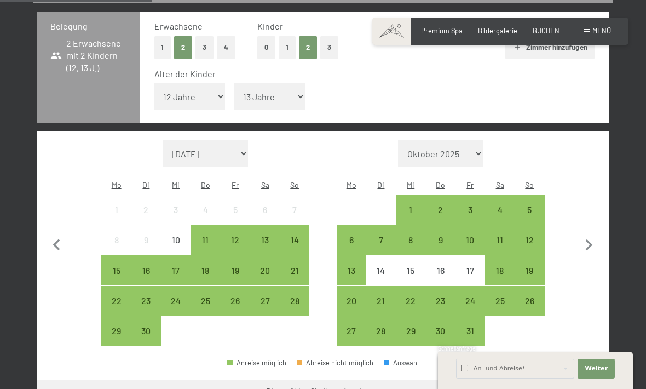
scroll to position [240, 0]
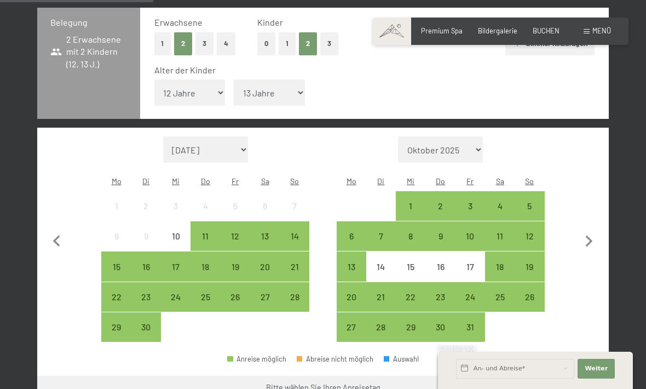
click at [591, 230] on icon "button" at bounding box center [589, 241] width 23 height 23
select select "[DATE]"
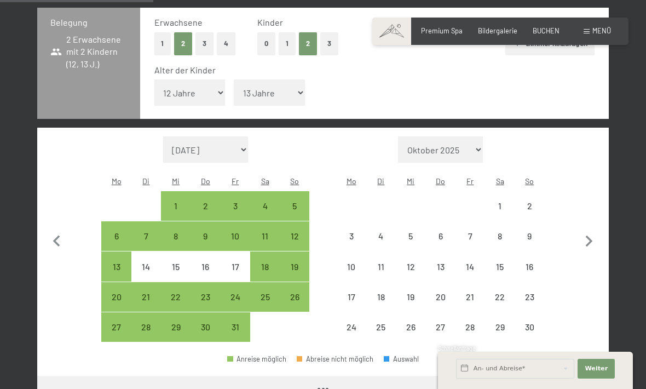
select select "[DATE]"
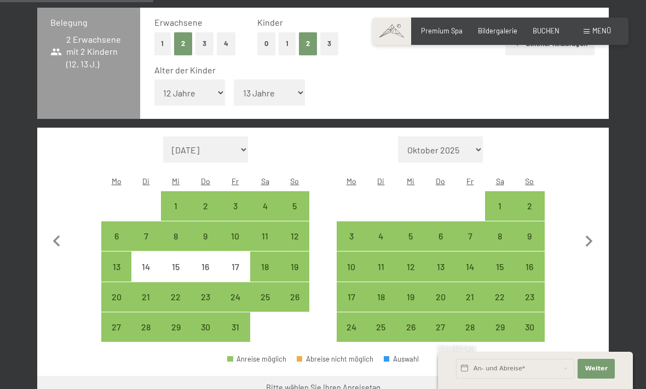
click at [116, 323] on div "27" at bounding box center [115, 336] width 27 height 27
select select "[DATE]"
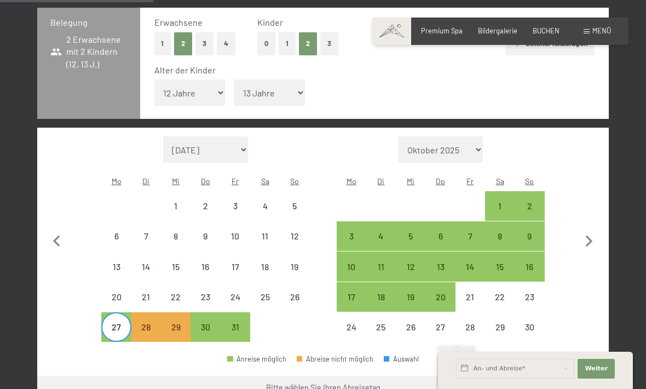
click at [498, 232] on div "8" at bounding box center [499, 245] width 27 height 27
select select "[DATE]"
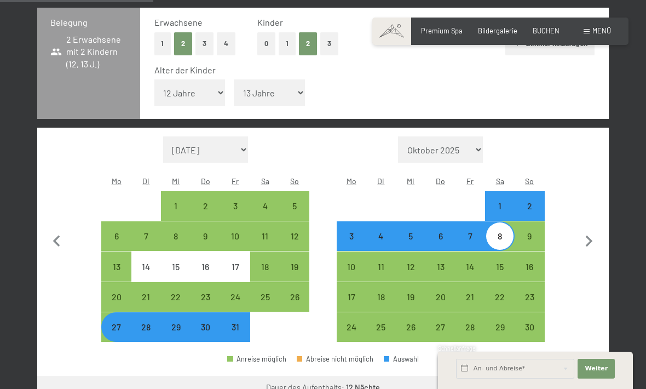
click at [520, 232] on div "9" at bounding box center [529, 245] width 27 height 27
select select "[DATE]"
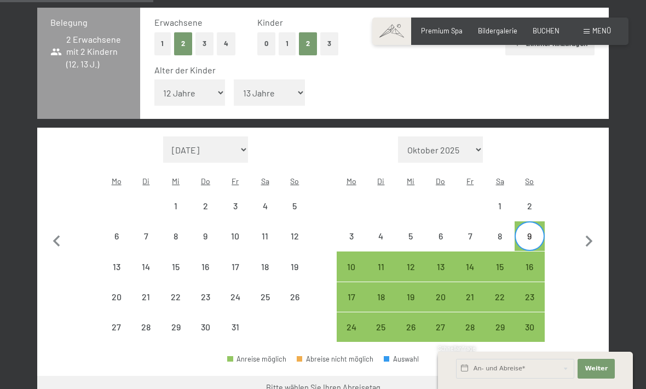
click at [354, 323] on div "24" at bounding box center [351, 336] width 27 height 27
select select "[DATE]"
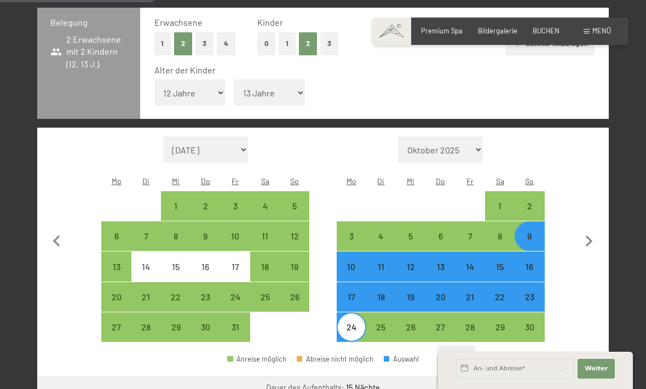
click at [532, 232] on div "9" at bounding box center [529, 245] width 27 height 27
select select "[DATE]"
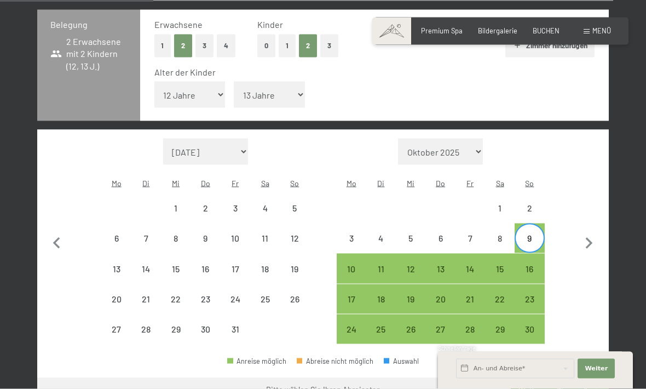
scroll to position [237, 0]
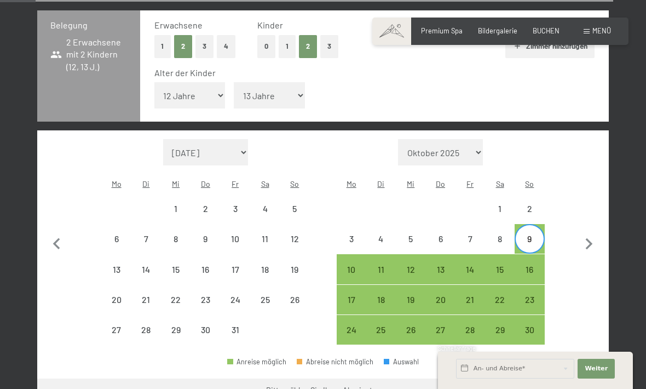
click at [500, 325] on div "29" at bounding box center [499, 338] width 27 height 27
select select "[DATE]"
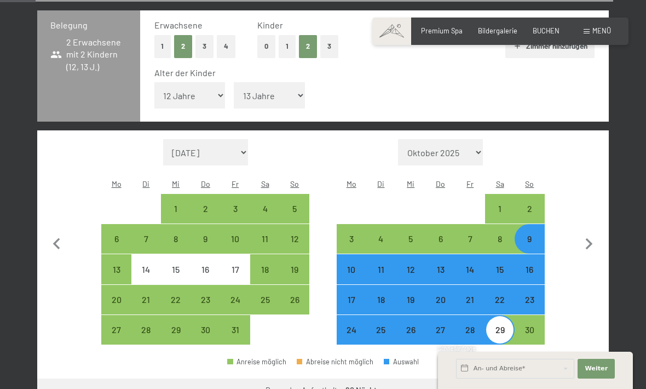
click at [526, 234] on div "9" at bounding box center [529, 247] width 27 height 27
select select "[DATE]"
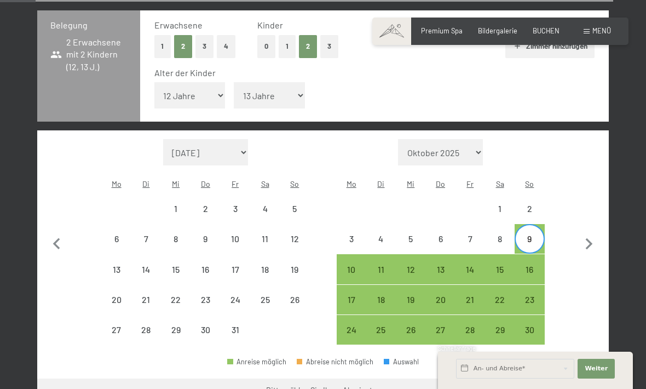
click at [526, 325] on div "30" at bounding box center [529, 338] width 27 height 27
select select "[DATE]"
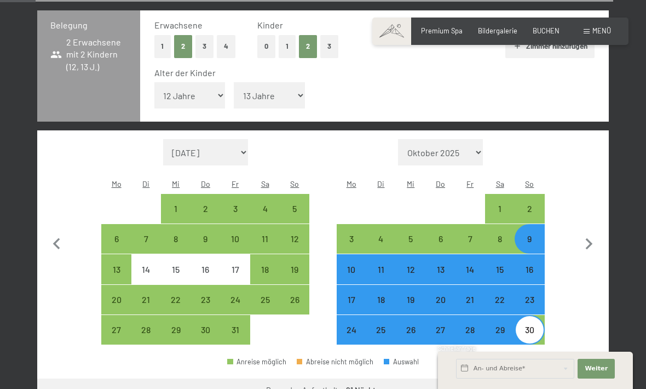
click at [529, 234] on div "9" at bounding box center [529, 247] width 27 height 27
select select "[DATE]"
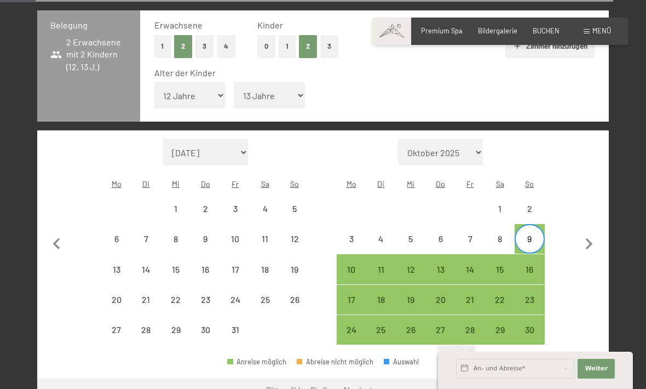
click at [348, 234] on div "3" at bounding box center [351, 247] width 27 height 27
select select "[DATE]"
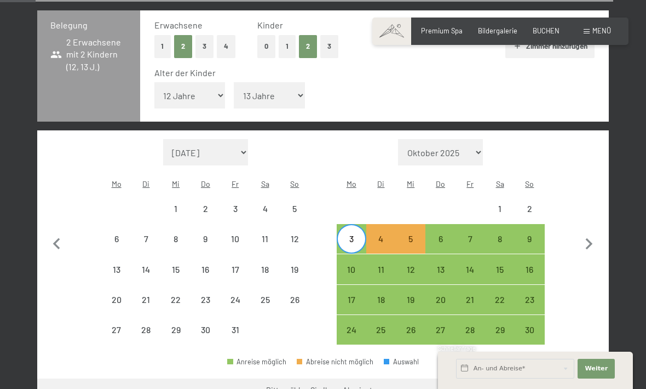
click at [530, 325] on div "30" at bounding box center [529, 338] width 27 height 27
select select "[DATE]"
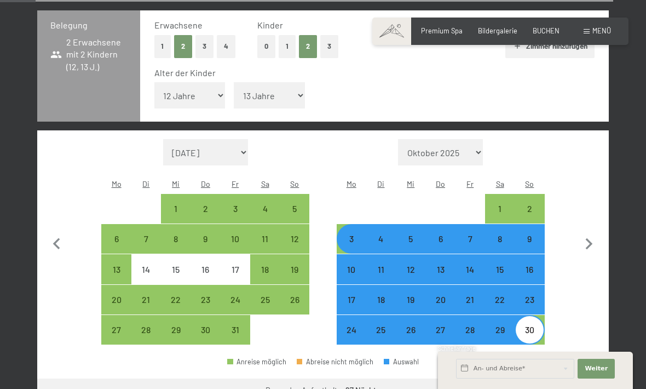
click at [494, 195] on div "1" at bounding box center [499, 208] width 27 height 27
select select "[DATE]"
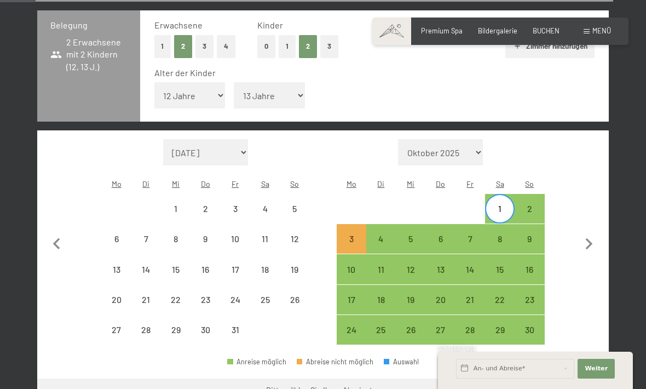
click at [531, 325] on div "30" at bounding box center [529, 338] width 27 height 27
select select "[DATE]"
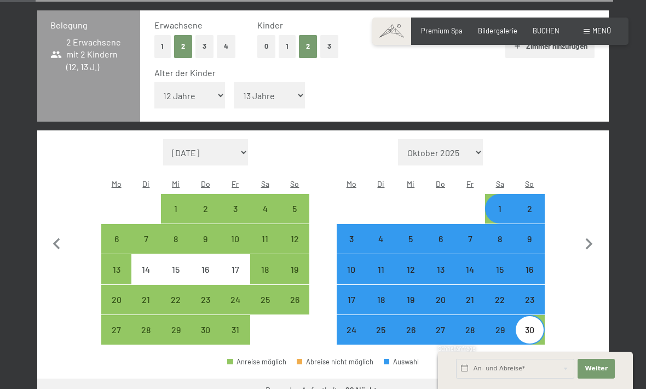
click at [176, 195] on div "1" at bounding box center [175, 208] width 27 height 27
select select "[DATE]"
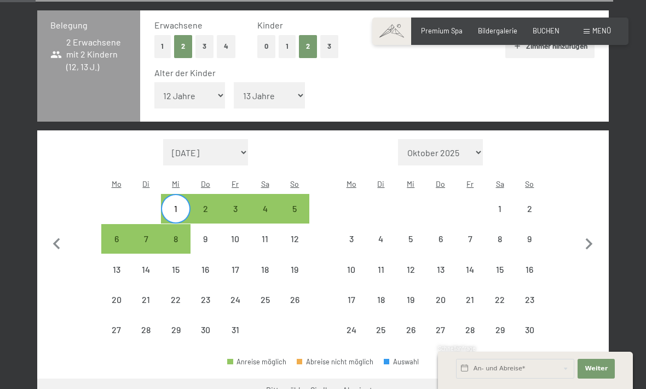
click at [530, 325] on div "30" at bounding box center [529, 338] width 27 height 27
select select "[DATE]"
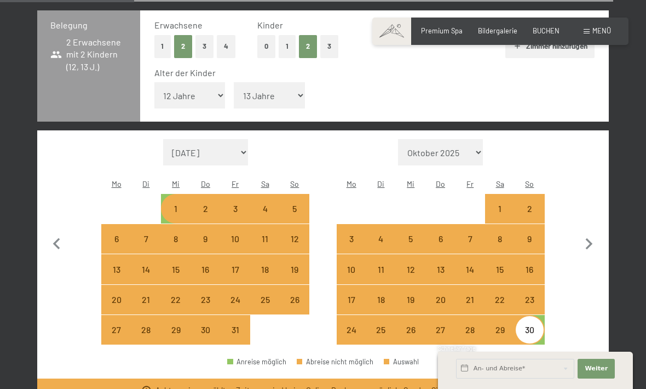
scroll to position [227, 0]
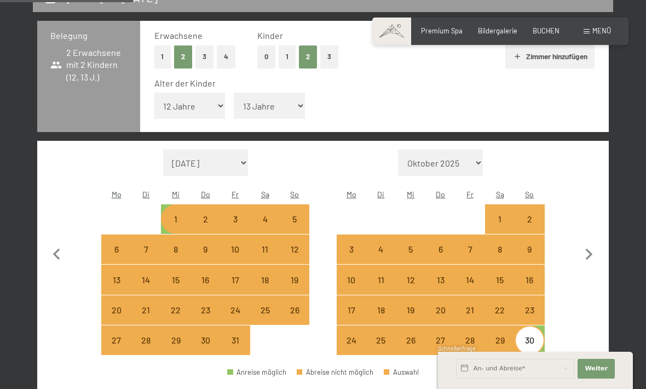
click at [46, 243] on icon "button" at bounding box center [56, 254] width 23 height 23
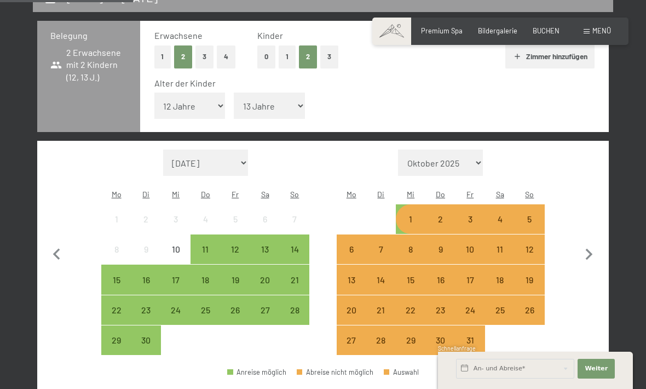
click at [213, 266] on div "18" at bounding box center [205, 279] width 27 height 27
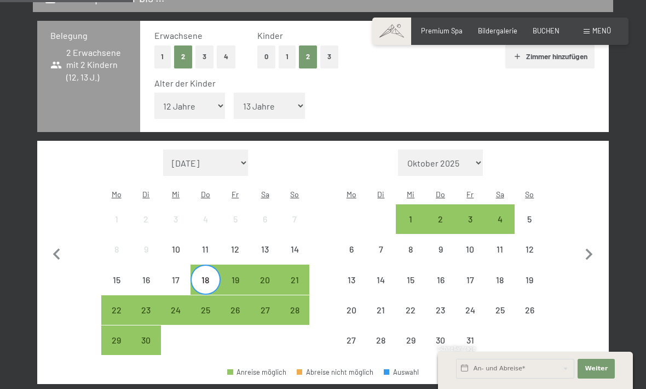
click at [257, 276] on div "20" at bounding box center [264, 289] width 27 height 27
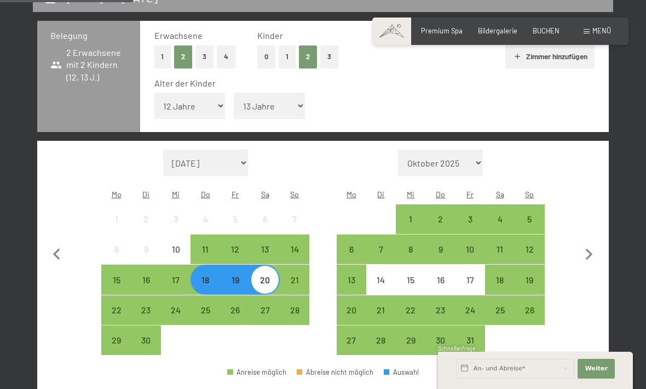
click at [204, 276] on div "18" at bounding box center [205, 289] width 27 height 27
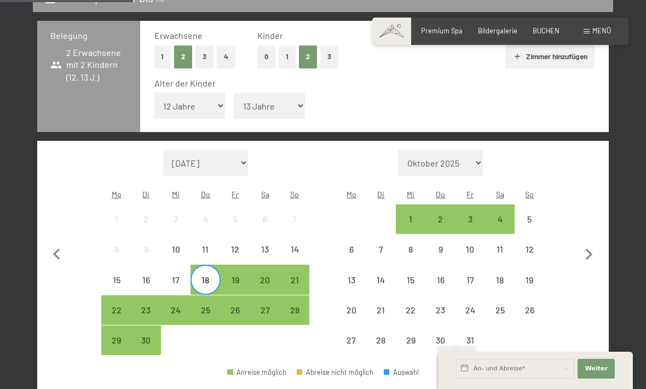
click at [114, 336] on div "29" at bounding box center [115, 349] width 27 height 27
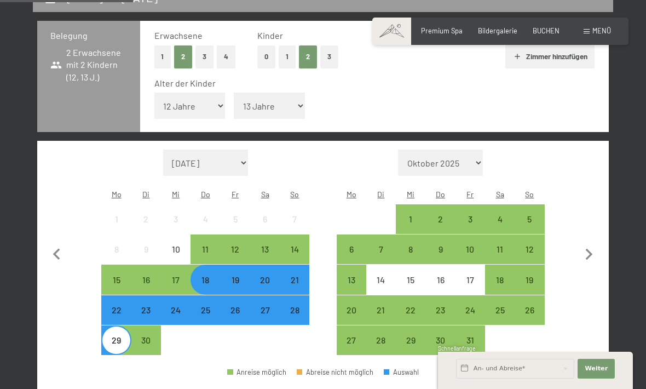
click at [156, 336] on div "30" at bounding box center [146, 349] width 27 height 27
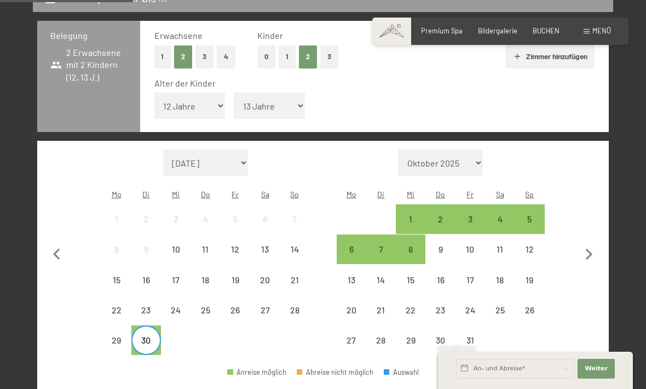
click at [117, 336] on div "29" at bounding box center [115, 349] width 27 height 27
click at [501, 215] on div "4" at bounding box center [499, 228] width 27 height 27
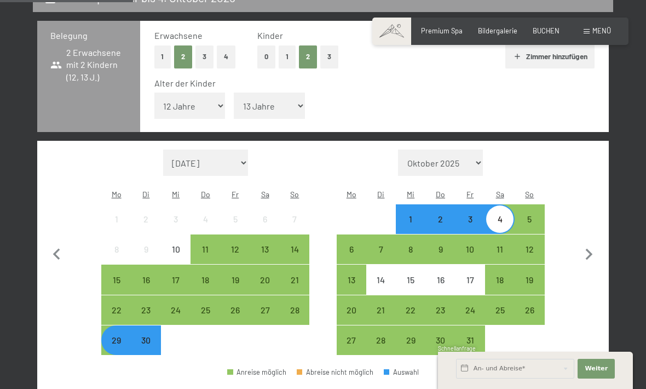
click at [534, 245] on div "12" at bounding box center [529, 258] width 27 height 27
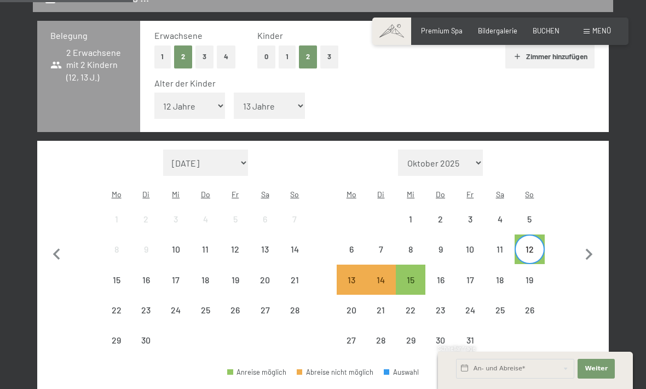
click at [495, 215] on div "4" at bounding box center [499, 228] width 27 height 27
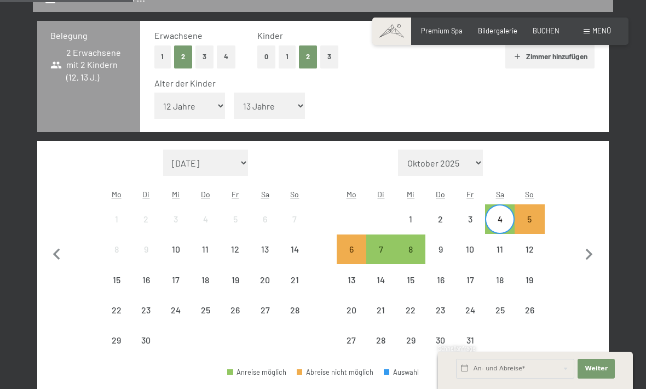
click at [500, 215] on div "4" at bounding box center [499, 228] width 27 height 27
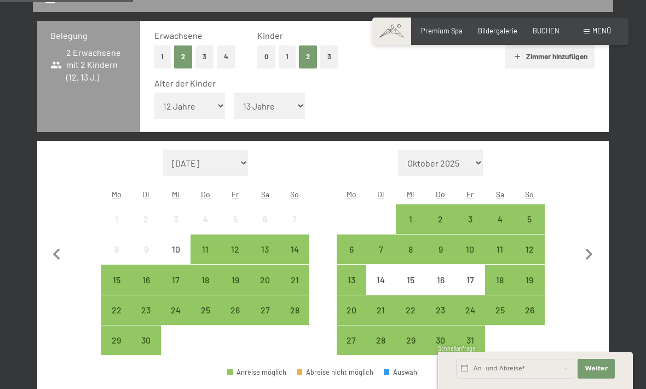
click at [501, 215] on div "4" at bounding box center [499, 228] width 27 height 27
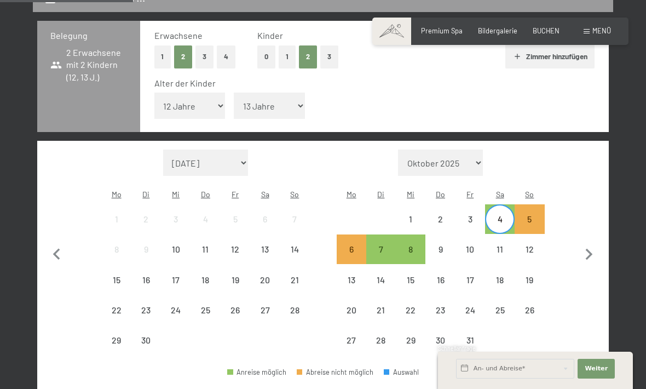
click at [474, 245] on div "10" at bounding box center [470, 258] width 27 height 27
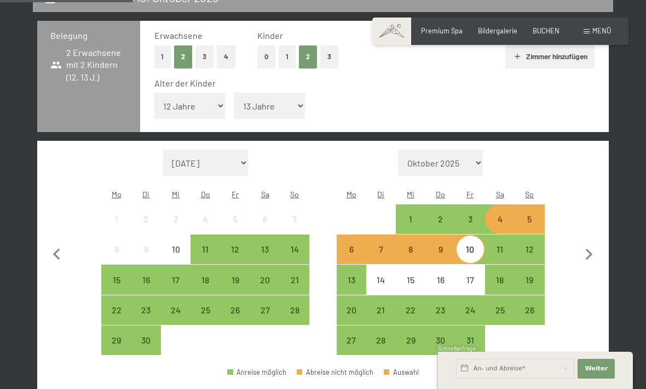
click at [499, 245] on div "11" at bounding box center [499, 258] width 27 height 27
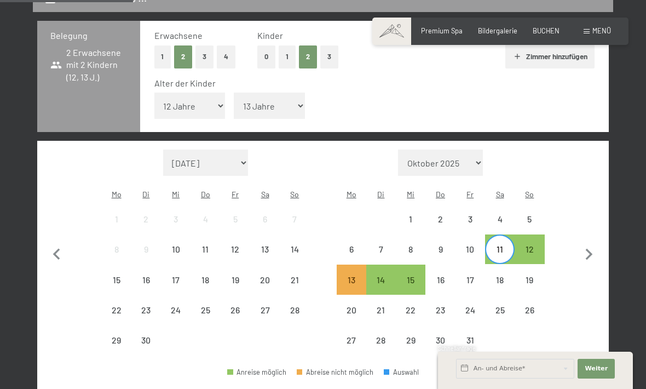
click at [500, 215] on div "4" at bounding box center [499, 228] width 27 height 27
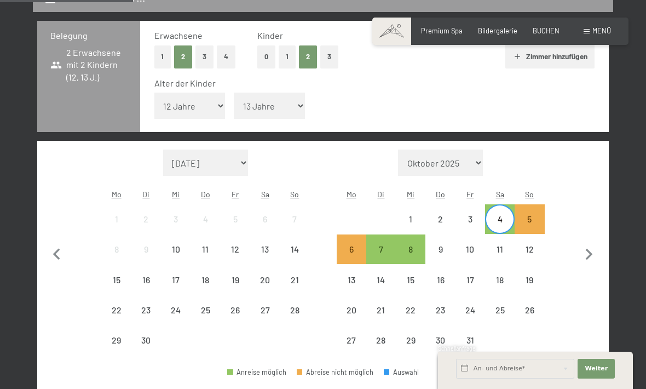
click at [494, 245] on div "11" at bounding box center [499, 258] width 27 height 27
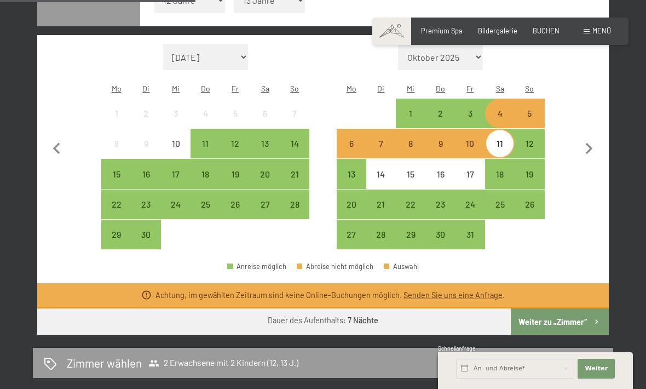
click at [563, 308] on button "Weiter zu „Zimmer“" at bounding box center [560, 321] width 98 height 26
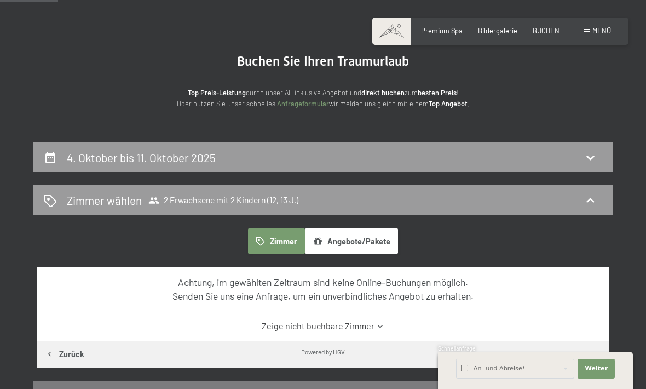
click at [219, 156] on div "4. Oktober bis 11. Oktober 2025" at bounding box center [143, 158] width 153 height 16
select select "12"
select select "13"
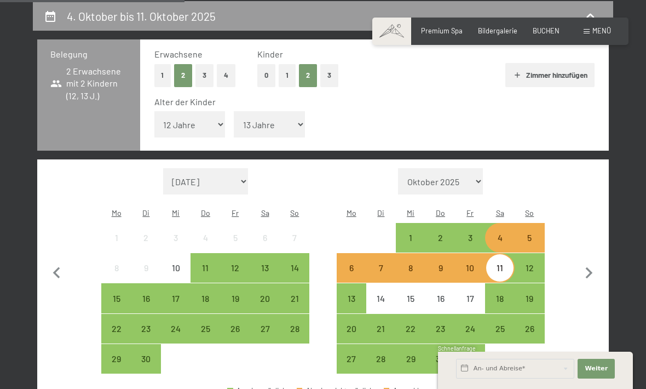
click at [432, 264] on div "9" at bounding box center [440, 277] width 27 height 27
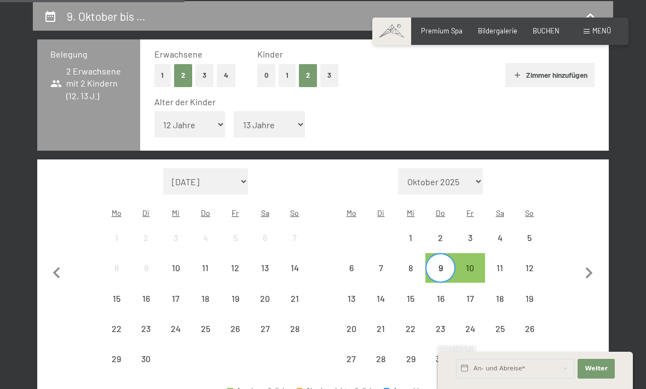
click at [469, 233] on div "3" at bounding box center [470, 246] width 27 height 27
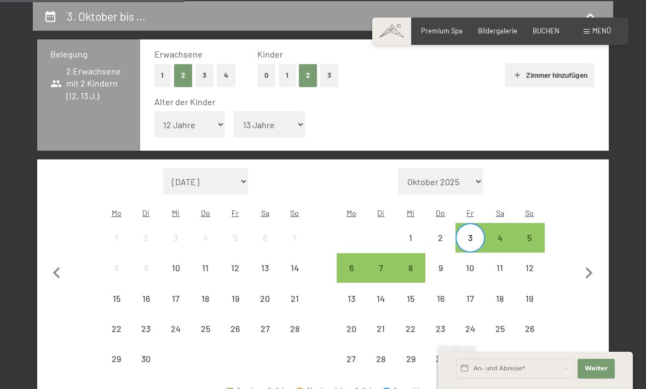
click at [449, 233] on div "2" at bounding box center [440, 246] width 27 height 27
click at [440, 264] on div "9" at bounding box center [440, 277] width 27 height 27
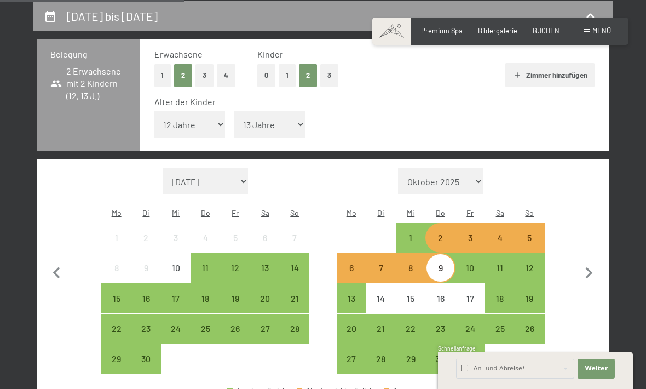
click at [468, 233] on div "3" at bounding box center [470, 246] width 27 height 27
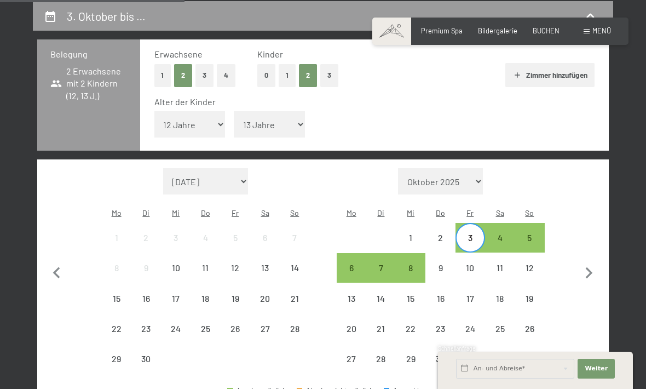
click at [433, 264] on div "9" at bounding box center [440, 277] width 27 height 27
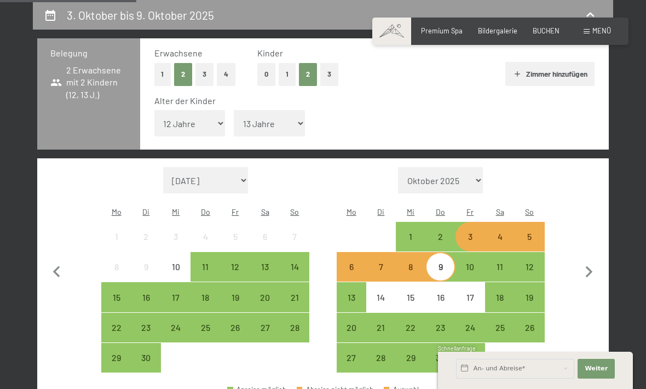
scroll to position [210, 0]
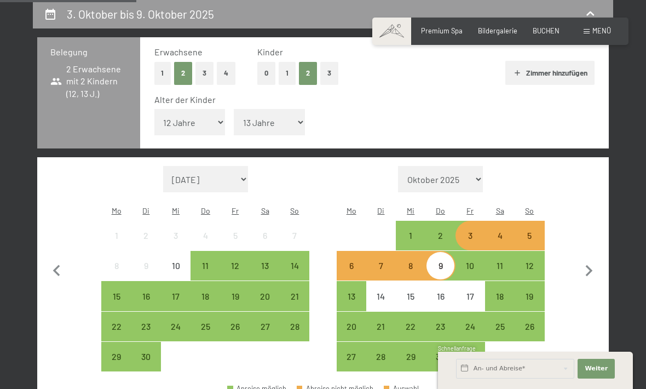
click at [437, 252] on div "9" at bounding box center [440, 265] width 27 height 27
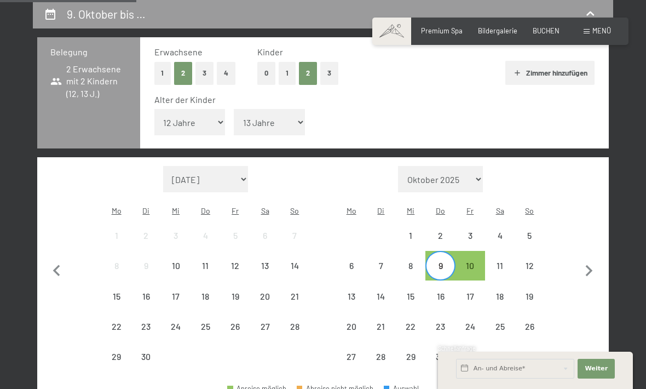
click at [437, 252] on div "9" at bounding box center [440, 265] width 27 height 27
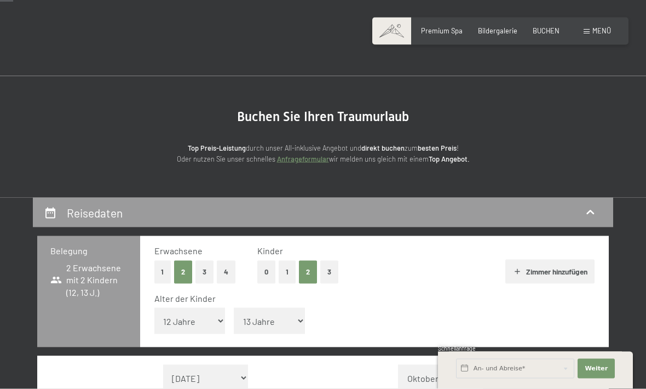
scroll to position [0, 0]
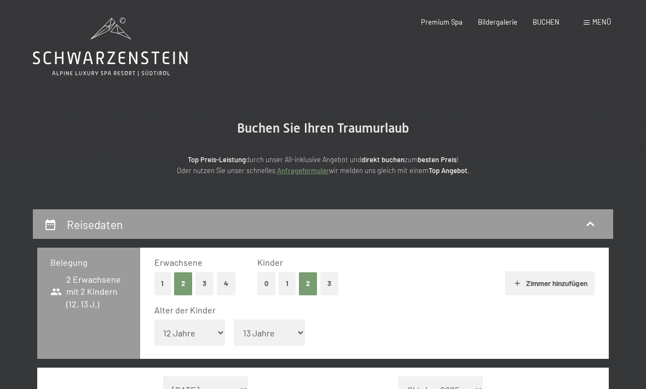
click at [505, 26] on div "Premium Spa Bildergalerie BUCHEN" at bounding box center [482, 23] width 185 height 10
